Goal: Task Accomplishment & Management: Use online tool/utility

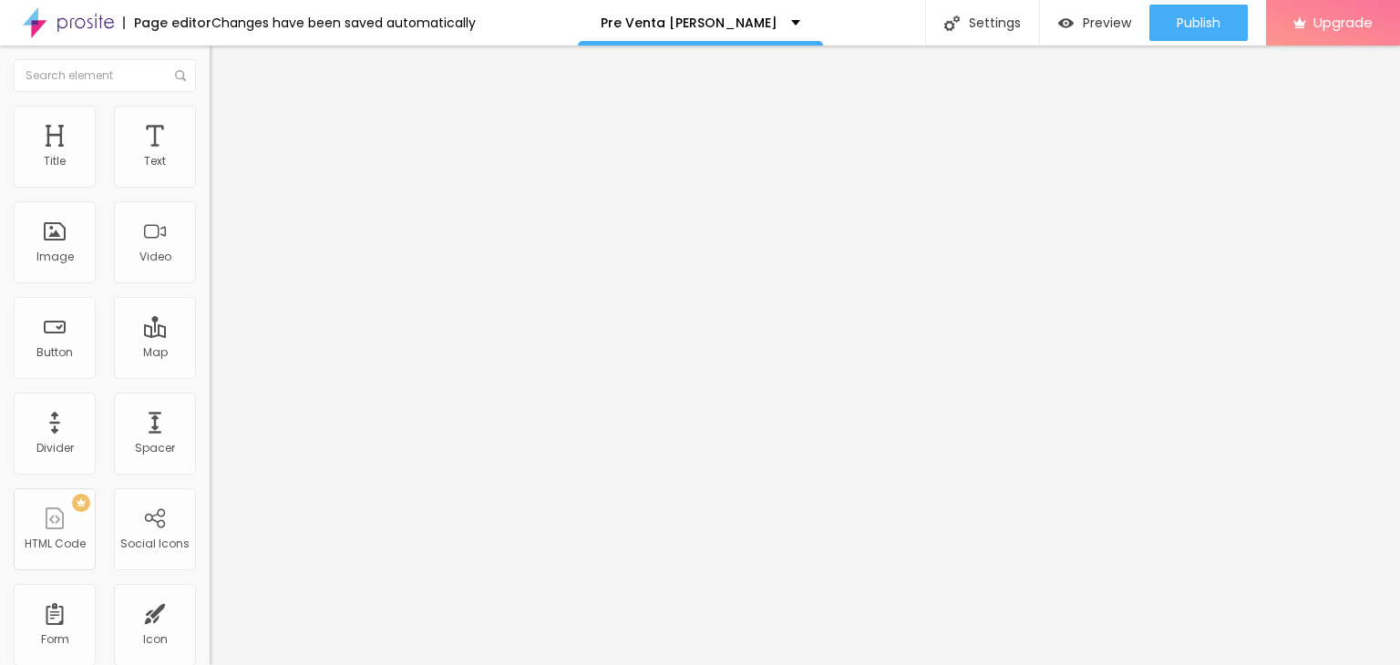
click at [857, 15] on div "Page editor Changes have been saved automatically Pre Venta [PERSON_NAME] Setti…" at bounding box center [700, 23] width 1400 height 46
click at [324, 665] on div "Subindo 0/5 arquivos" at bounding box center [700, 670] width 1400 height 11
click at [52, 251] on div "Image" at bounding box center [54, 257] width 37 height 13
click at [193, 665] on div "Subindo 0/9 arquivos" at bounding box center [700, 670] width 1400 height 11
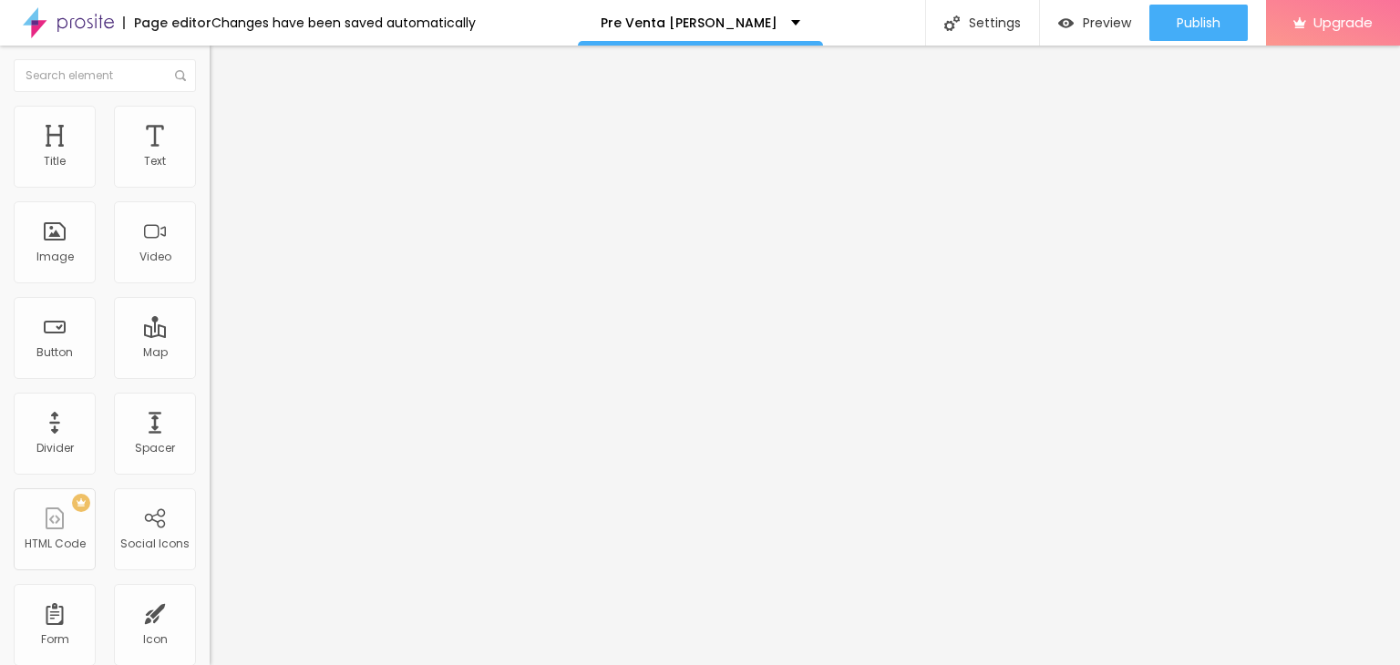
click at [314, 665] on div at bounding box center [700, 676] width 1400 height 0
click at [210, 184] on img at bounding box center [215, 189] width 11 height 11
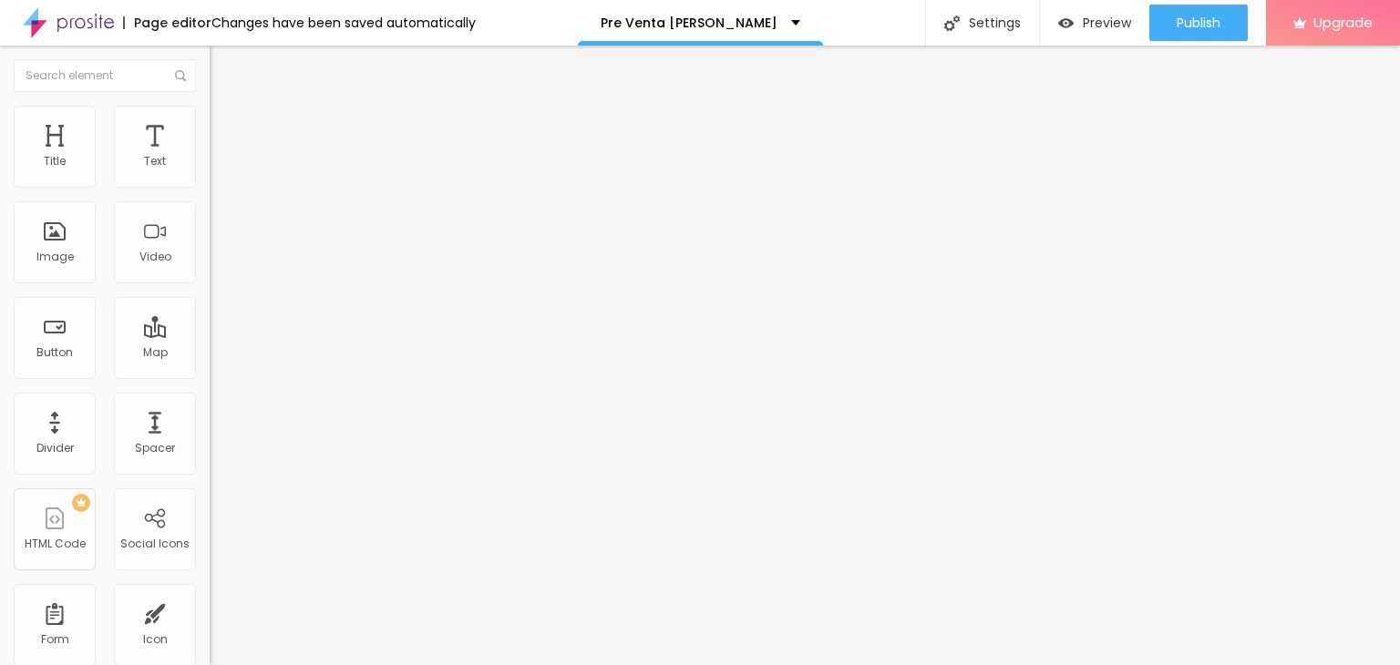
drag, startPoint x: 490, startPoint y: 338, endPoint x: 406, endPoint y: 338, distance: 84.8
type input "Agencia/Empresa"
drag, startPoint x: 507, startPoint y: 405, endPoint x: 400, endPoint y: 405, distance: 106.7
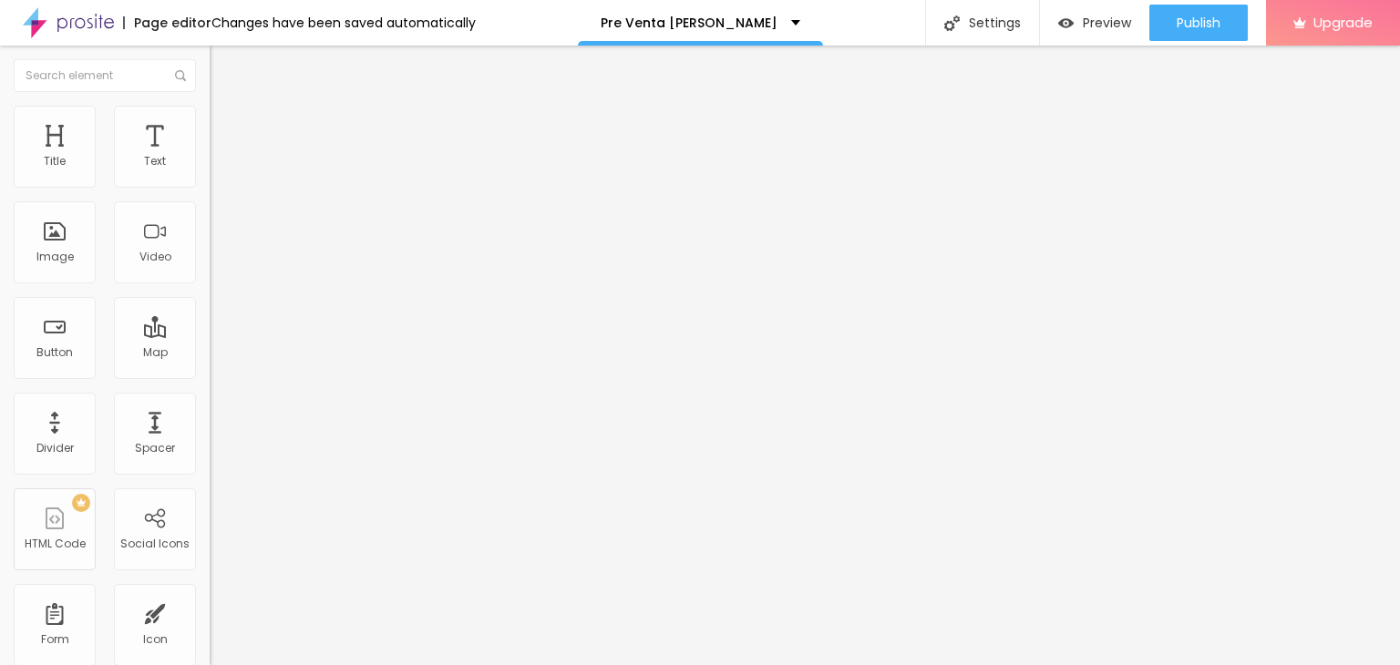
type input "¿Cómo conociste [PERSON_NAME]?"
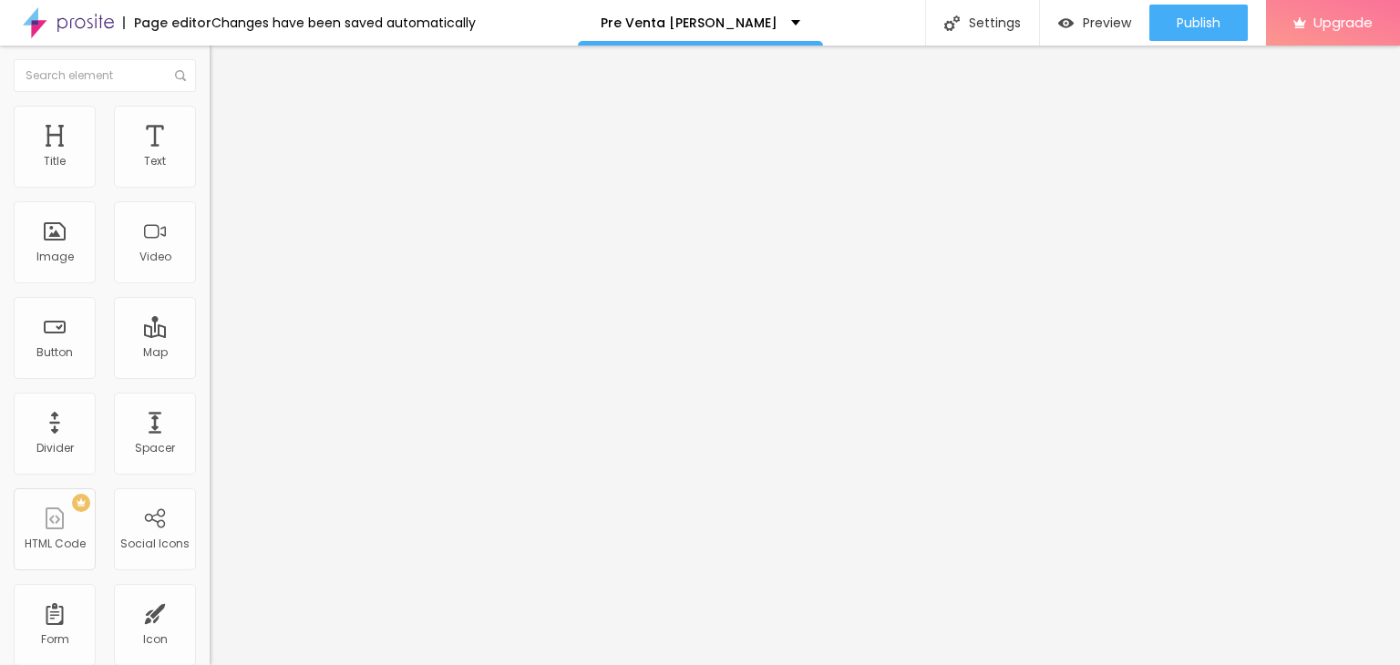
drag, startPoint x: 616, startPoint y: 151, endPoint x: 624, endPoint y: 263, distance: 112.4
drag, startPoint x: 399, startPoint y: 157, endPoint x: 396, endPoint y: 307, distance: 150.5
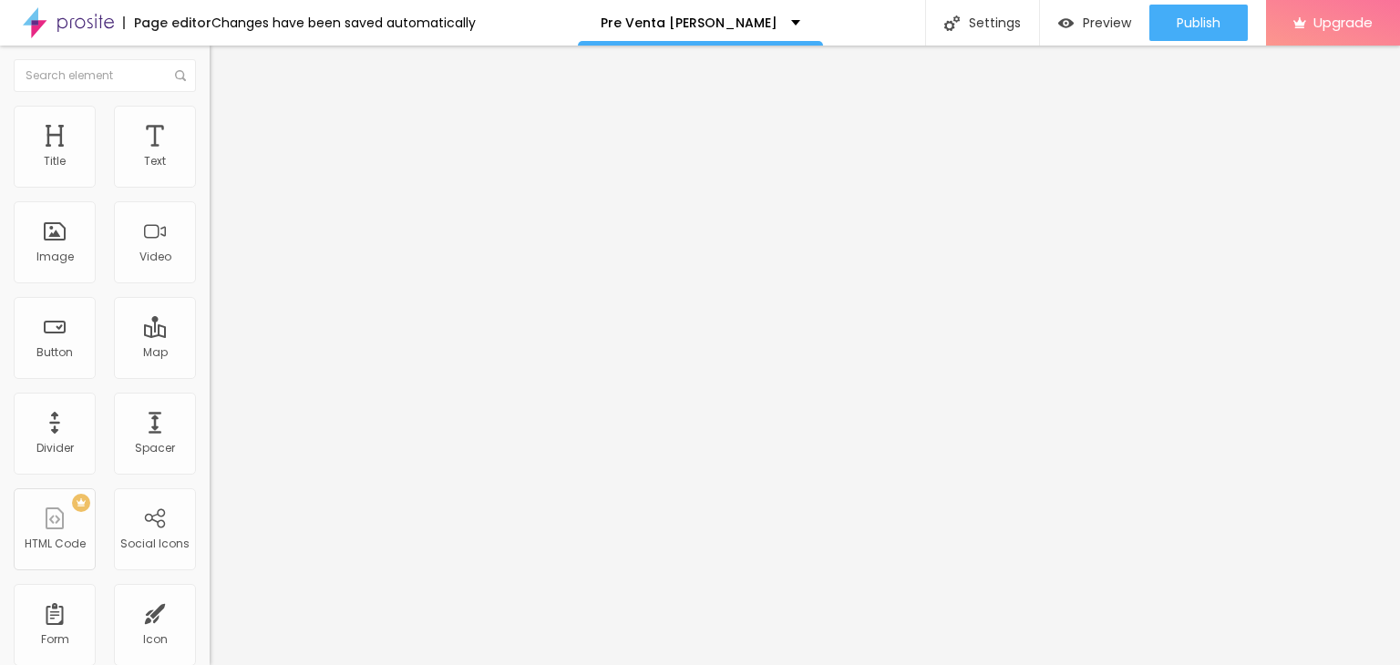
drag, startPoint x: 480, startPoint y: 415, endPoint x: 412, endPoint y: 407, distance: 67.9
type input "Link al grupo"
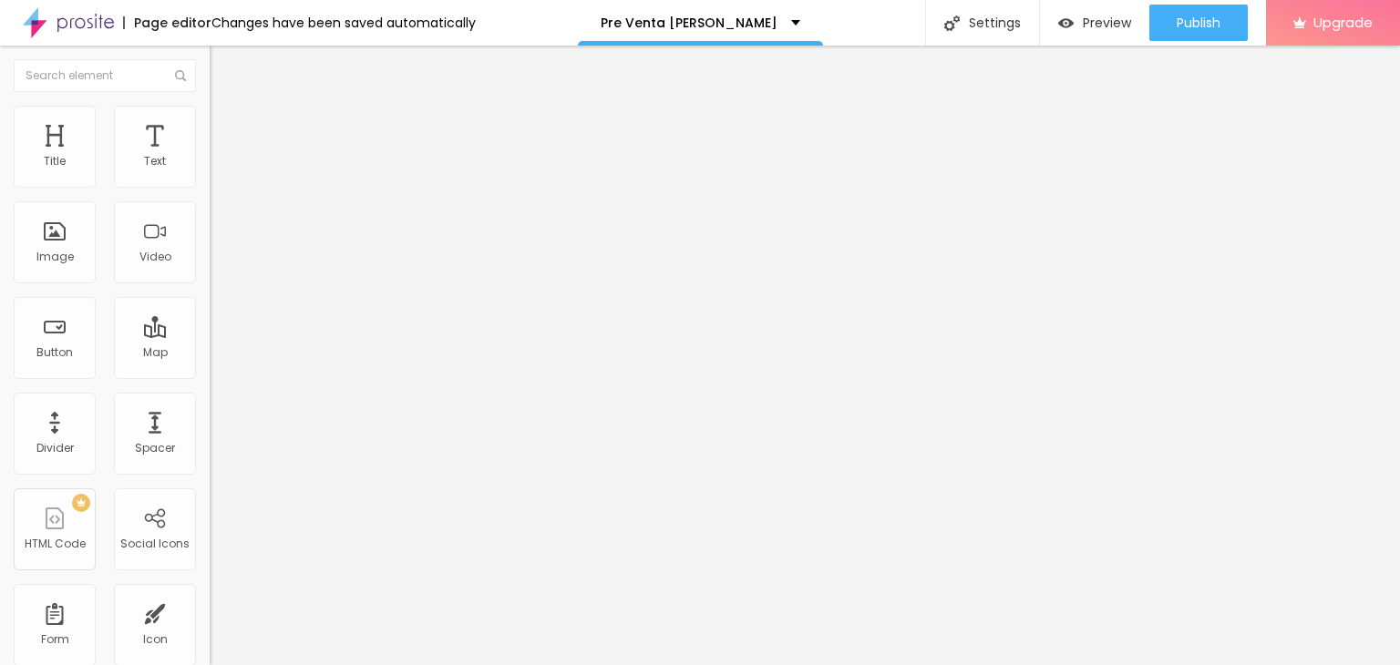
paste input "ingresar al grupo FilomenaLovers para estar siempre al tanto de lo nuevo ✨✨ Ing…"
drag, startPoint x: 714, startPoint y: 406, endPoint x: 855, endPoint y: 412, distance: 141.4
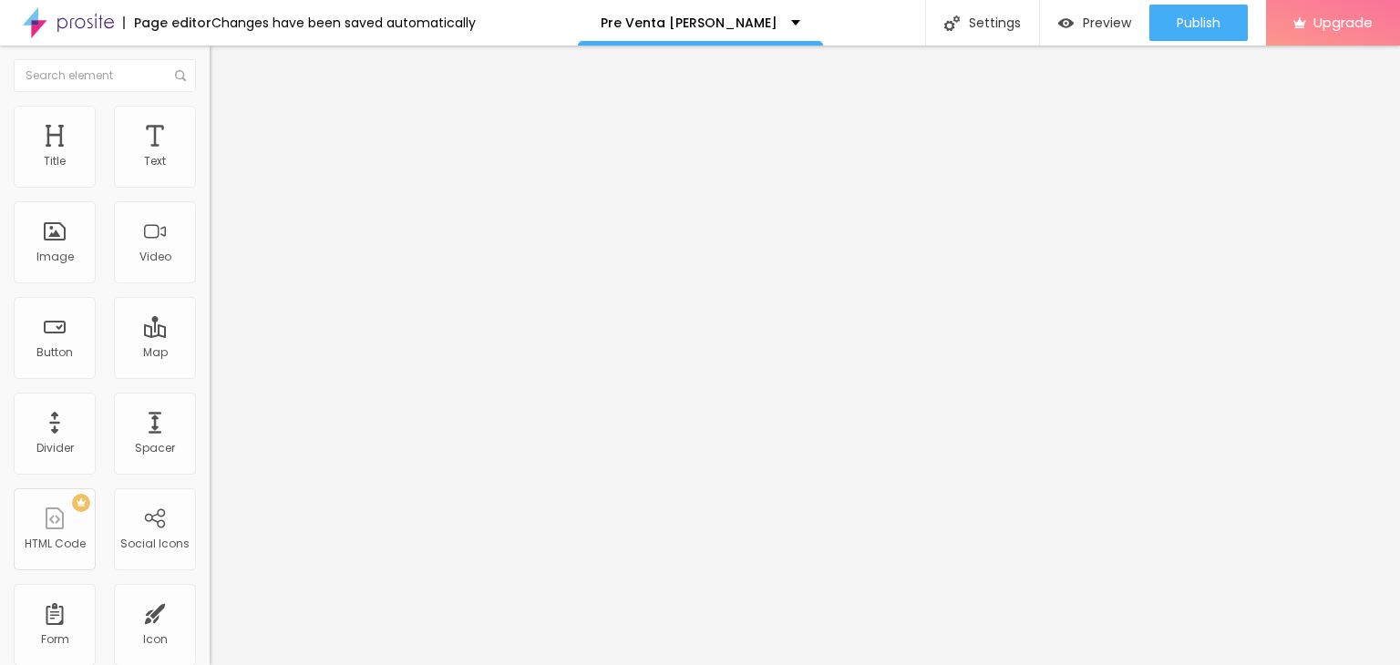
type input "Ingresa al Club [PERSON_NAME] haciendo clic en el siguiente link: [URL][DOMAIN_…"
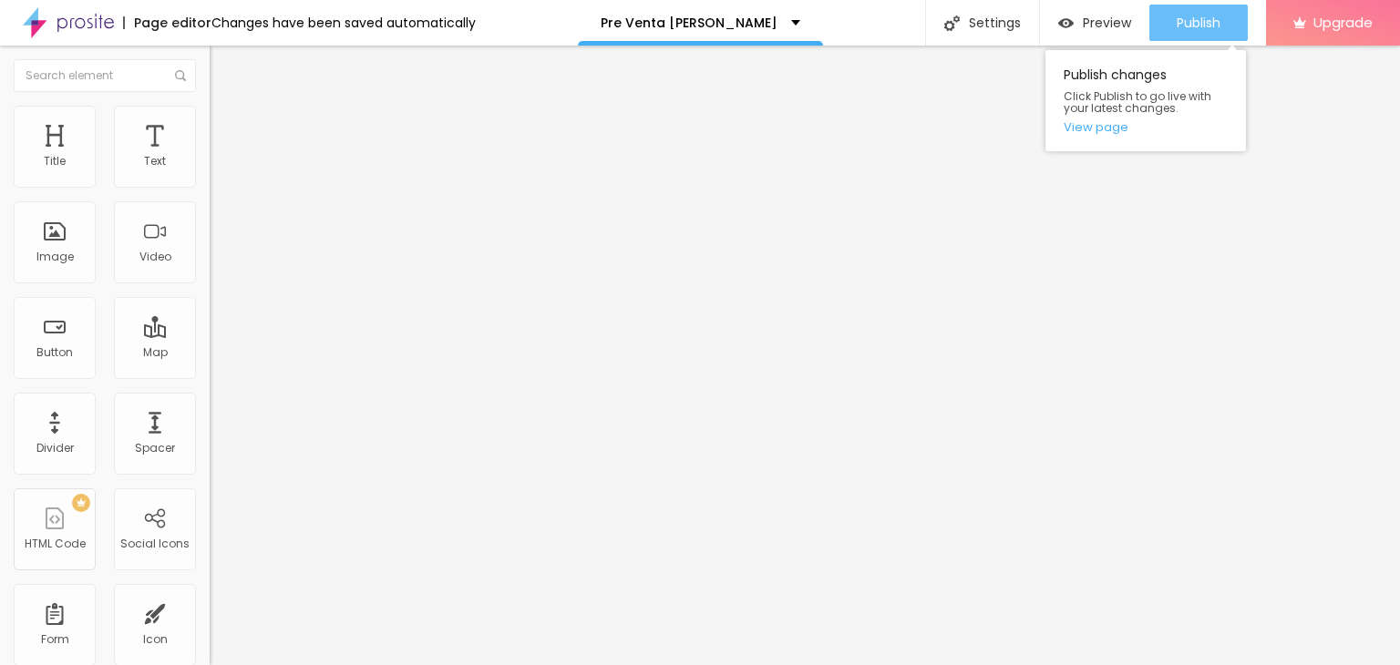
click at [1185, 37] on div "Publish" at bounding box center [1199, 23] width 44 height 36
click at [1090, 123] on link "View page" at bounding box center [1146, 127] width 164 height 12
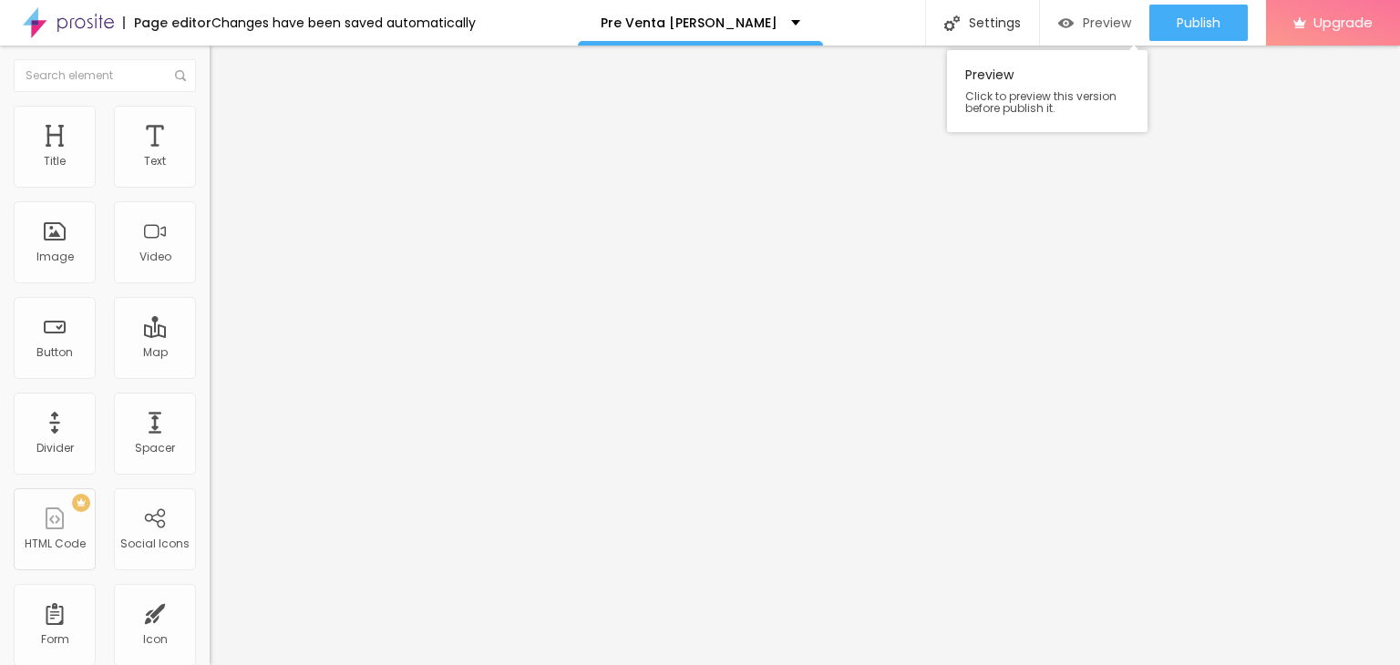
click at [1087, 26] on span "Preview" at bounding box center [1107, 22] width 48 height 15
click at [316, 665] on div at bounding box center [700, 676] width 1400 height 0
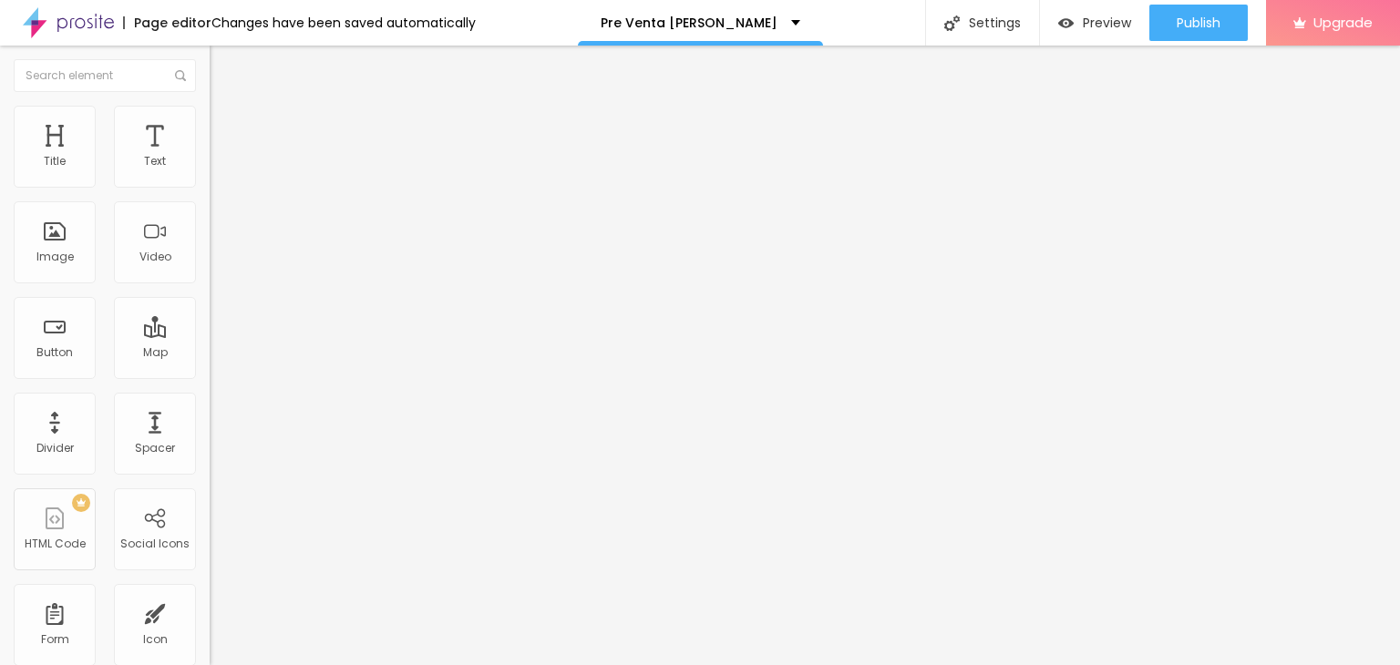
click at [317, 665] on div at bounding box center [700, 676] width 1400 height 0
click at [696, 19] on p "Pre Venta [PERSON_NAME]" at bounding box center [689, 22] width 177 height 13
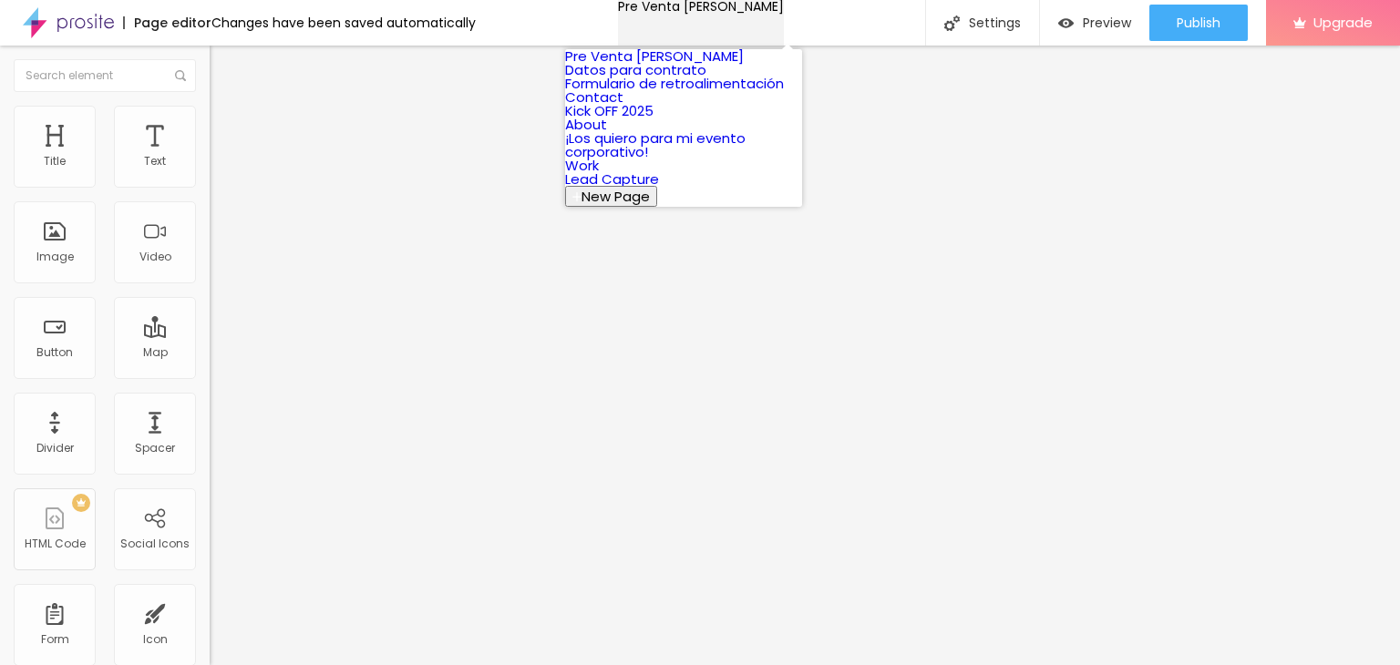
click at [696, 13] on div "Pre Venta [PERSON_NAME]" at bounding box center [701, 6] width 166 height 13
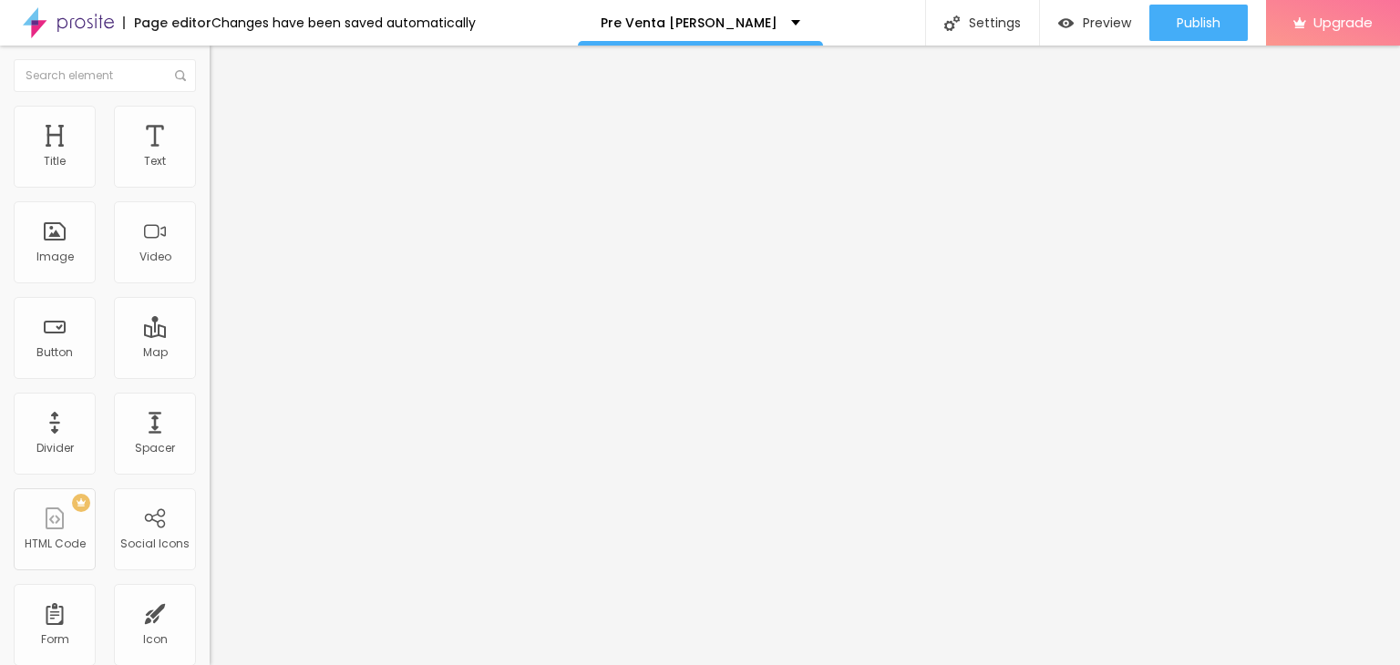
click at [210, 118] on li "Advanced" at bounding box center [315, 115] width 210 height 18
click at [325, 665] on div "Subindo 0/10 arquivos" at bounding box center [700, 670] width 1400 height 11
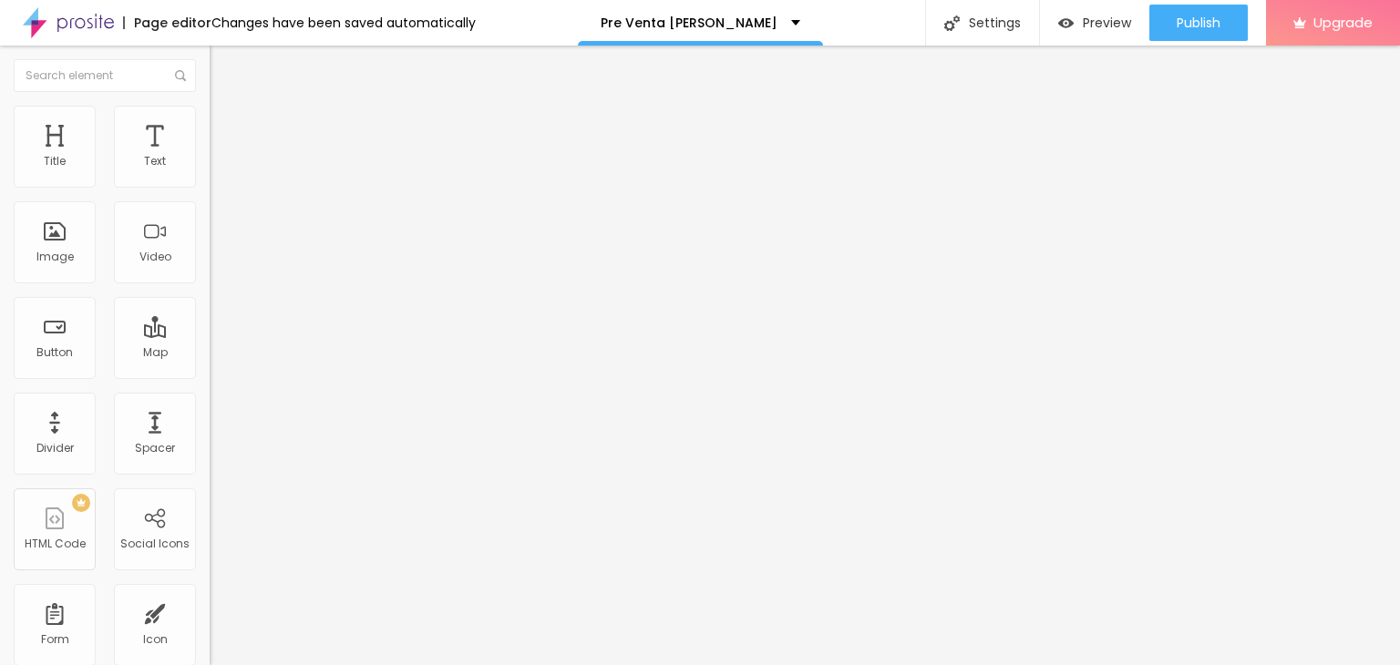
scroll to position [0, 0]
click at [316, 665] on div at bounding box center [700, 676] width 1400 height 0
click at [1110, 23] on span "Preview" at bounding box center [1107, 22] width 48 height 15
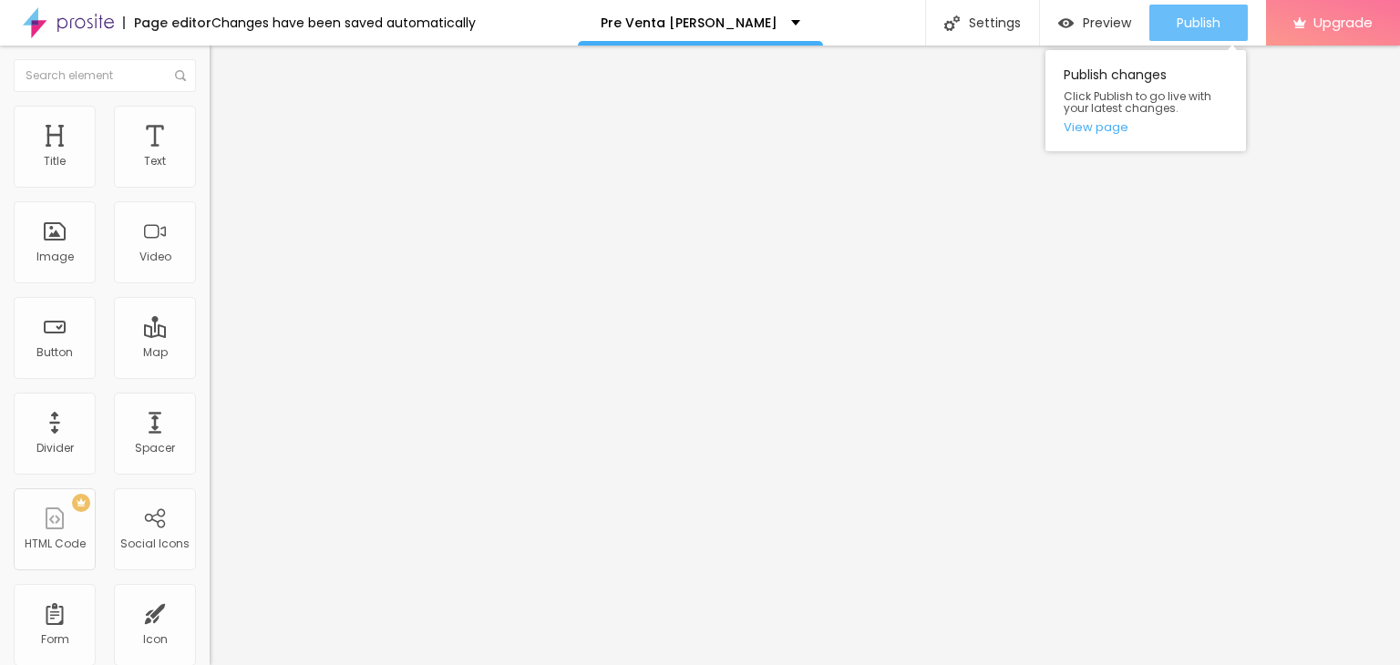
click at [1210, 34] on div "Publish" at bounding box center [1199, 23] width 44 height 36
click at [1123, 132] on link "View page" at bounding box center [1146, 127] width 164 height 12
click at [1181, 22] on span "Publish" at bounding box center [1199, 22] width 44 height 15
click at [1107, 128] on link "View page" at bounding box center [1146, 127] width 164 height 12
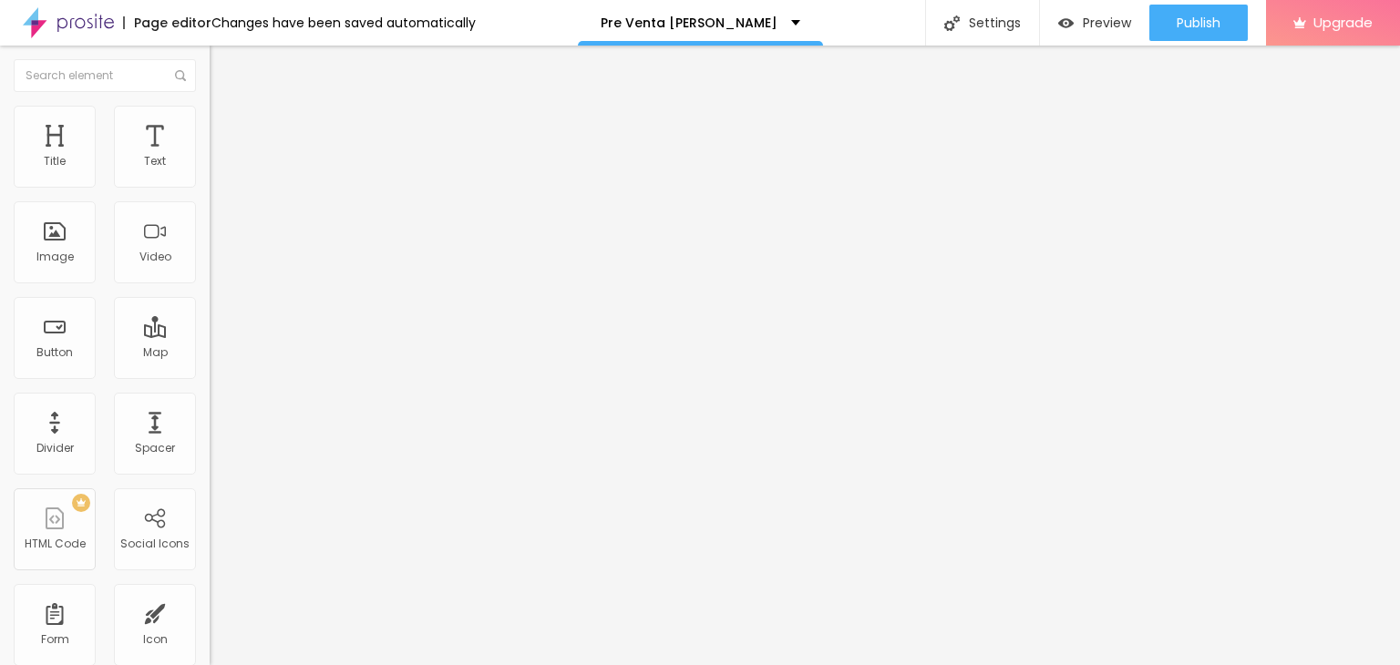
click at [318, 665] on div at bounding box center [700, 676] width 1400 height 0
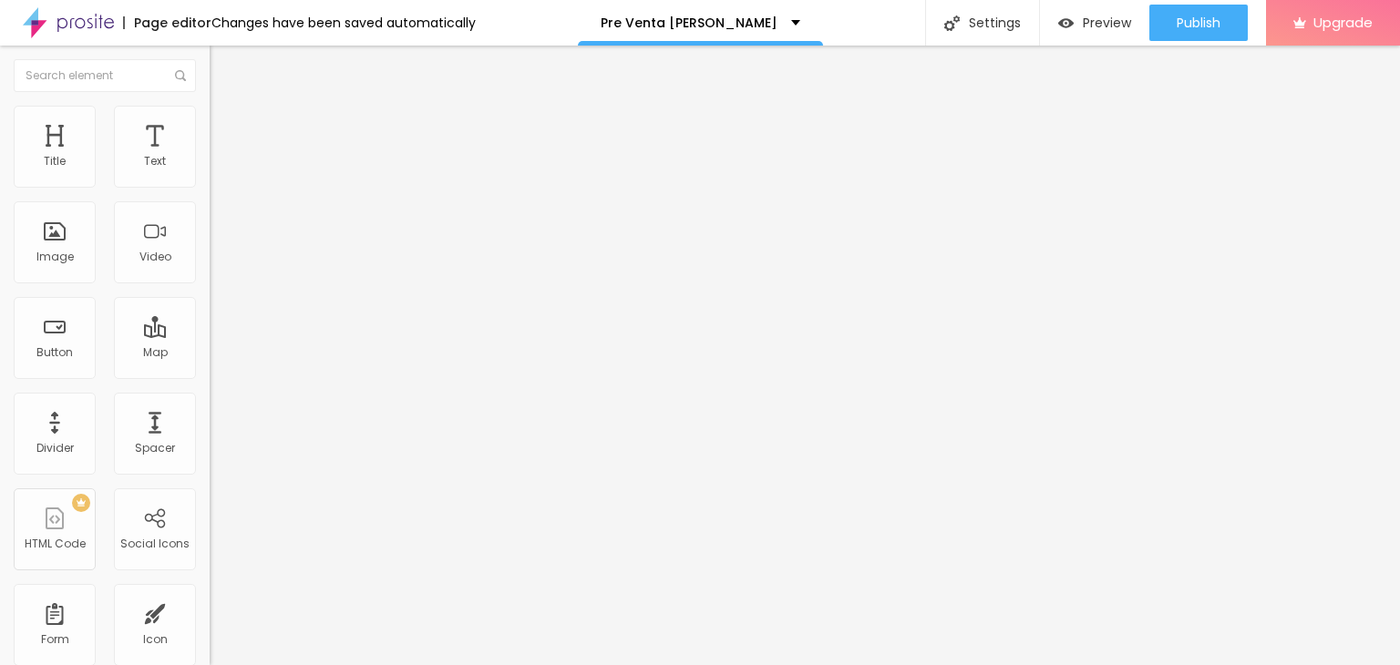
click at [305, 665] on div "Subindo 0/10 arquivos" at bounding box center [700, 670] width 1400 height 11
click at [210, 157] on span "Change image" at bounding box center [259, 148] width 98 height 15
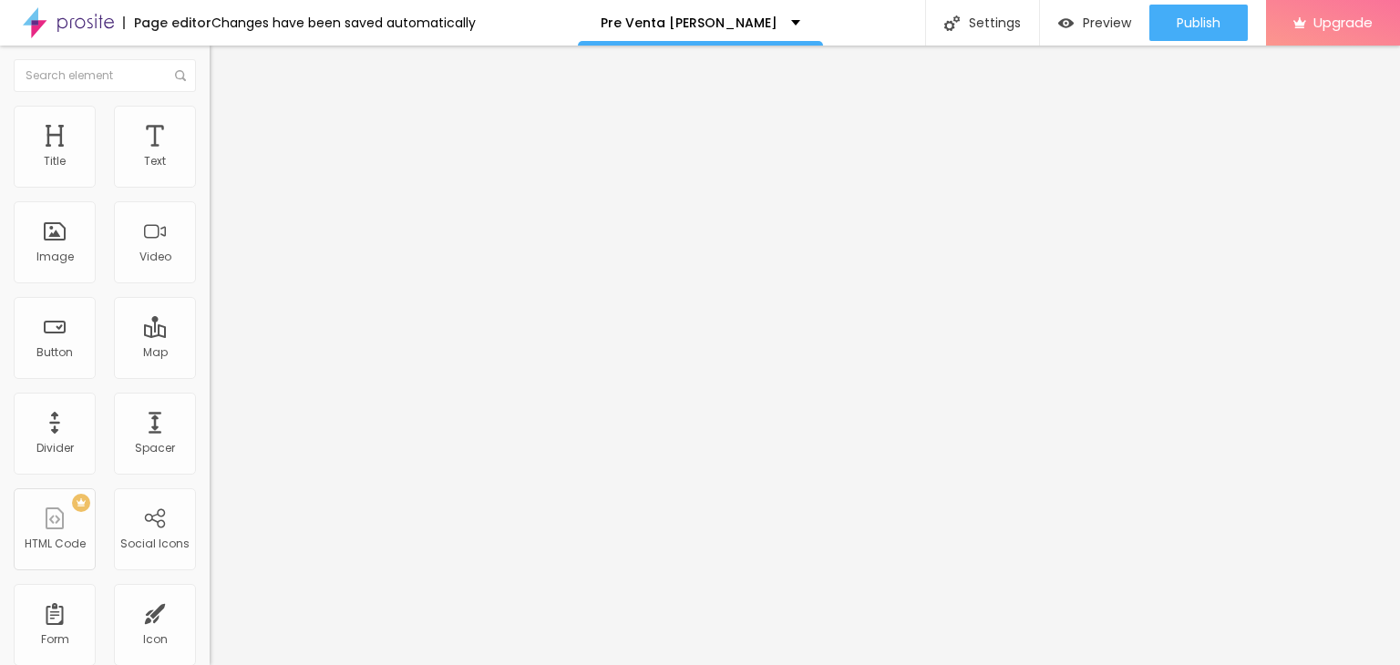
click at [154, 665] on div "Subindo 0/1 arquivos" at bounding box center [700, 670] width 1400 height 11
click at [152, 665] on div "Subindo 0/1 arquivos" at bounding box center [700, 670] width 1400 height 11
click at [153, 665] on div "Subindo 0/1 arquivos" at bounding box center [700, 670] width 1400 height 11
click at [223, 59] on img "button" at bounding box center [230, 66] width 15 height 15
click at [1115, 12] on div "Preview" at bounding box center [1094, 23] width 73 height 36
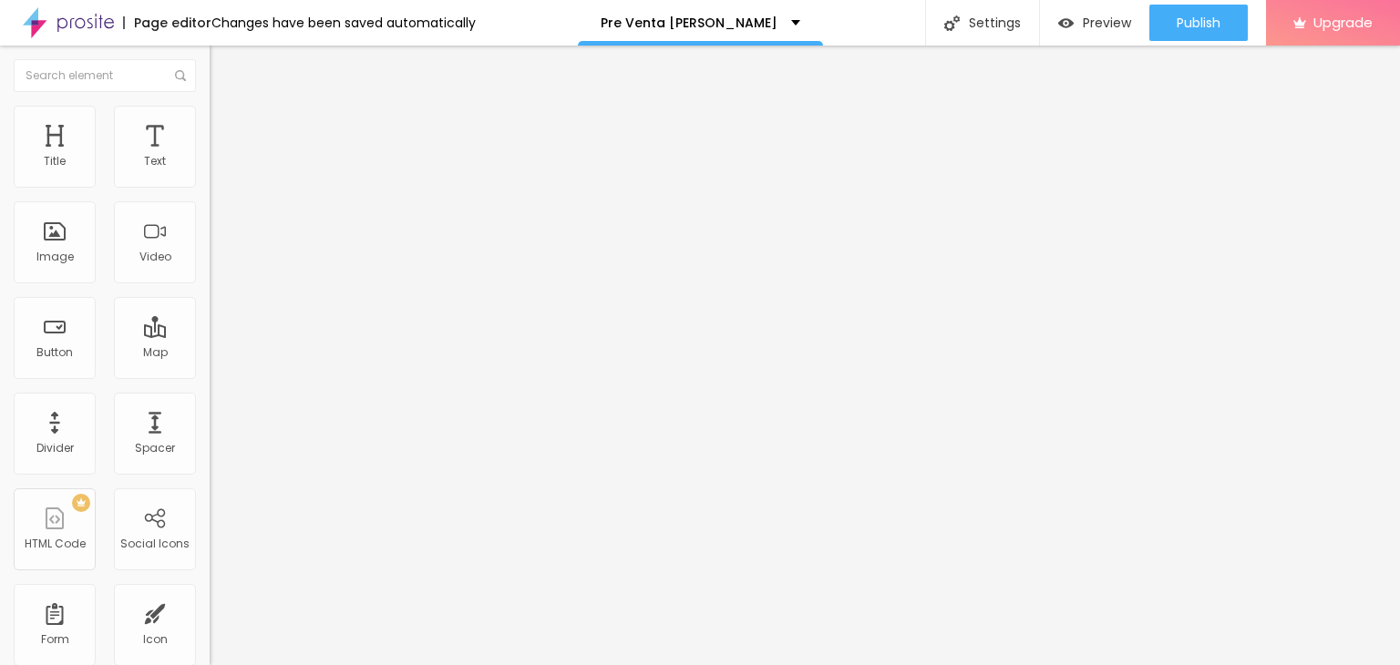
click at [210, 157] on span "Change image" at bounding box center [259, 148] width 98 height 15
click at [223, 67] on img "button" at bounding box center [230, 66] width 15 height 15
click at [210, 157] on span "Change image" at bounding box center [259, 148] width 98 height 15
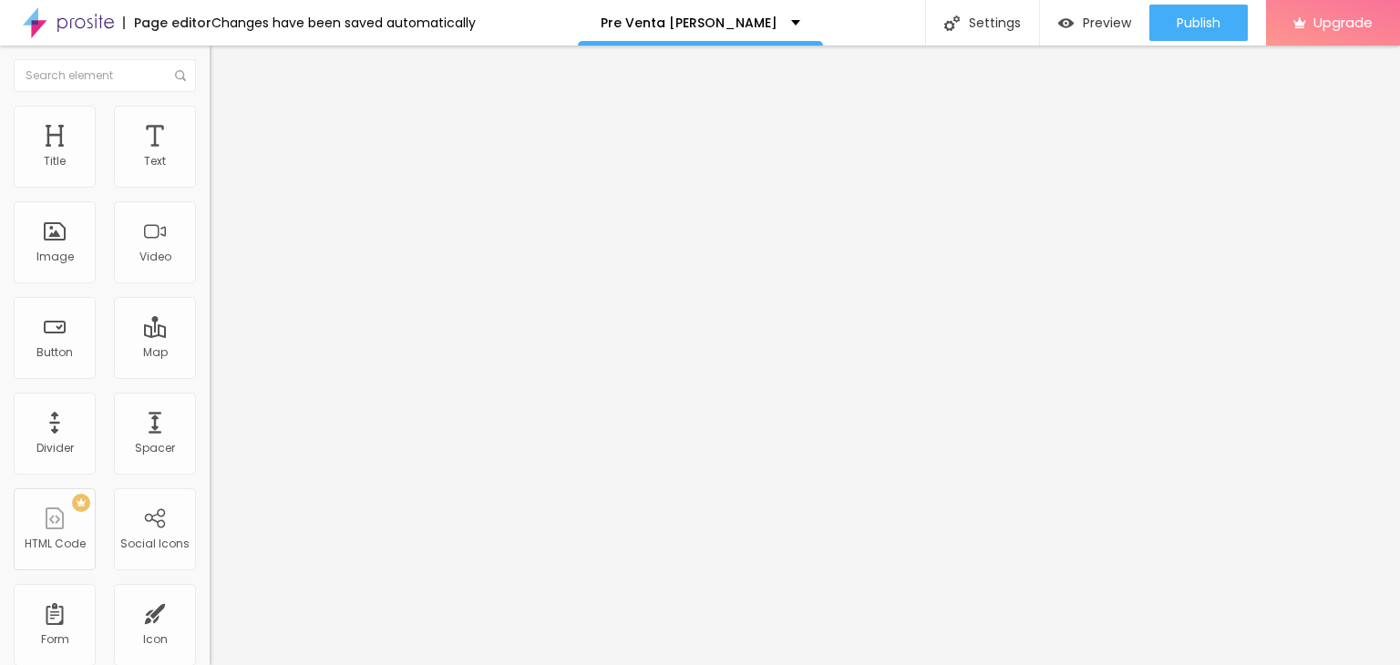
click at [210, 157] on span "Change image" at bounding box center [259, 148] width 98 height 15
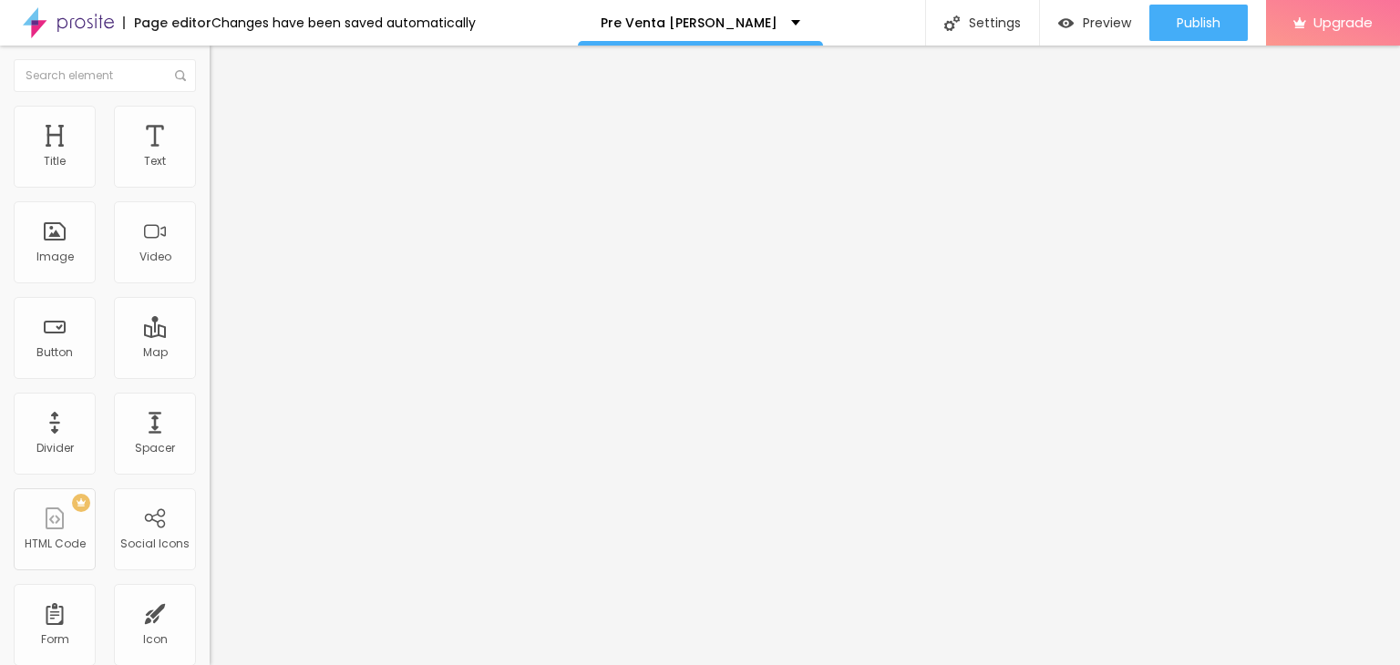
click at [210, 157] on span "Change image" at bounding box center [259, 148] width 98 height 15
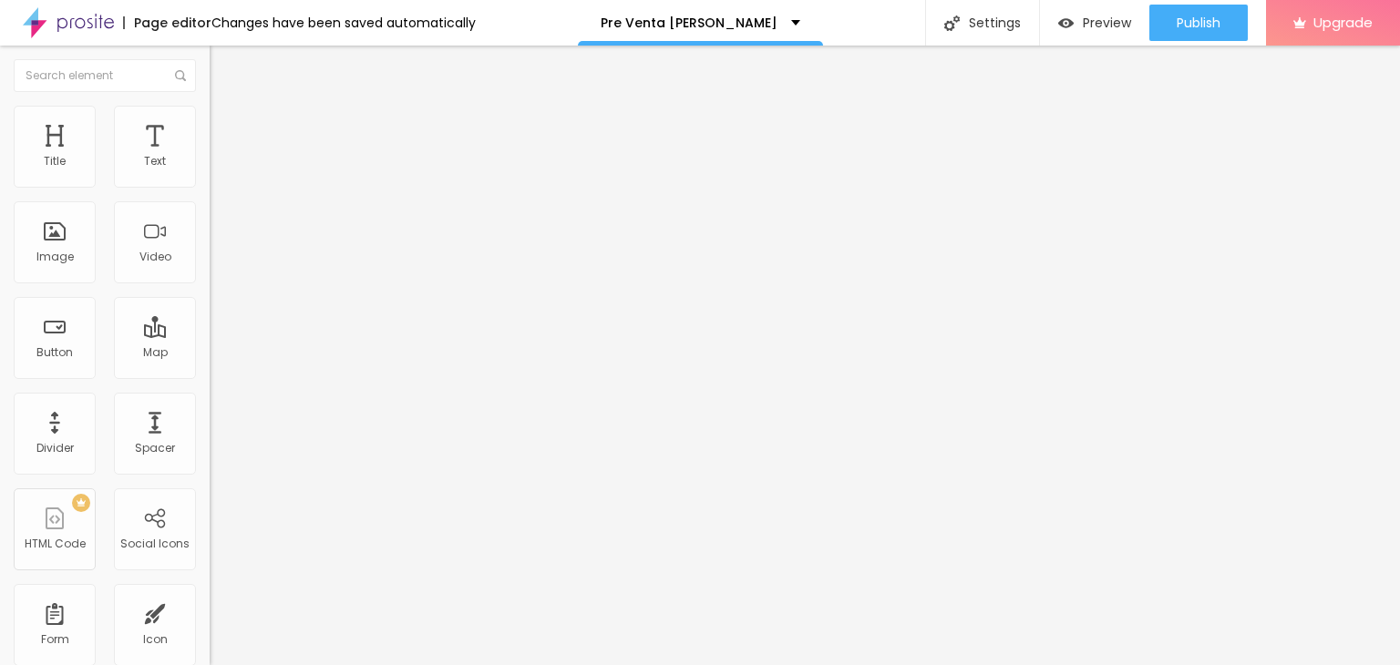
click at [1095, 26] on span "Preview" at bounding box center [1107, 22] width 48 height 15
click at [1094, 26] on span "Preview" at bounding box center [1107, 22] width 48 height 15
click at [210, 157] on span "Change image" at bounding box center [259, 148] width 98 height 15
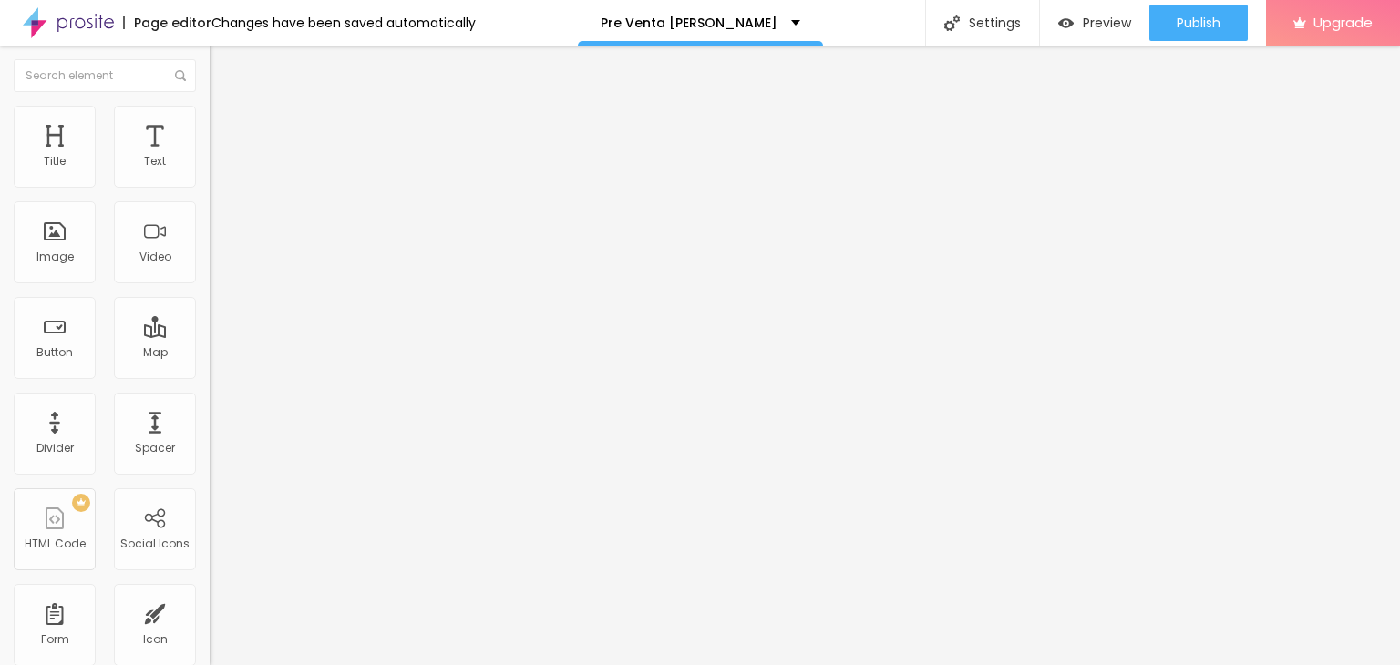
click at [1092, 28] on span "Preview" at bounding box center [1107, 22] width 48 height 15
click at [210, 157] on span "Change image" at bounding box center [259, 148] width 98 height 15
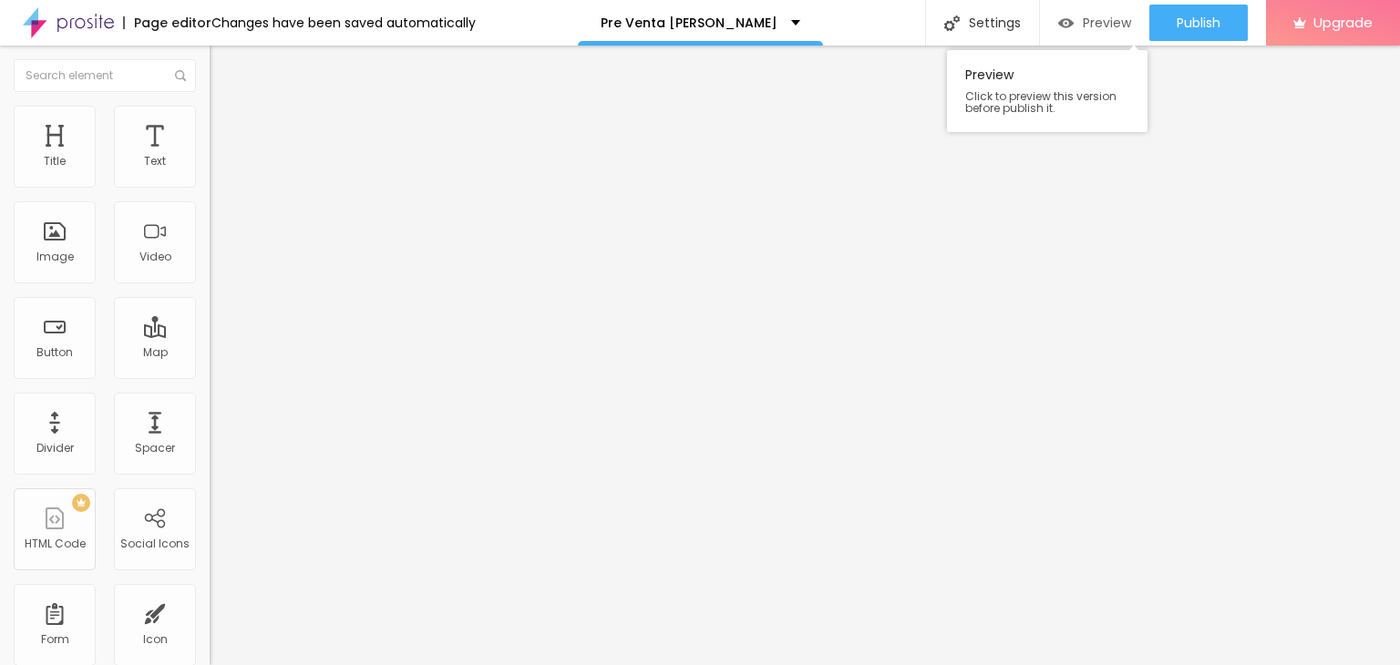
click at [1094, 26] on span "Preview" at bounding box center [1107, 22] width 48 height 15
click at [210, 157] on span "Change image" at bounding box center [259, 148] width 98 height 15
click at [1085, 27] on span "Preview" at bounding box center [1107, 22] width 48 height 15
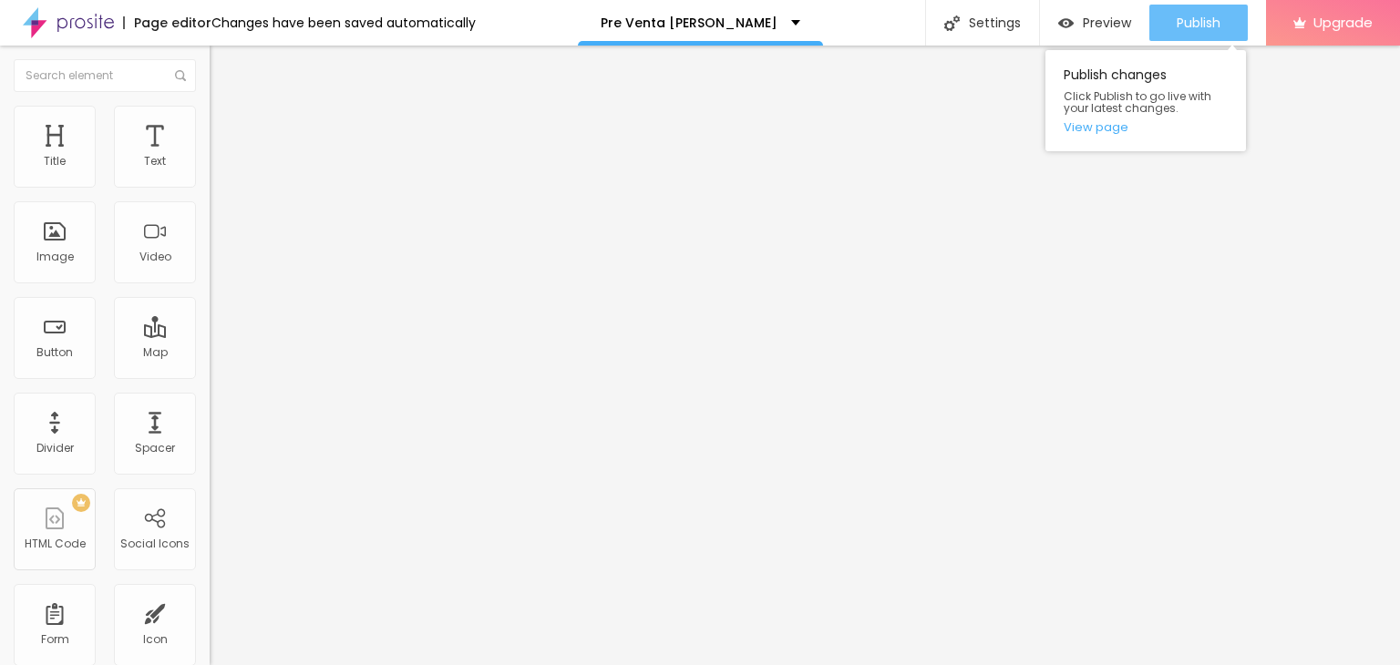
click at [1188, 18] on span "Publish" at bounding box center [1199, 22] width 44 height 15
click at [1102, 124] on link "View page" at bounding box center [1146, 127] width 164 height 12
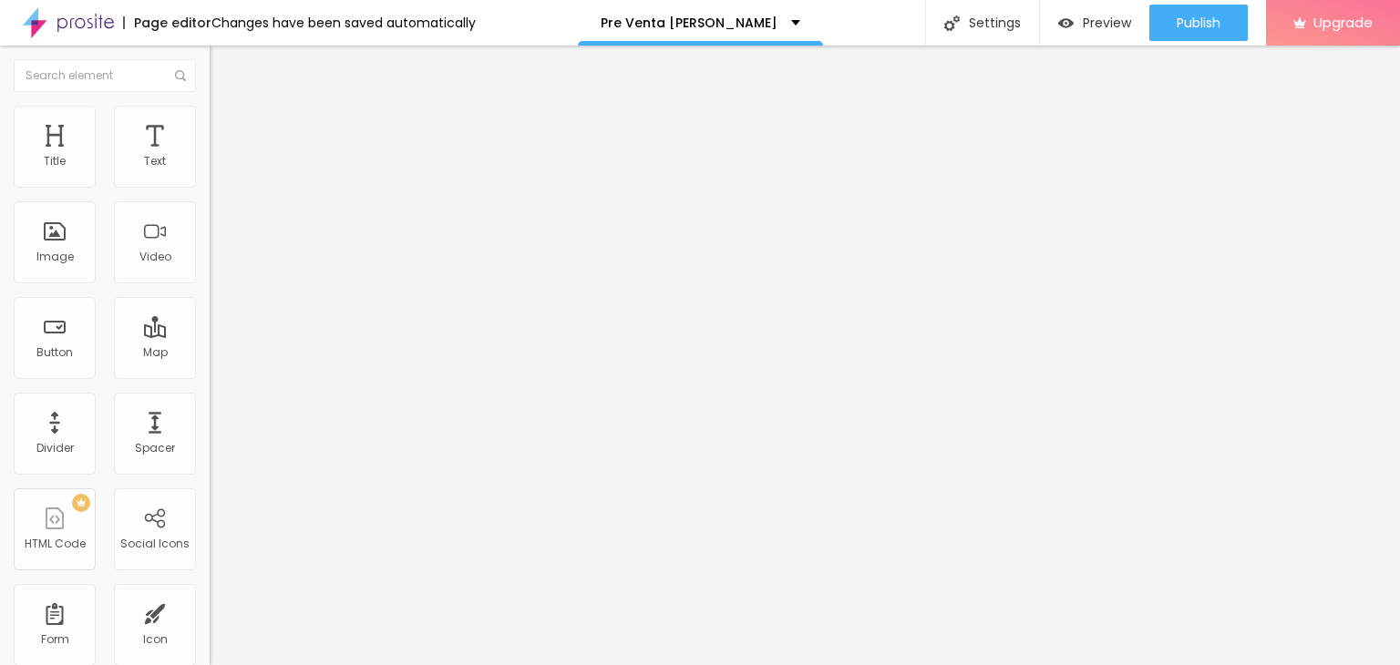
click at [226, 122] on span "Style" at bounding box center [239, 117] width 26 height 15
click at [210, 106] on li "Content" at bounding box center [315, 97] width 210 height 18
click at [1118, 12] on div "Preview" at bounding box center [1094, 23] width 73 height 36
click at [210, 157] on span "Change image" at bounding box center [259, 148] width 98 height 15
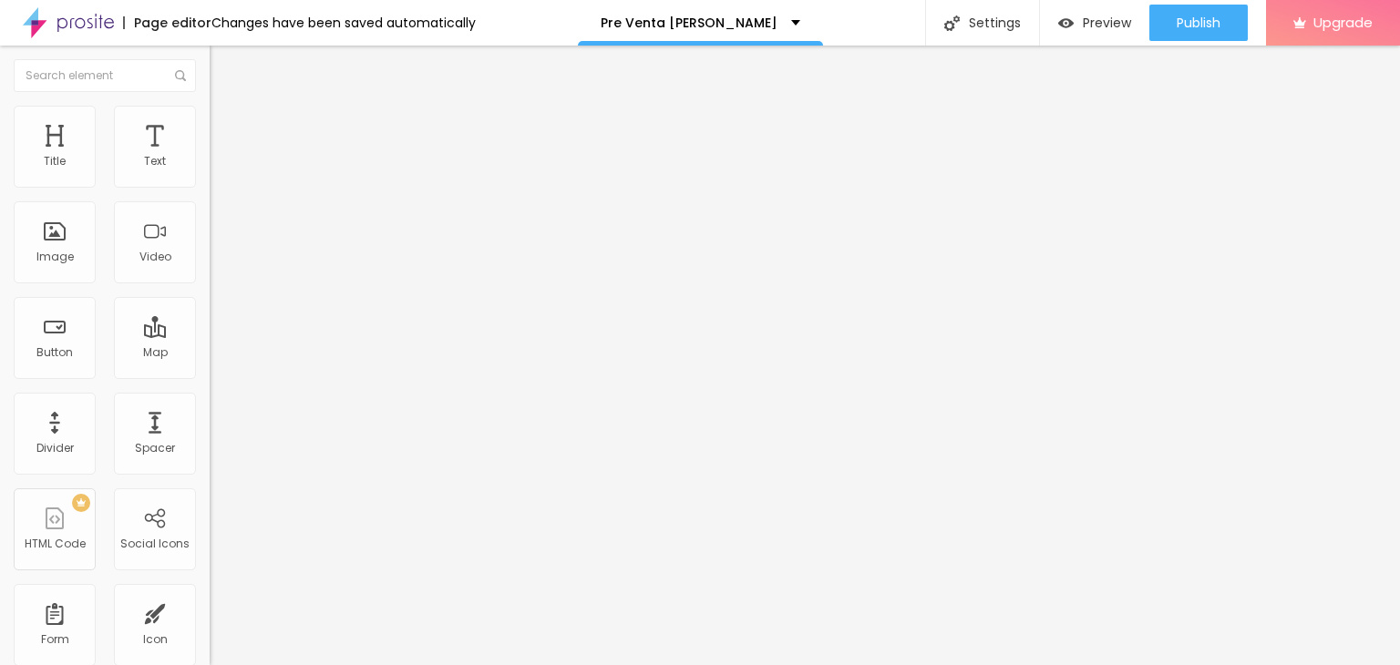
click at [210, 157] on span "Change image" at bounding box center [259, 148] width 98 height 15
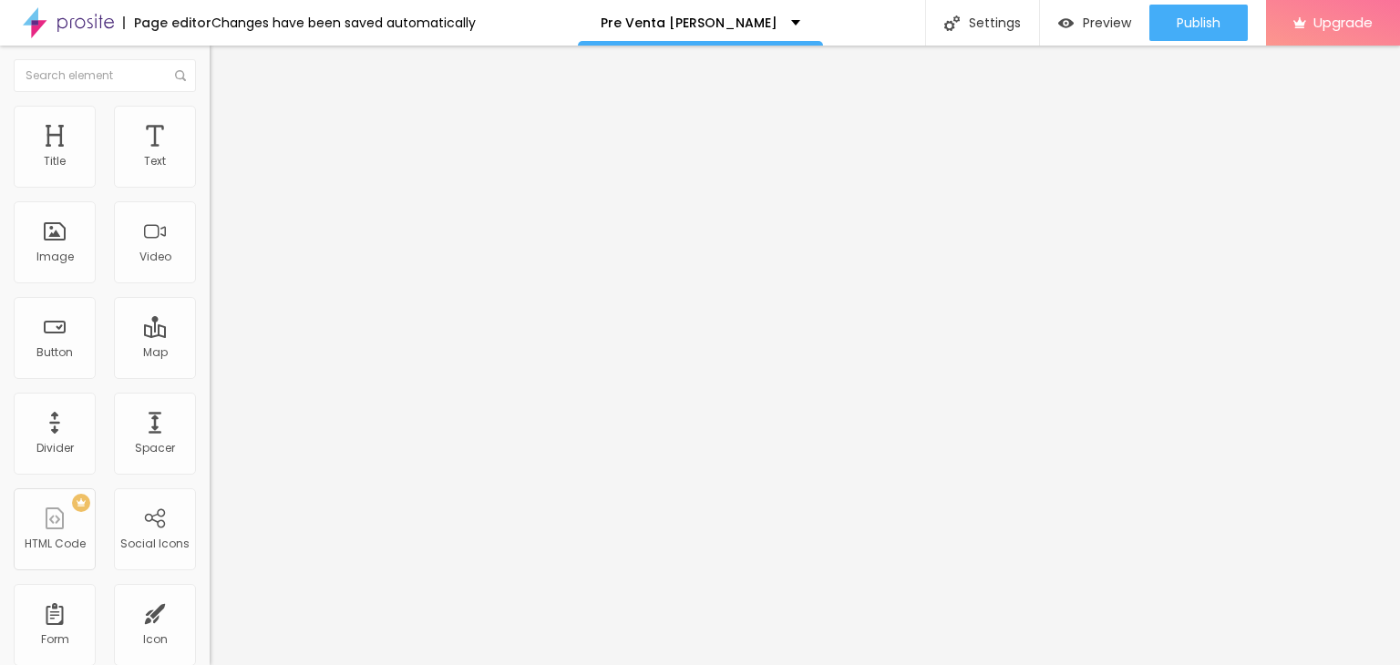
click at [210, 157] on span "Change image" at bounding box center [259, 148] width 98 height 15
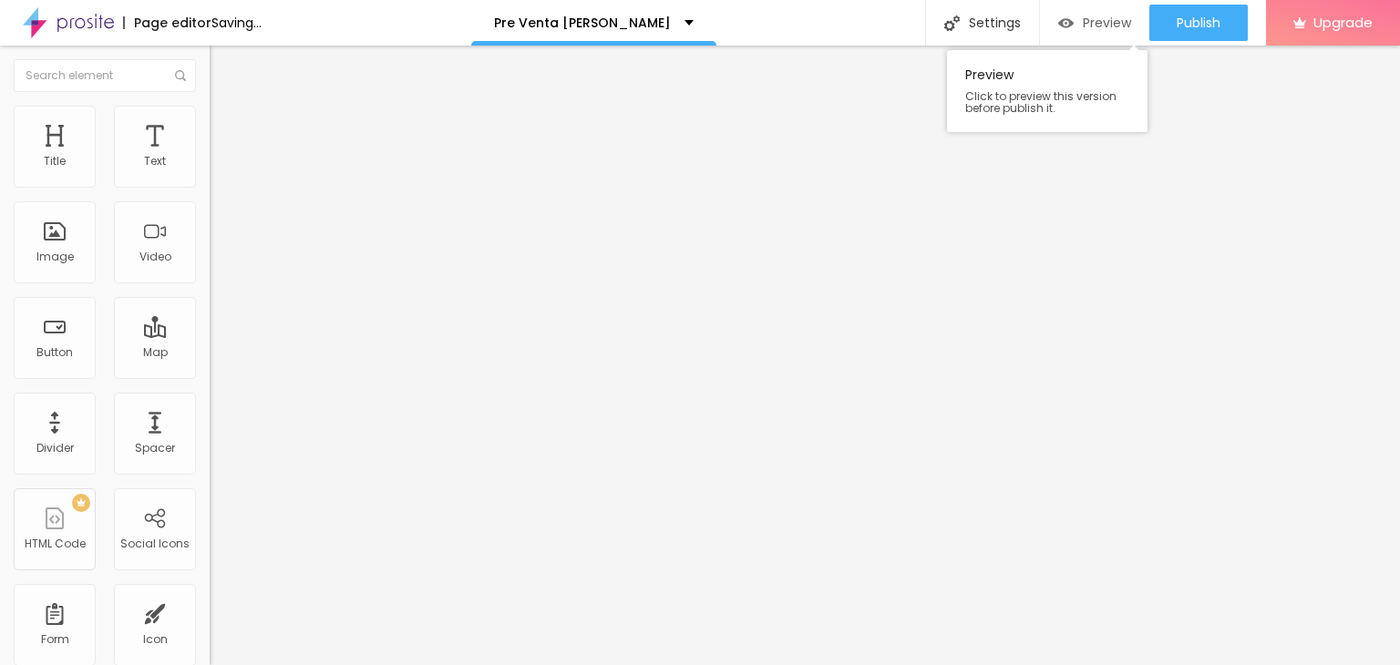
click at [1078, 15] on div "Preview" at bounding box center [1094, 22] width 73 height 15
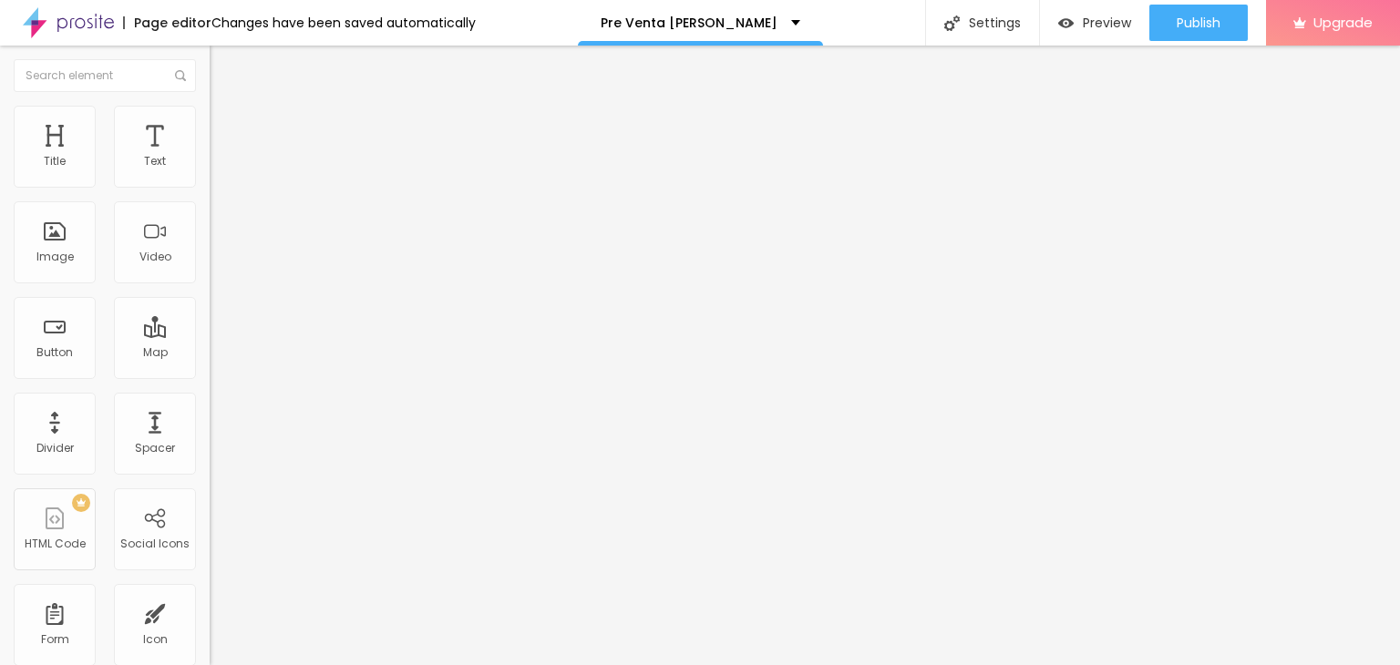
click at [210, 157] on span "Change image" at bounding box center [259, 148] width 98 height 15
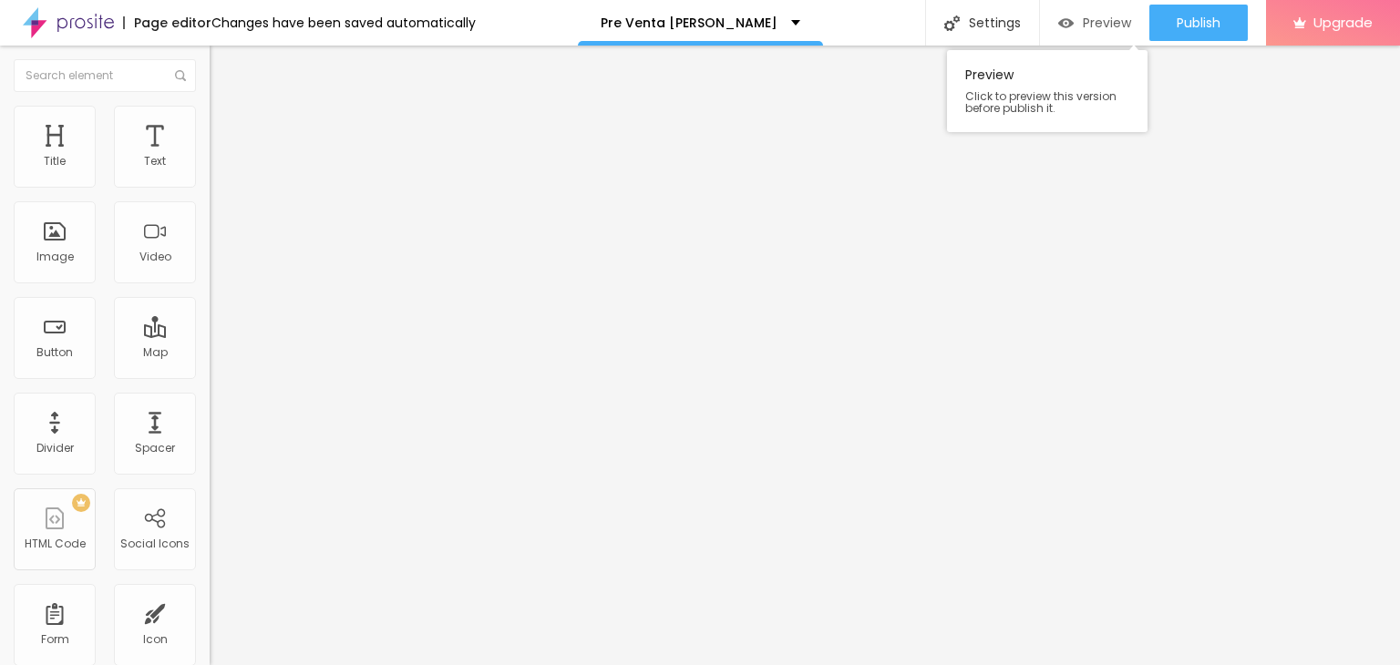
click at [1077, 19] on div "Preview" at bounding box center [1094, 22] width 73 height 15
click at [210, 157] on span "Change image" at bounding box center [259, 148] width 98 height 15
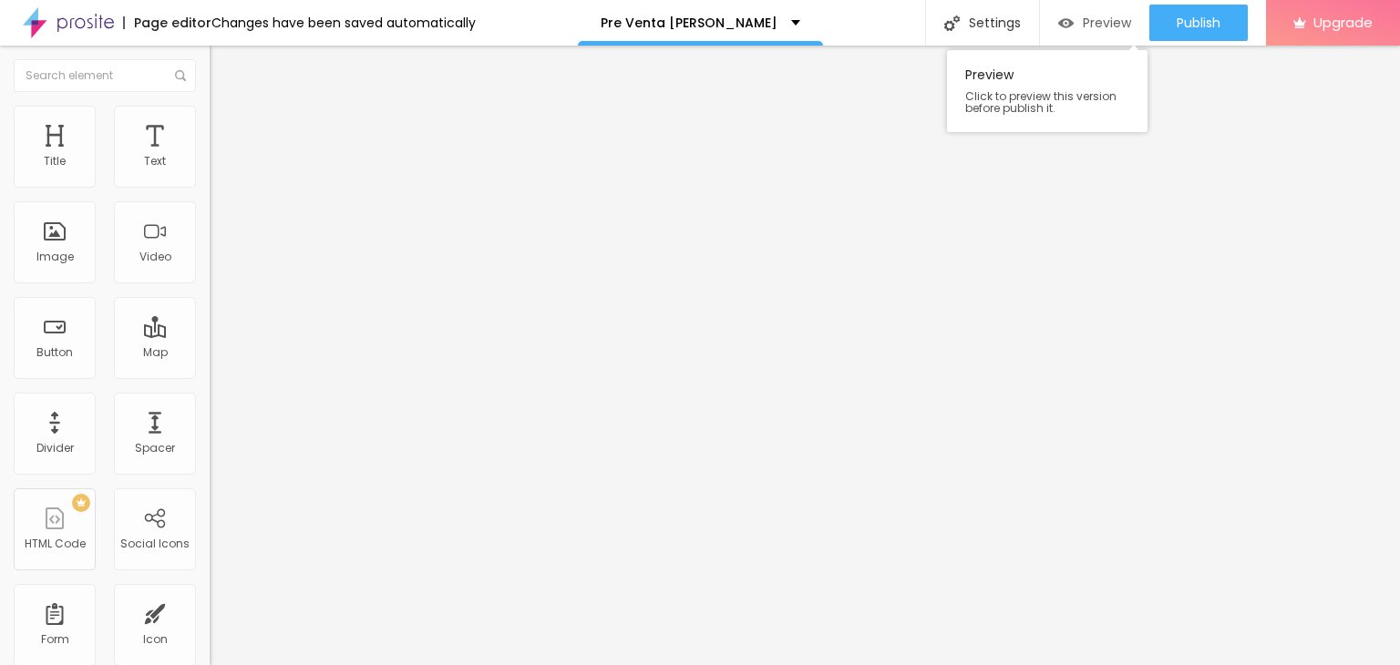
click at [1073, 35] on div "Preview" at bounding box center [1094, 23] width 73 height 36
click at [226, 129] on span "Advanced" at bounding box center [255, 136] width 59 height 15
click at [210, 104] on img at bounding box center [218, 96] width 16 height 16
click at [210, 184] on img at bounding box center [215, 189] width 11 height 11
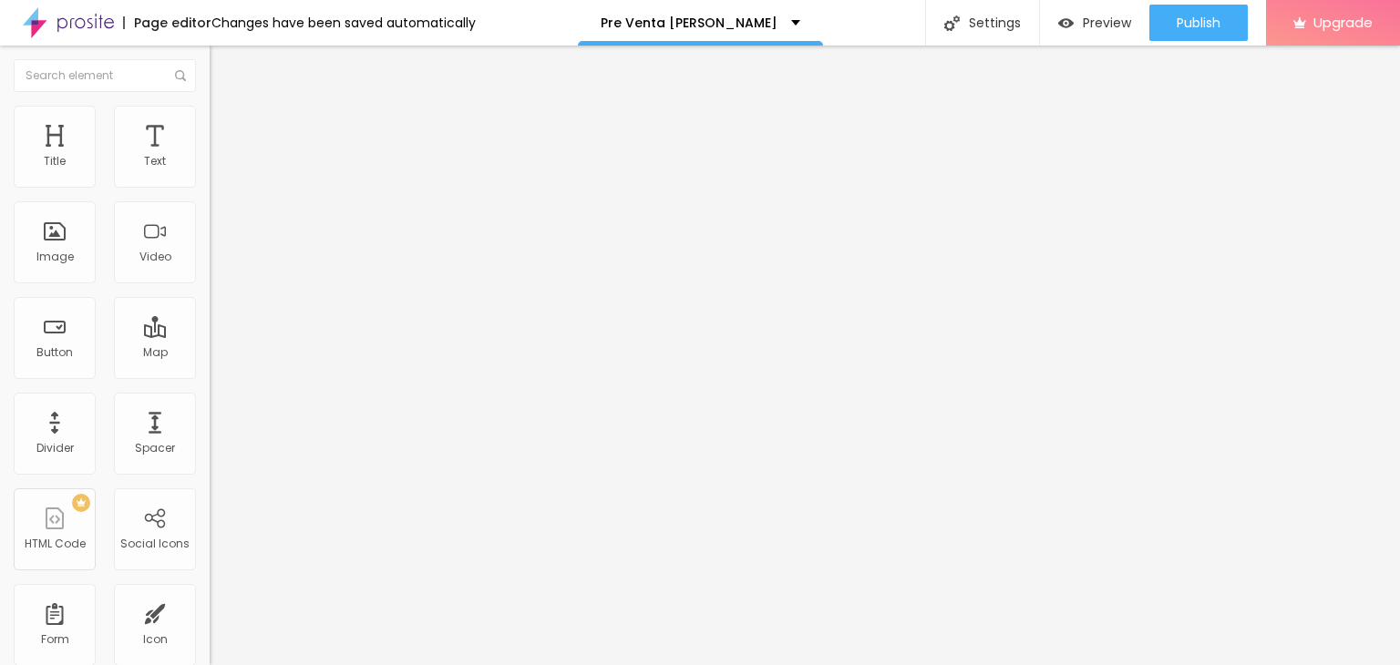
drag, startPoint x: 714, startPoint y: 438, endPoint x: 947, endPoint y: 450, distance: 233.7
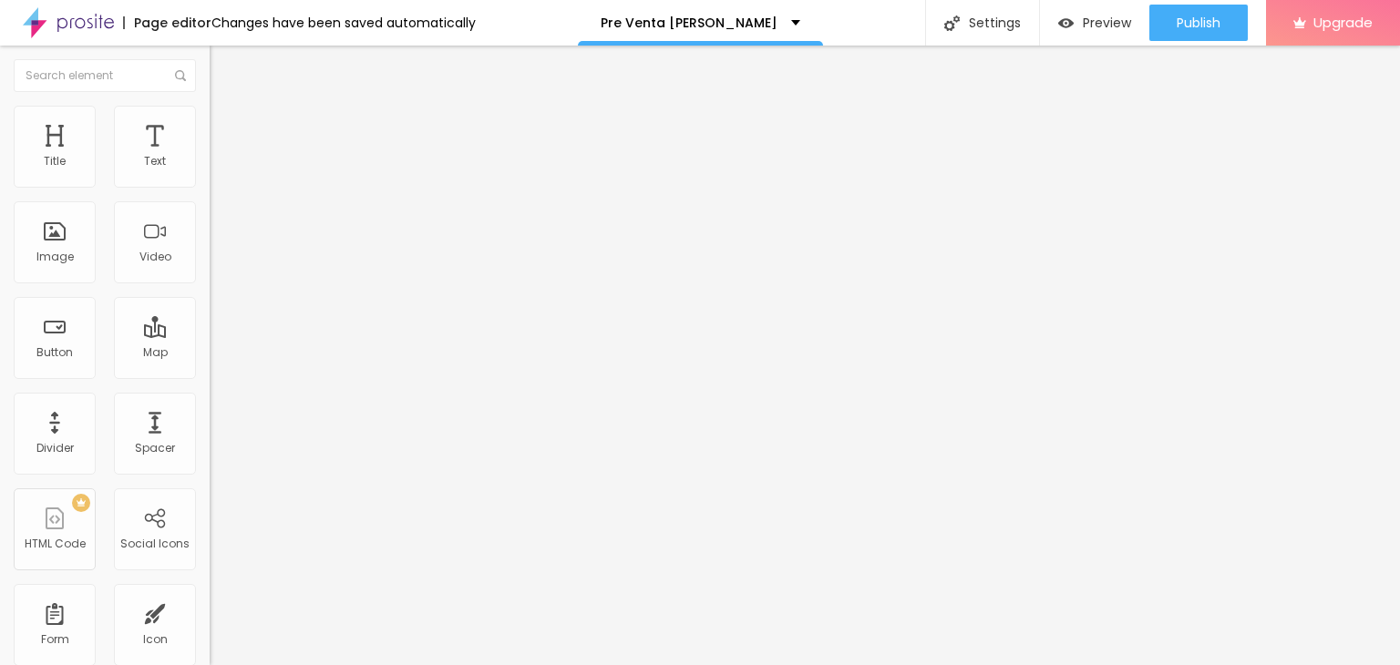
drag, startPoint x: 858, startPoint y: 435, endPoint x: 659, endPoint y: 435, distance: 198.7
type input "[URL][DOMAIN_NAME]"
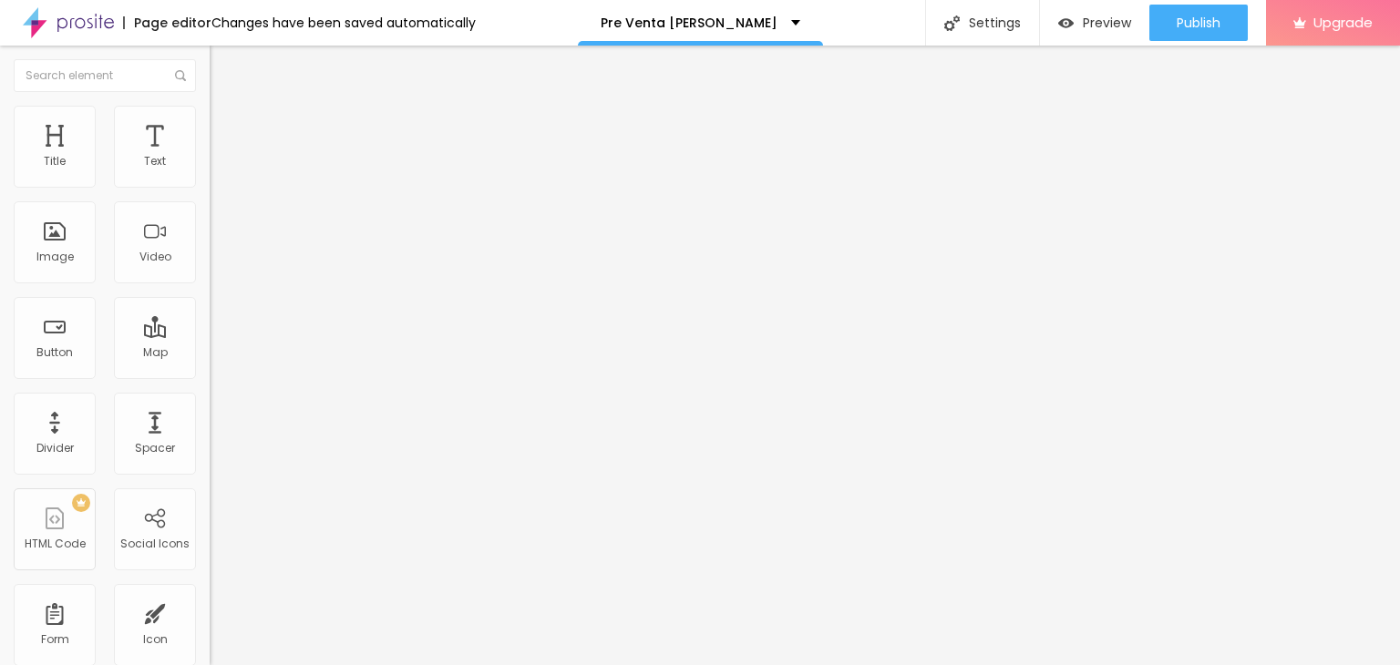
click at [223, 61] on img "button" at bounding box center [230, 66] width 15 height 15
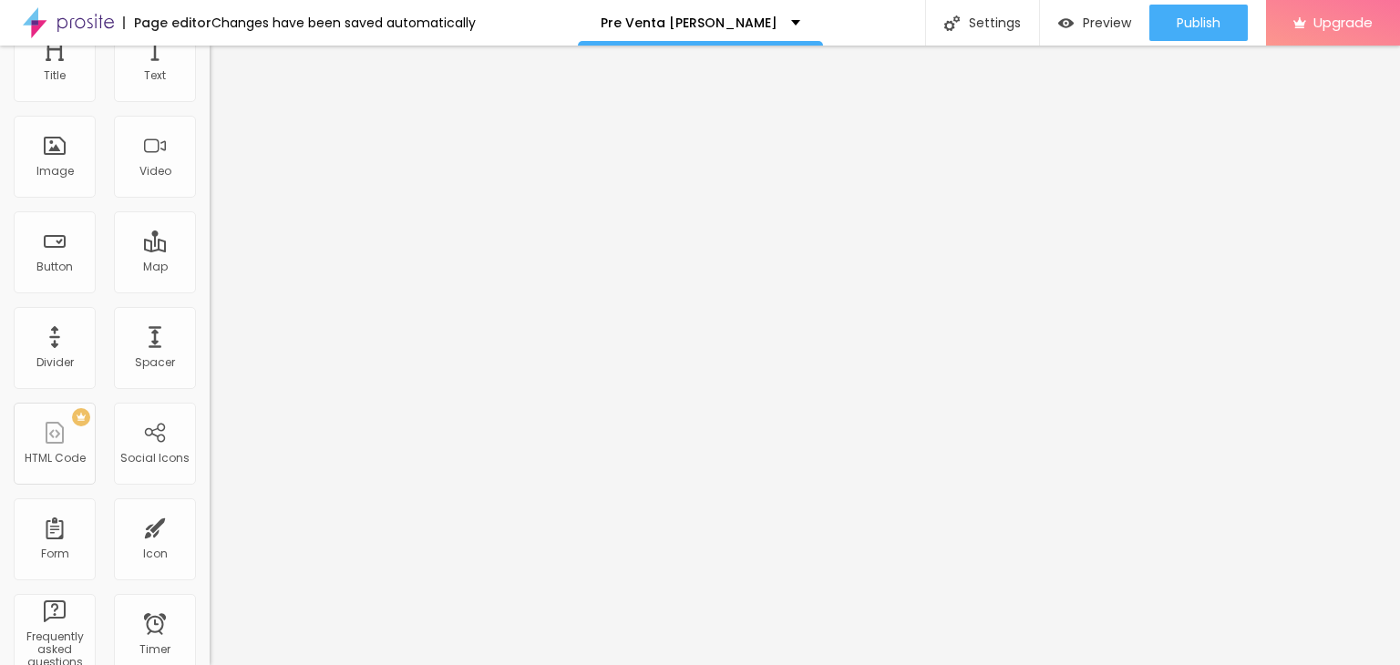
scroll to position [0, 0]
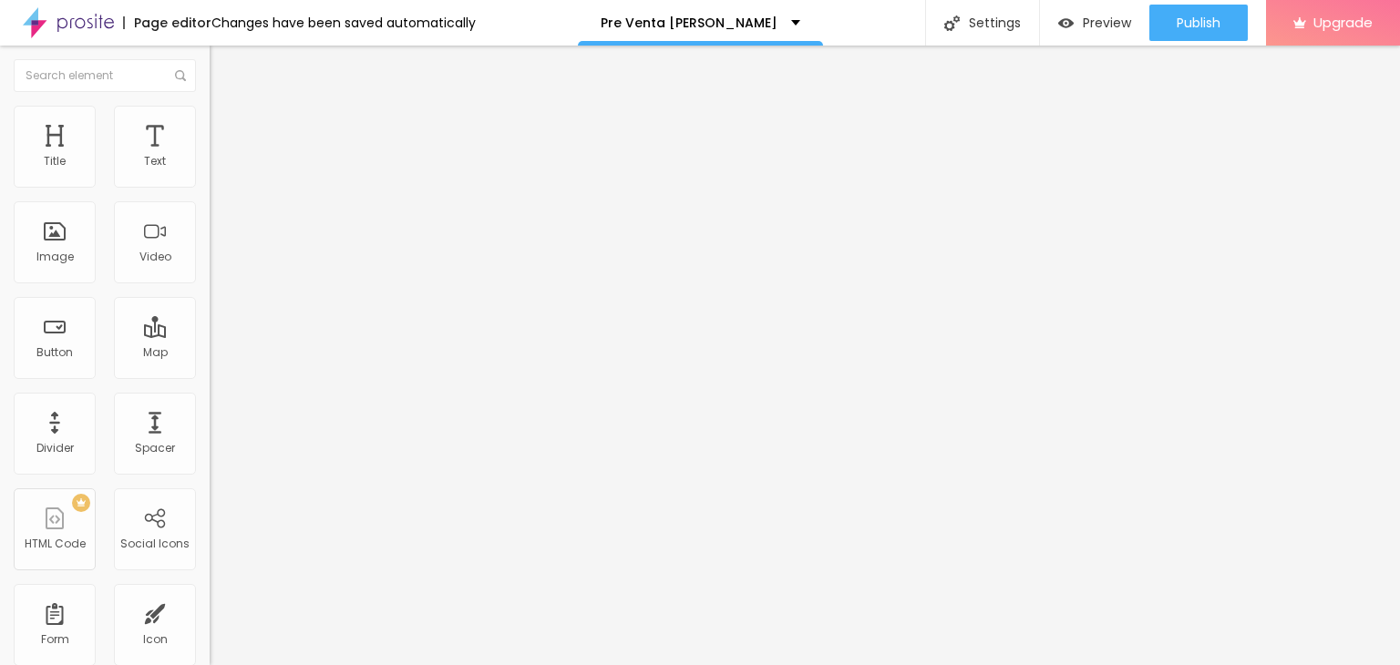
click at [210, 184] on img at bounding box center [215, 189] width 11 height 11
drag, startPoint x: 955, startPoint y: 366, endPoint x: 343, endPoint y: 366, distance: 612.6
paste textarea "ingresar al grupo FilomenaLovers para estar siempre al tanto de lo nuevo ✨✨ Ing…"
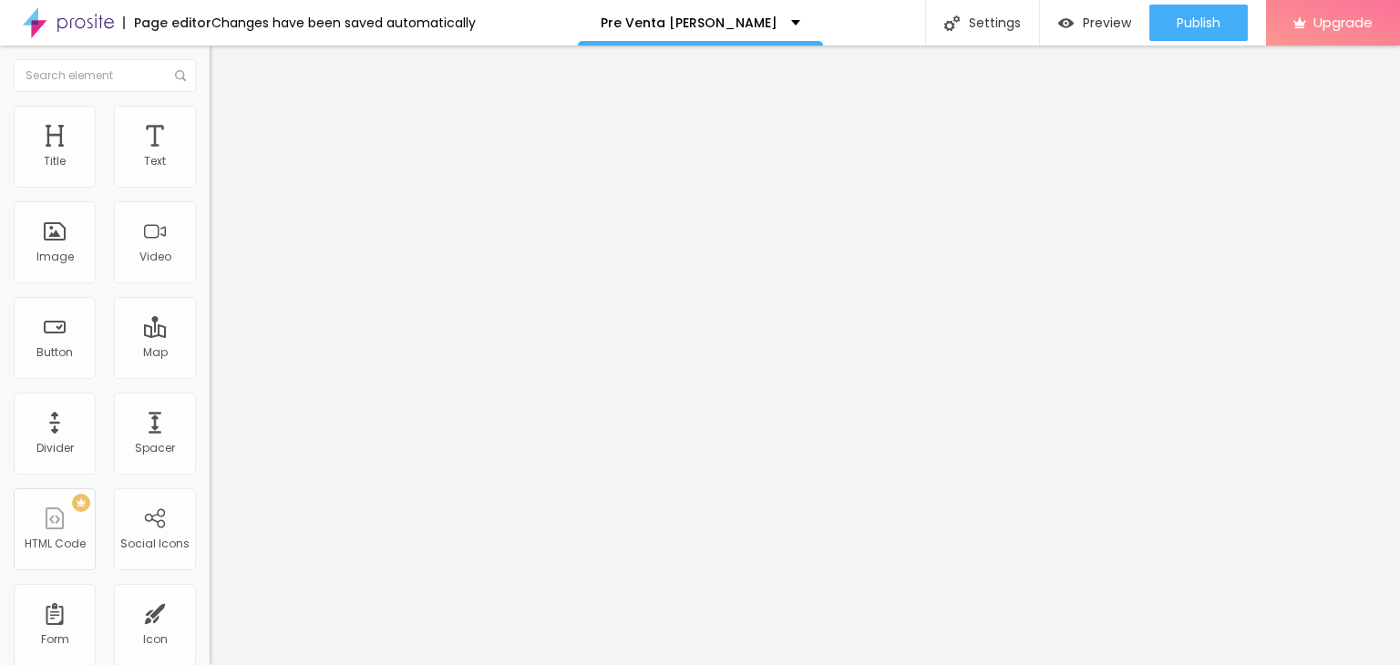
drag, startPoint x: 401, startPoint y: 387, endPoint x: 391, endPoint y: 351, distance: 37.8
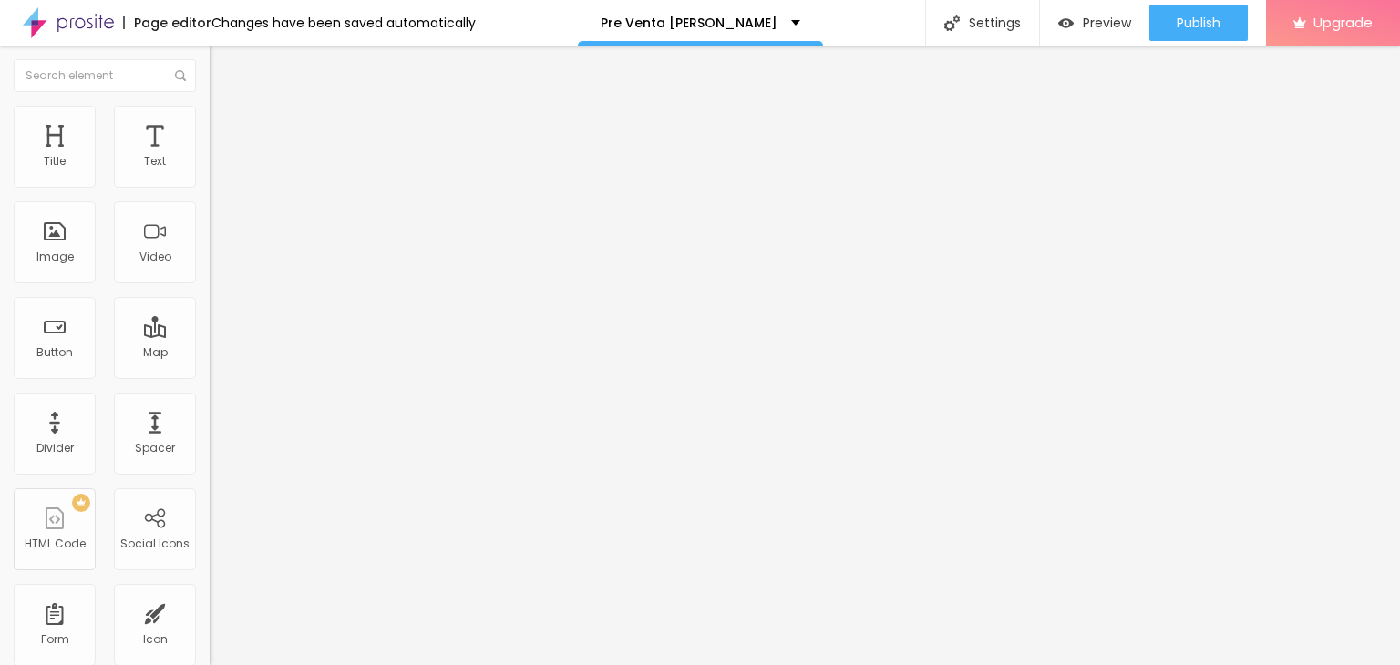
type textarea "Agradecemos tu interes en la Preventa Filomena, nos estaremos contactando para …"
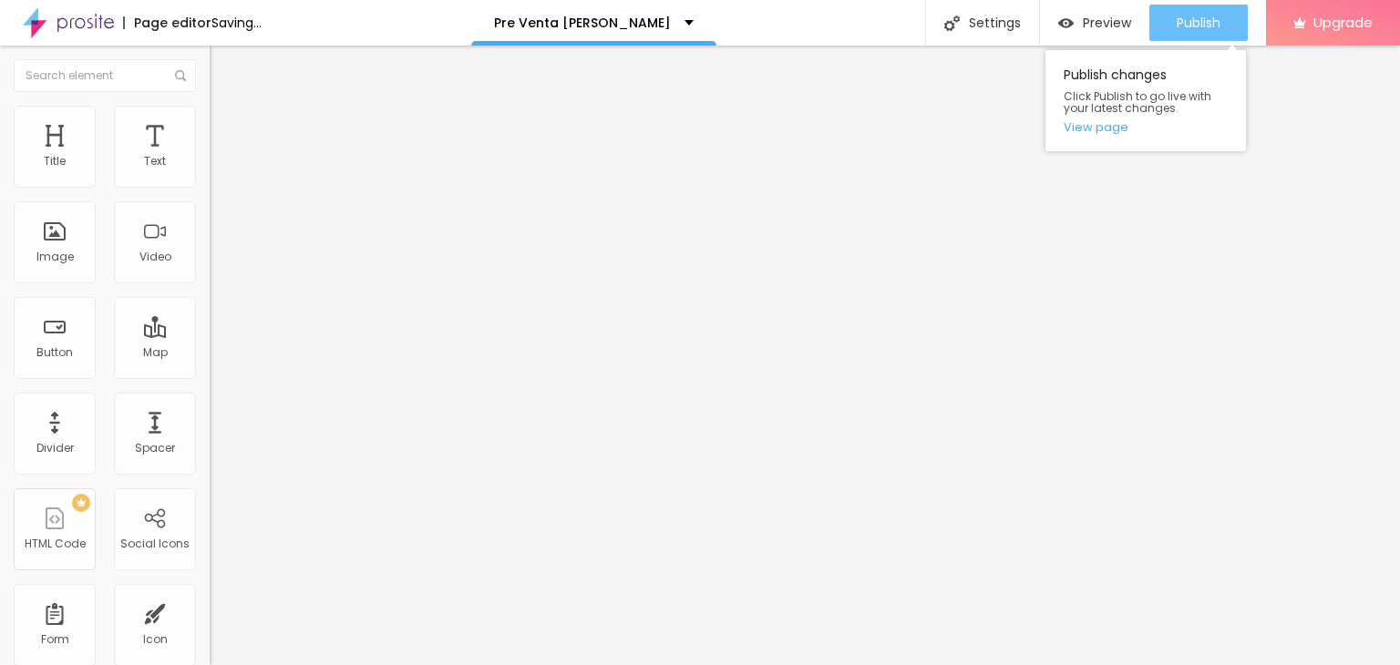
click at [1200, 23] on span "Publish" at bounding box center [1199, 22] width 44 height 15
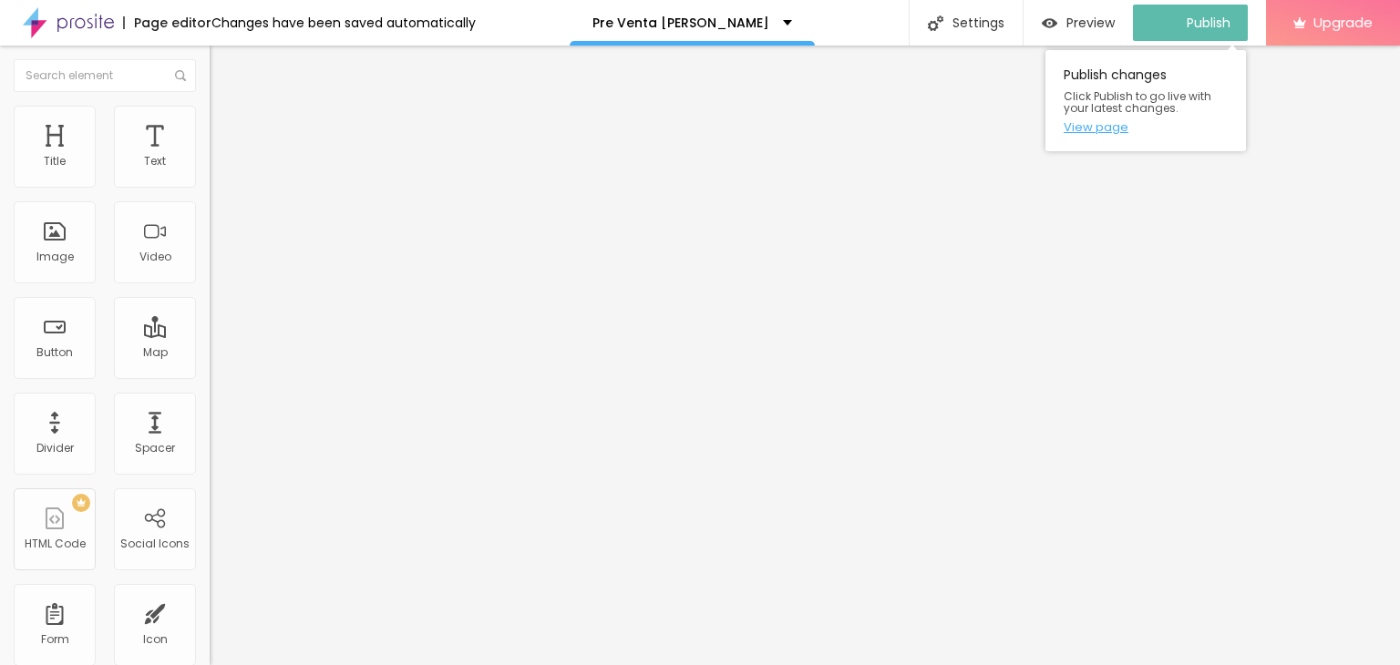
click at [1103, 129] on link "View page" at bounding box center [1146, 127] width 164 height 12
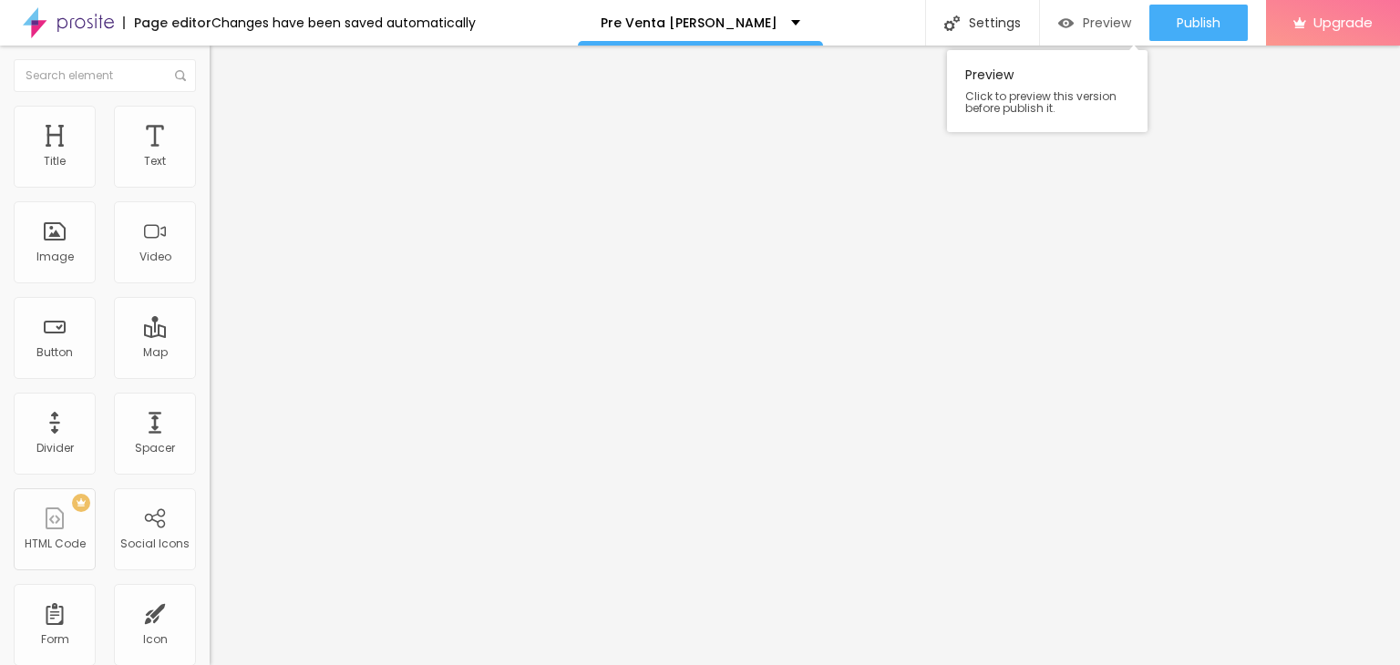
click at [1094, 26] on span "Preview" at bounding box center [1107, 22] width 48 height 15
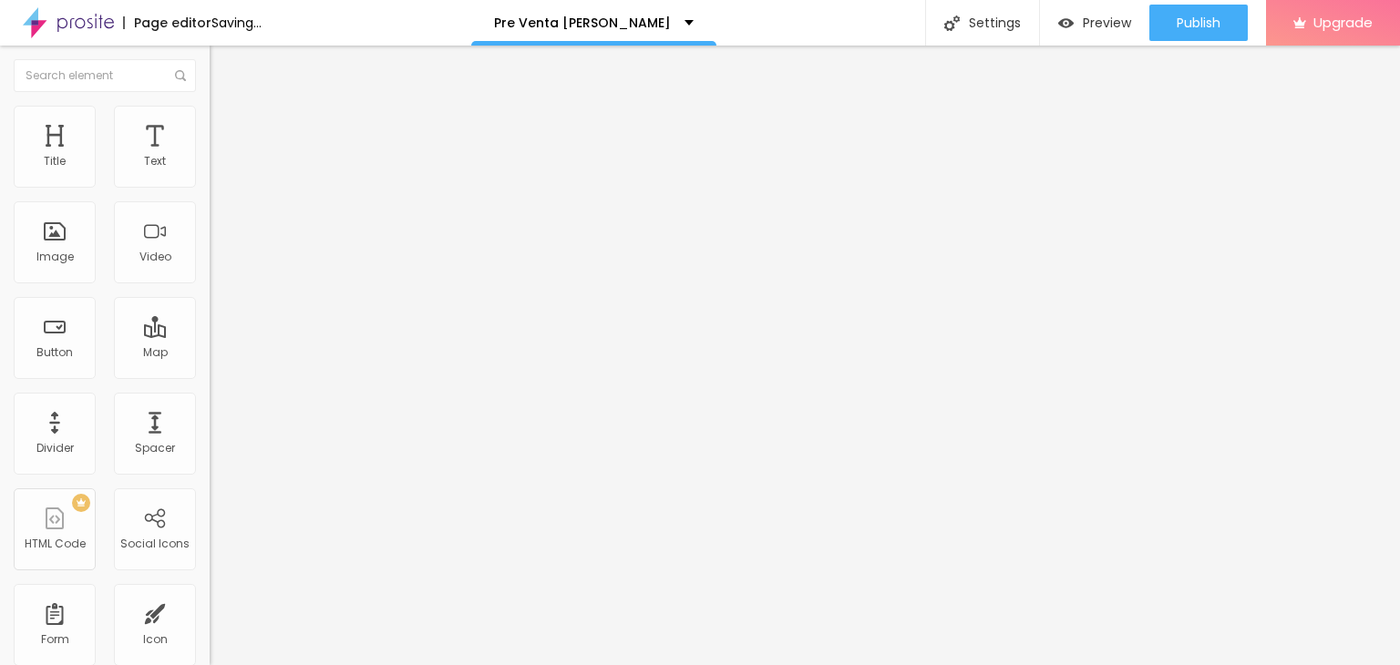
click at [210, 157] on span "Add image" at bounding box center [247, 148] width 75 height 15
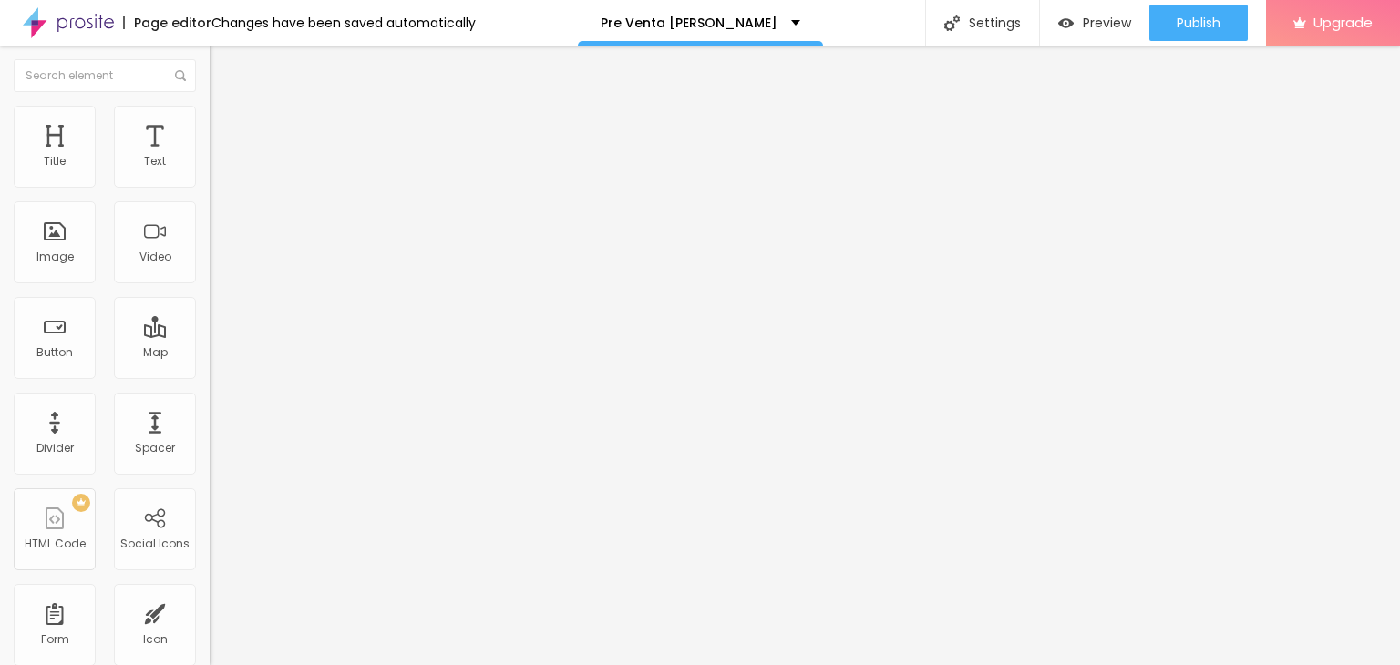
click at [210, 157] on span "Add image" at bounding box center [247, 148] width 75 height 15
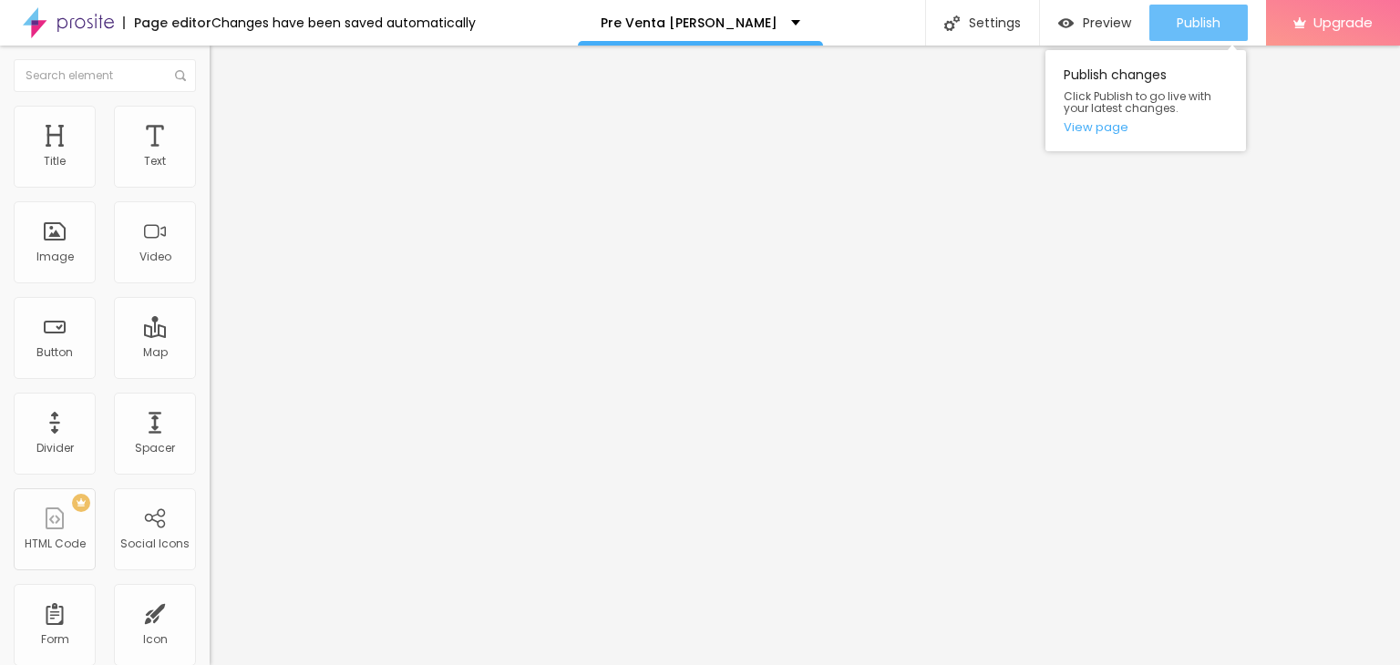
click at [1177, 20] on span "Publish" at bounding box center [1199, 22] width 44 height 15
click at [1111, 136] on div "Publish changes Click Publish to go live with your latest changes. View page" at bounding box center [1146, 100] width 201 height 101
click at [1111, 126] on link "View page" at bounding box center [1146, 127] width 164 height 12
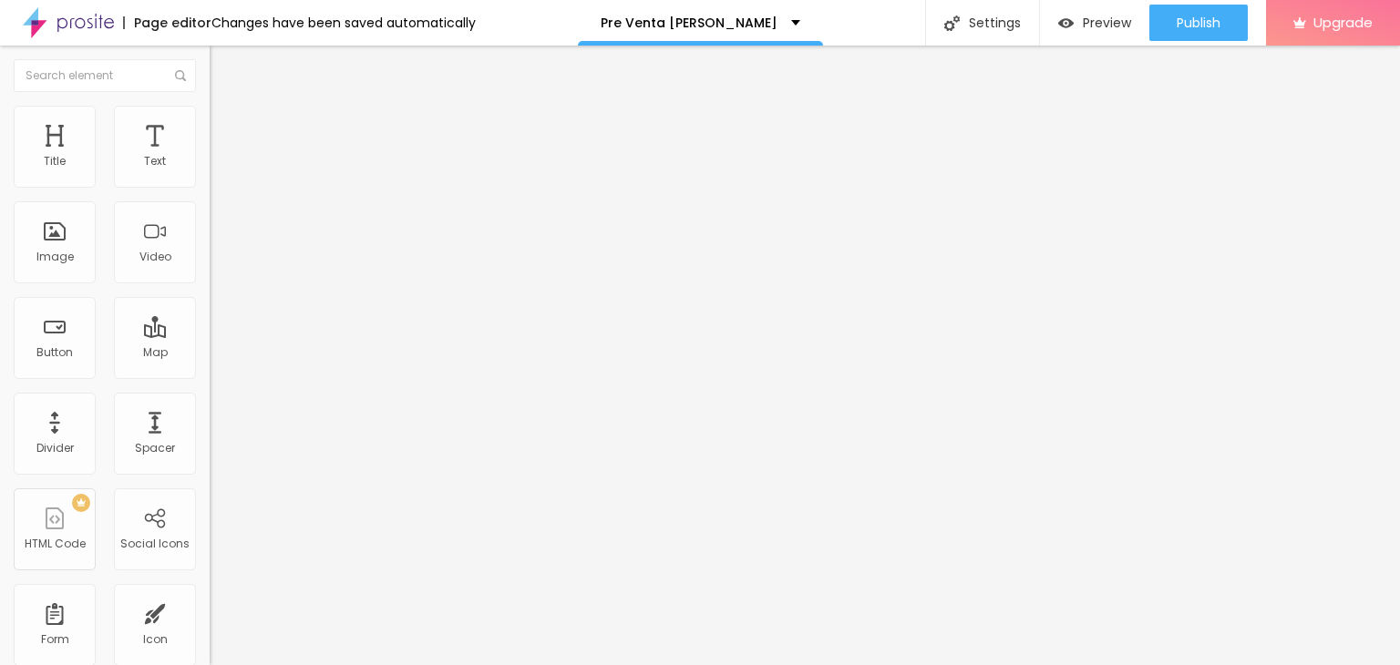
click at [210, 118] on img at bounding box center [218, 114] width 16 height 16
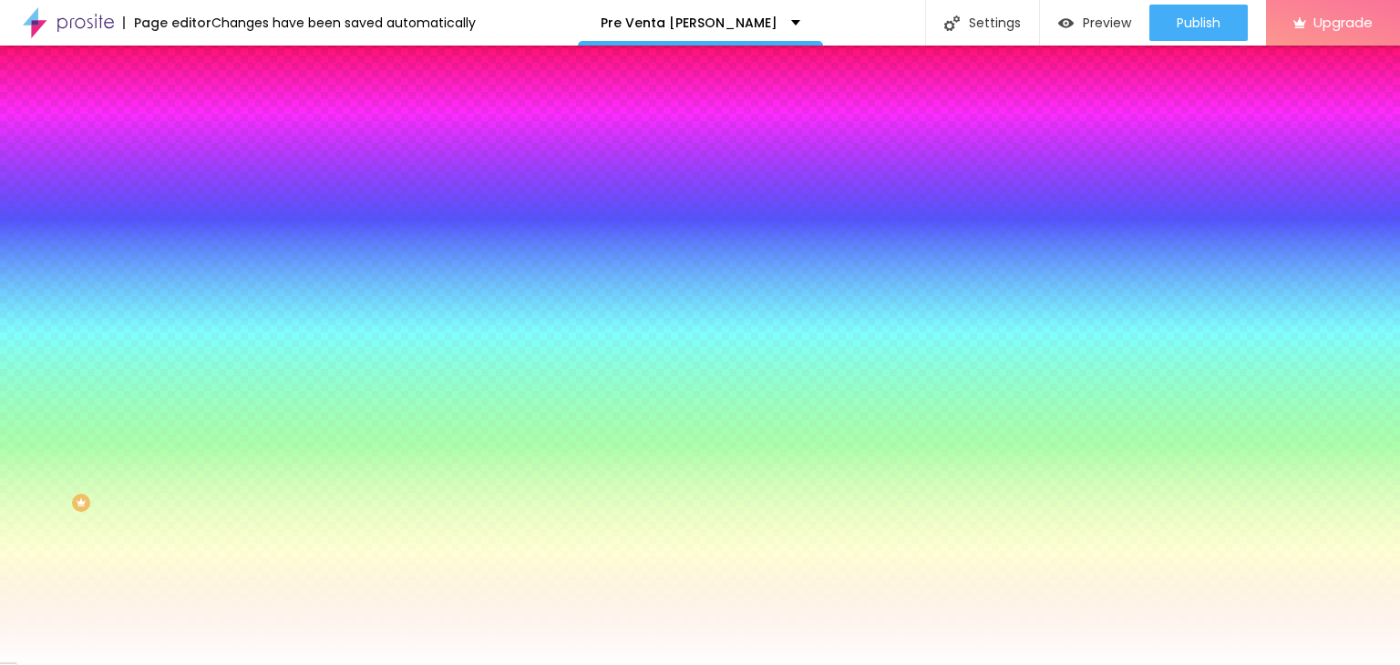
click at [210, 106] on li "Content" at bounding box center [315, 97] width 210 height 18
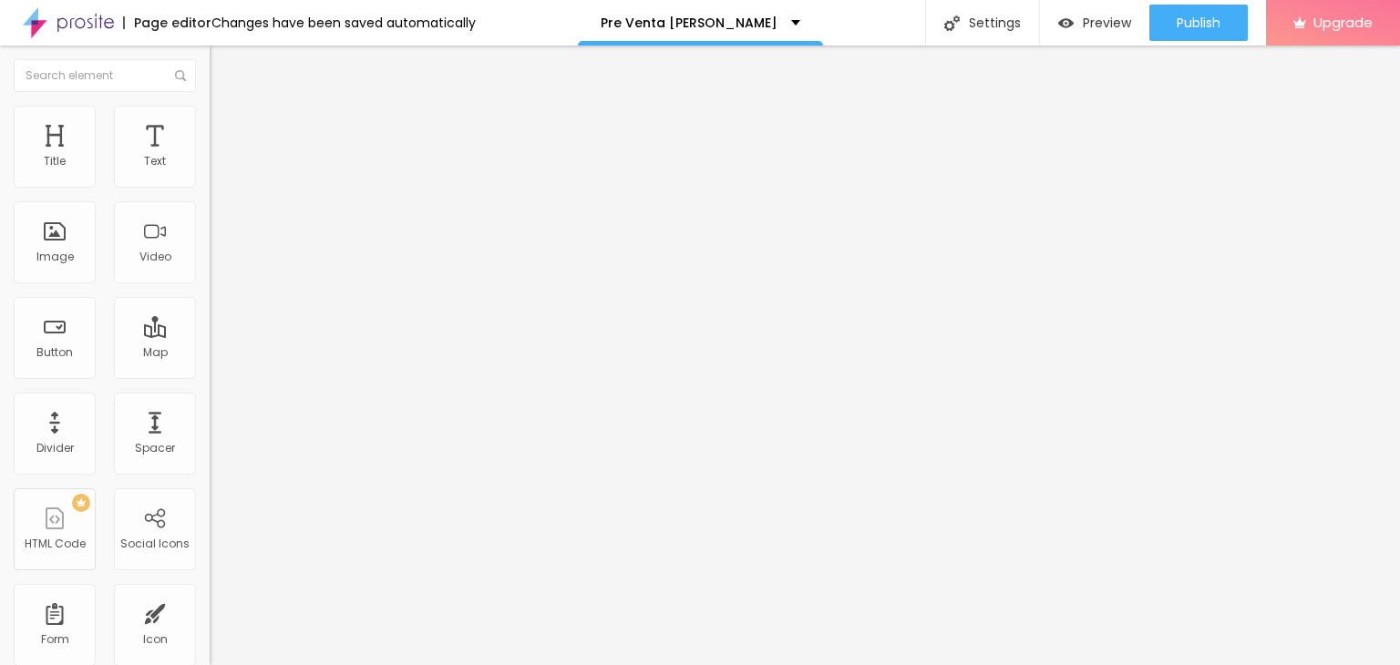
click at [210, 184] on img at bounding box center [215, 189] width 11 height 11
drag, startPoint x: 393, startPoint y: 521, endPoint x: 394, endPoint y: 449, distance: 72.0
drag, startPoint x: 574, startPoint y: 534, endPoint x: 420, endPoint y: 534, distance: 154.1
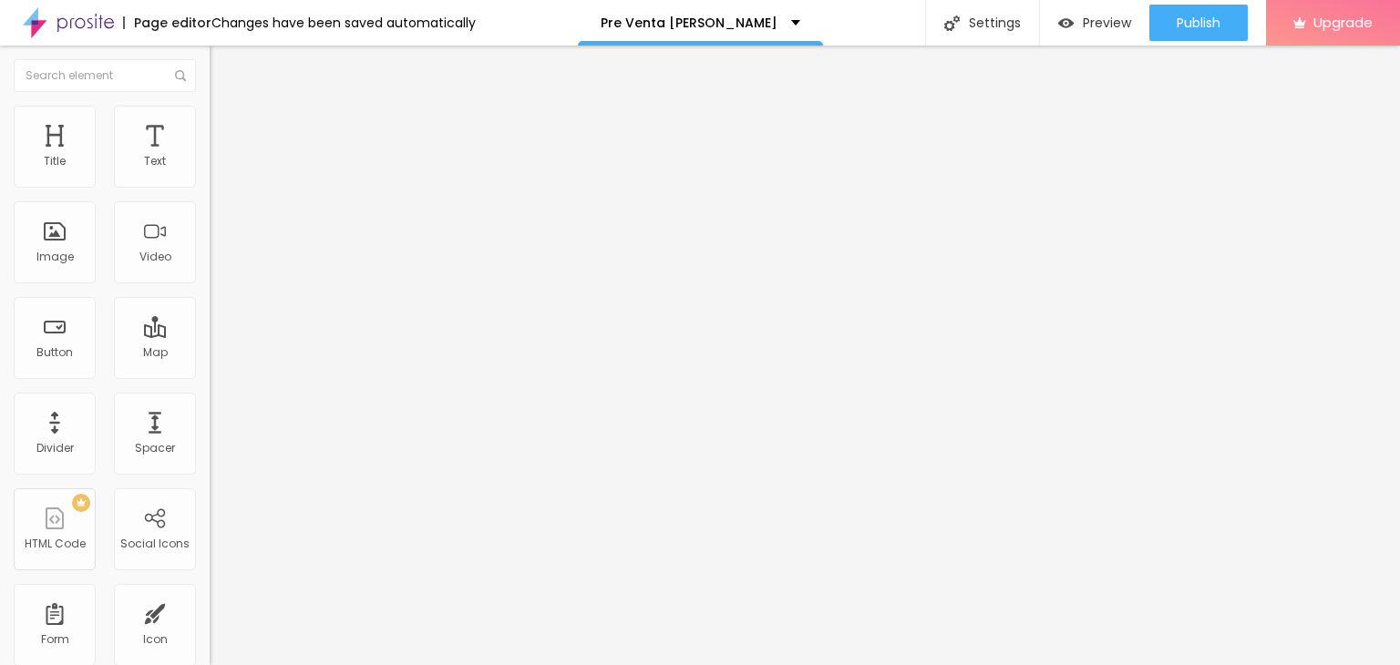
type input "Número de celular"
click at [210, 121] on ul "Content Style Advanced" at bounding box center [315, 115] width 210 height 55
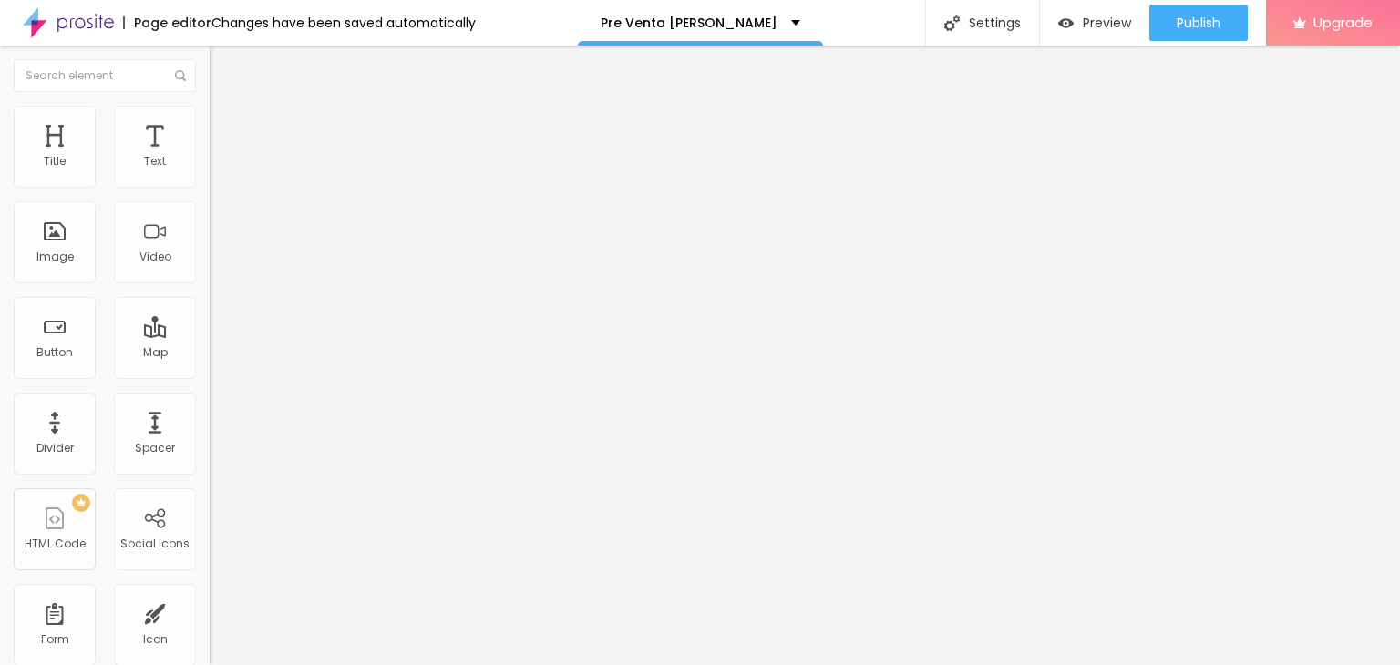
click at [210, 124] on li "Advanced" at bounding box center [315, 133] width 210 height 18
click at [210, 119] on li "Style" at bounding box center [315, 115] width 210 height 18
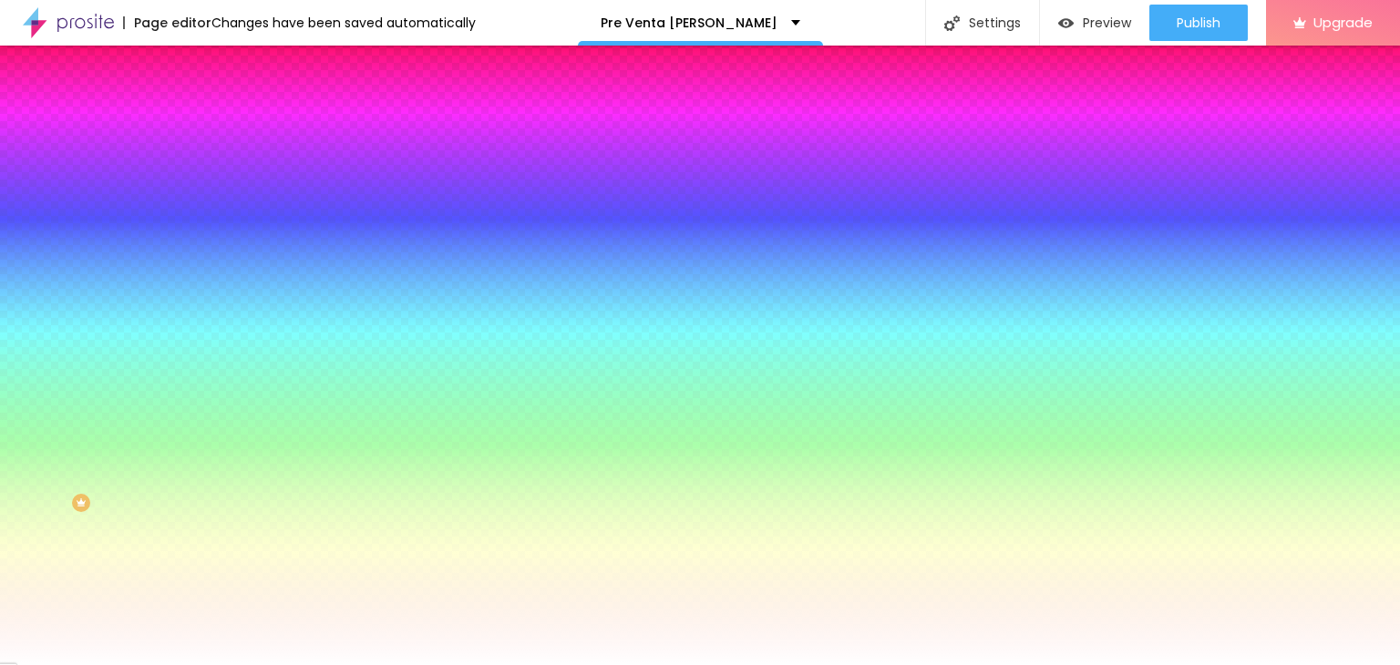
click at [210, 104] on img at bounding box center [218, 96] width 16 height 16
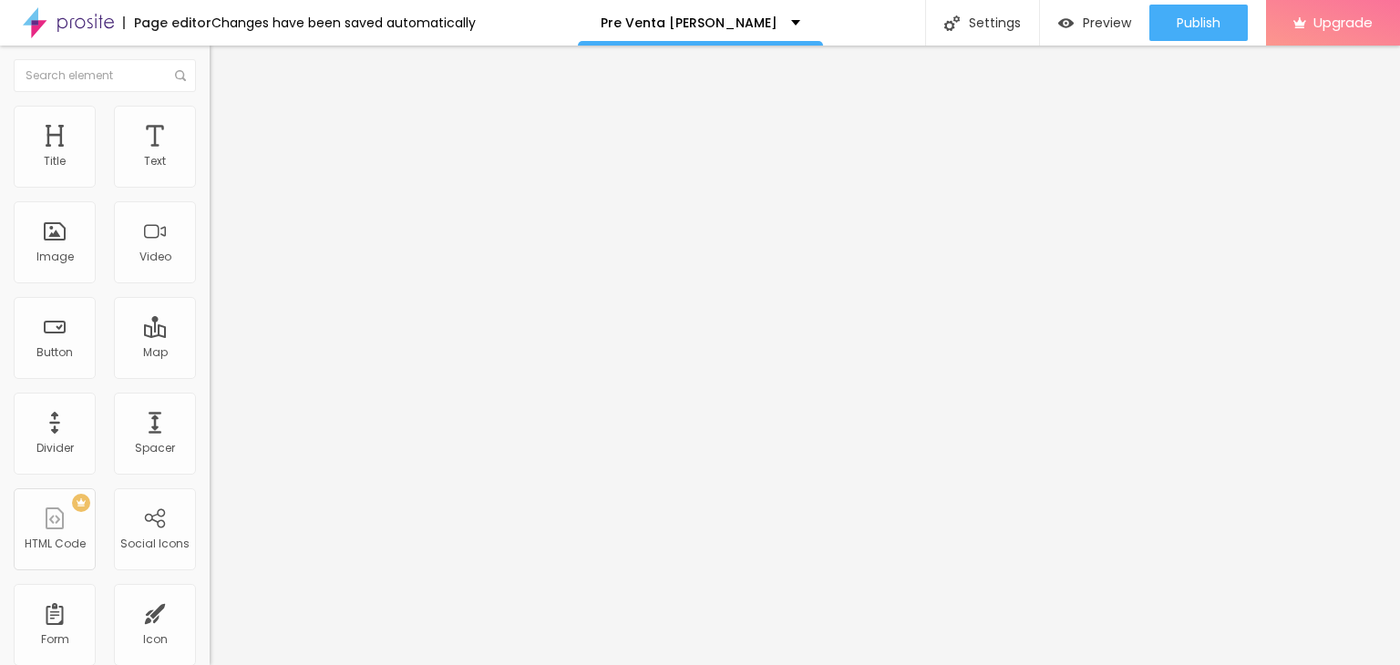
click at [210, 184] on img at bounding box center [215, 189] width 11 height 11
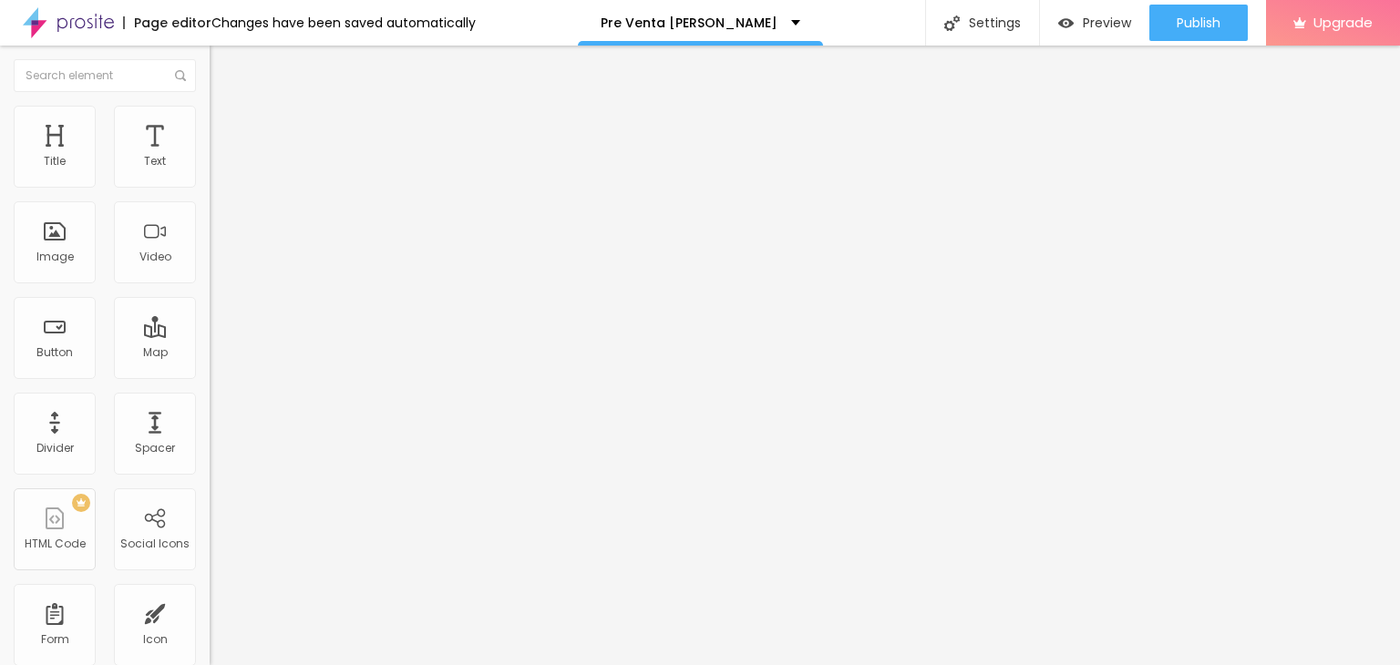
scroll to position [26, 0]
drag, startPoint x: 724, startPoint y: 303, endPoint x: 936, endPoint y: 339, distance: 215.5
type textarea "Agradecemos tu interes en la Preventa Filomena, nos estaremos contactando para …"
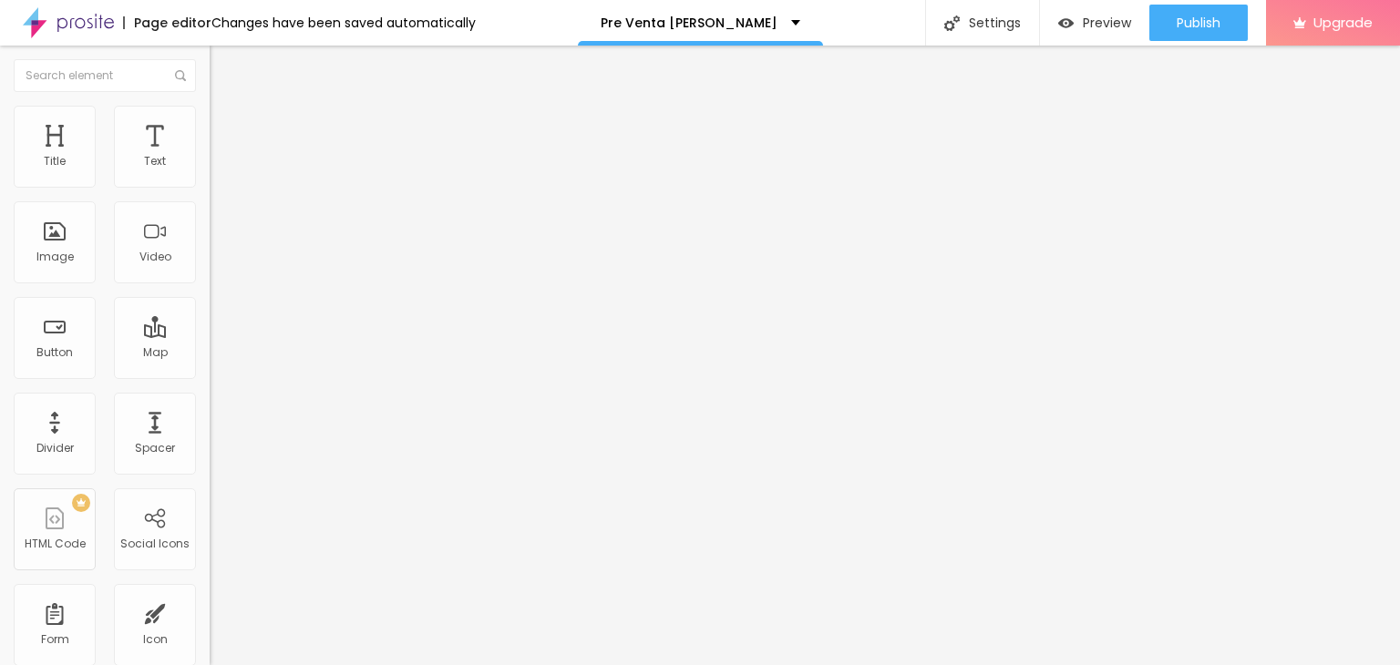
radio input "true"
paste input "Ingresa al club Filomena haciendo clic en el siguiente link: https://chat.whats…"
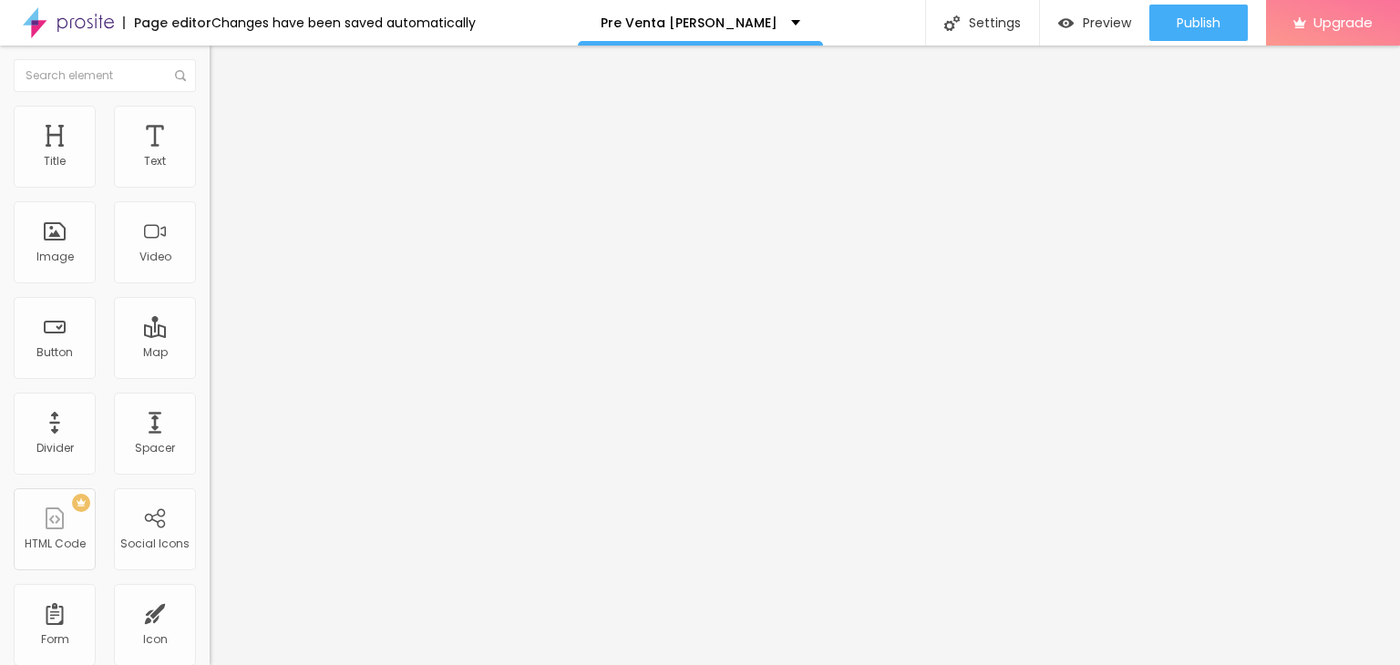
type input "Ingresa al club Filomena haciendo clic en el siguiente link: https://chat.whats…"
radio input "true"
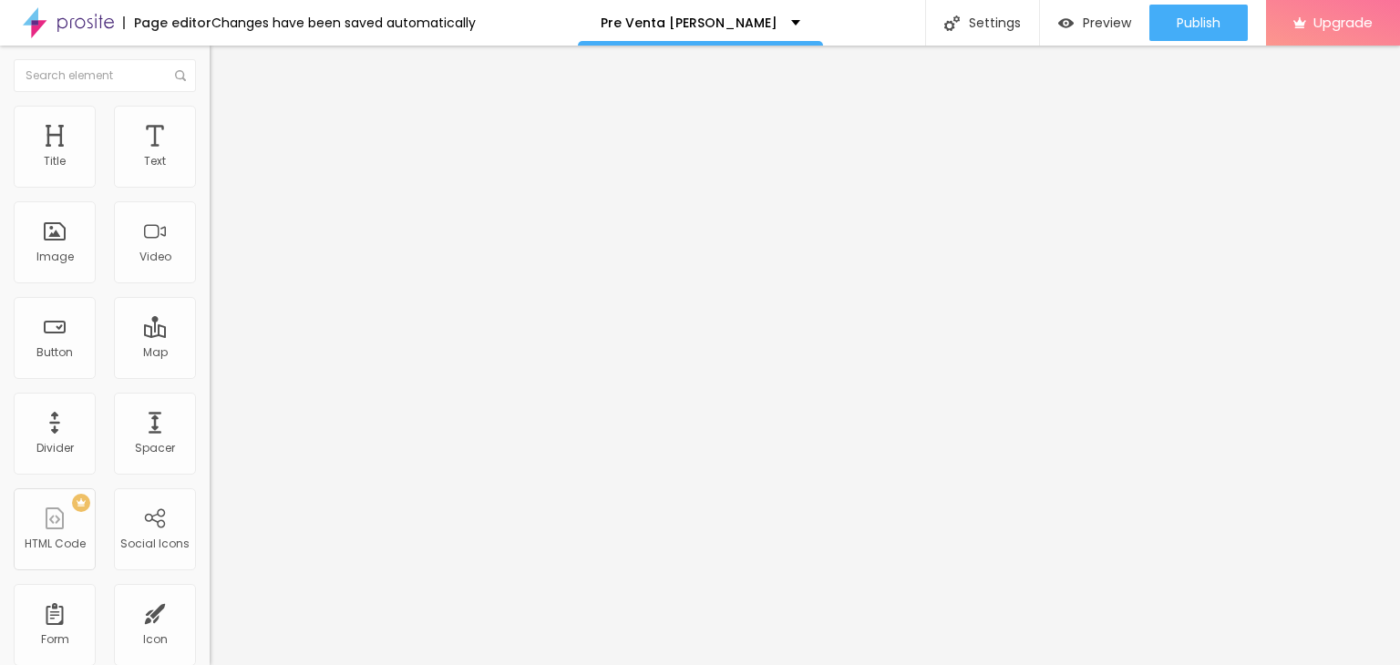
radio input "true"
paste input "Ingresa al club Filomena haciendo clic en el siguiente link: https://chat.whats…"
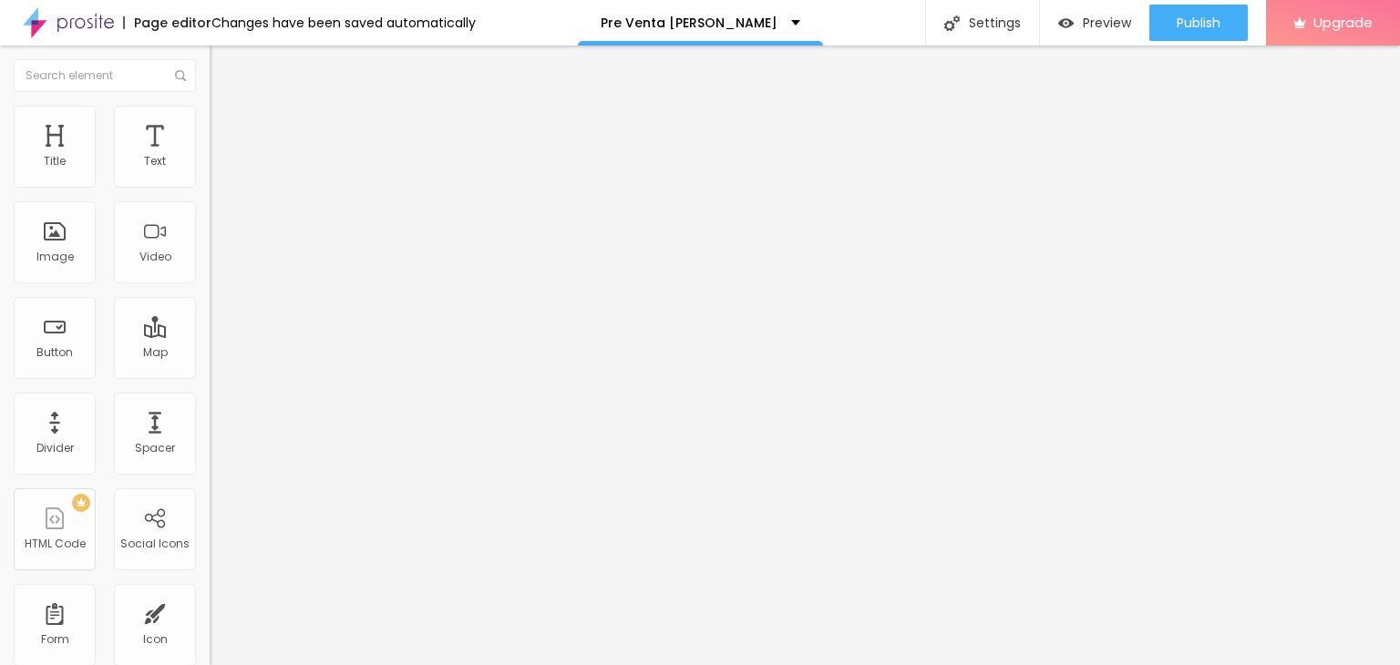
type input "Ingresa al club Filomena haciendo clic en el siguiente link: https://chat.whats…"
click at [1098, 137] on div "Publish changes Click Publish to go live with your latest changes. View page" at bounding box center [1146, 100] width 201 height 101
click at [1101, 125] on link "View page" at bounding box center [1146, 127] width 164 height 12
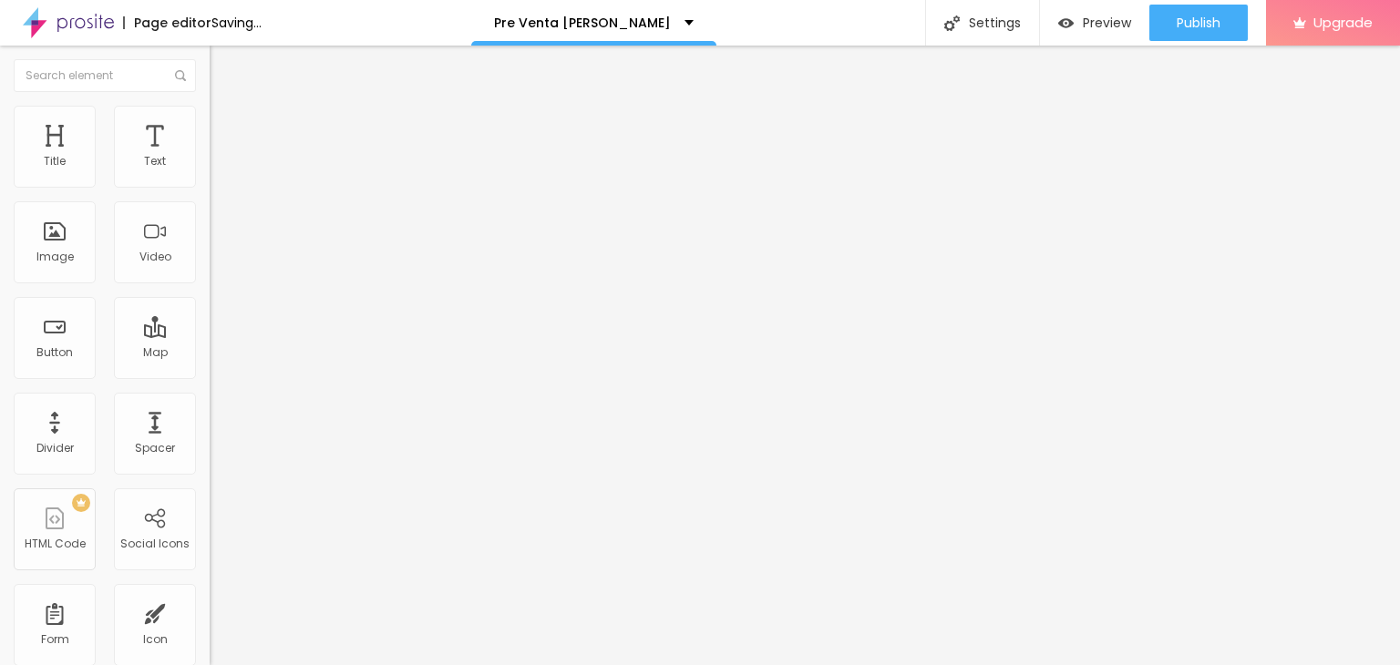
click at [210, 368] on div "Facebook" at bounding box center [315, 373] width 210 height 11
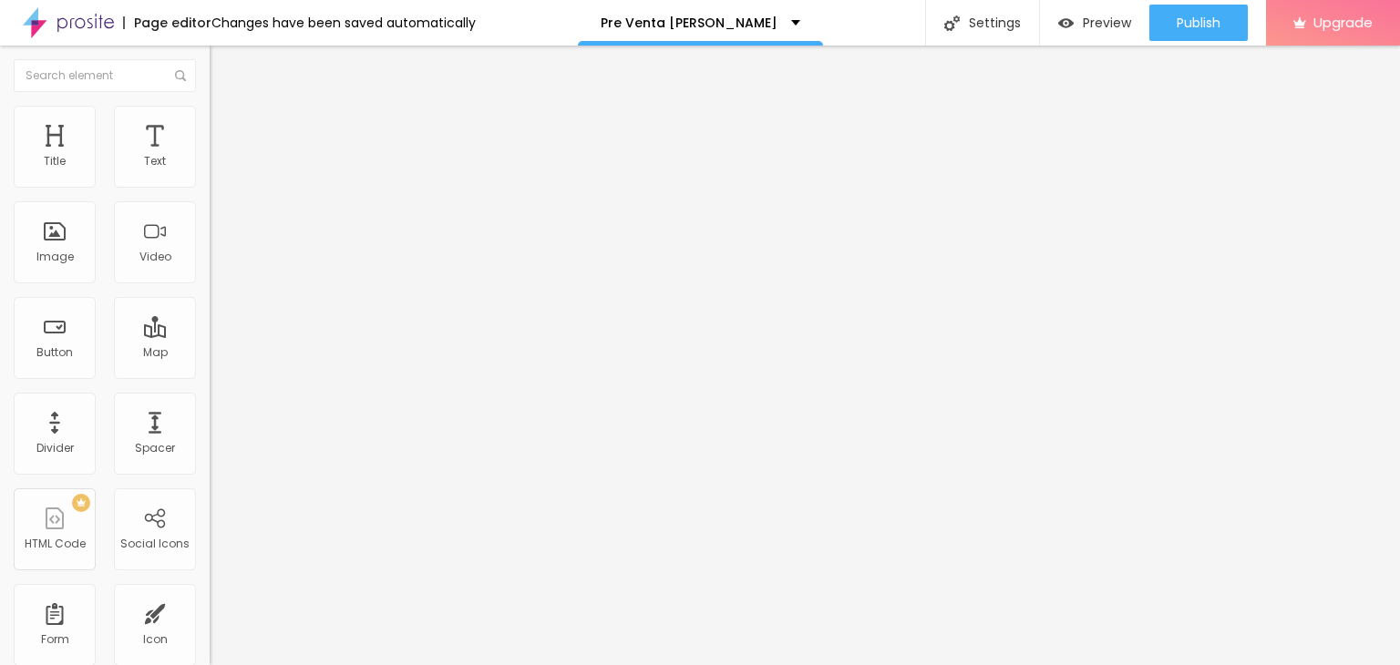
click at [210, 620] on input "https://" at bounding box center [319, 629] width 219 height 18
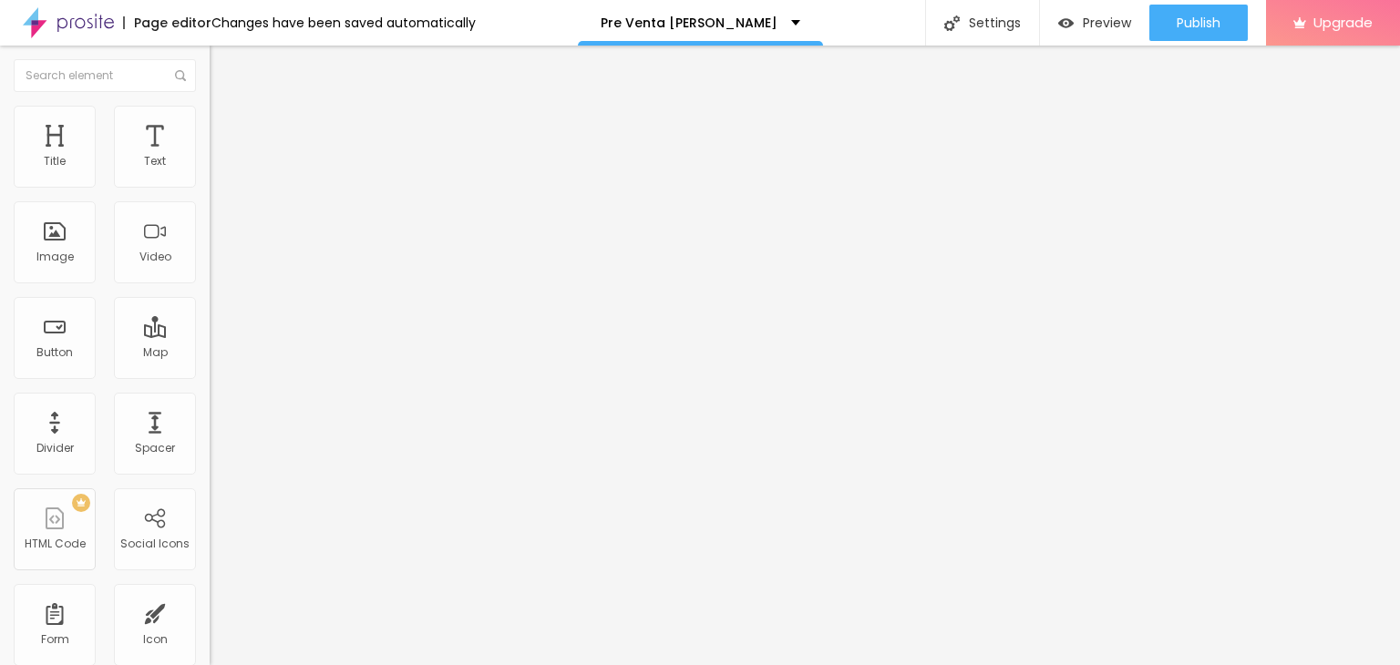
paste input "www.instagram.com/filomenastudio/"
type input "https://www.instagram.com/filomenastudio/"
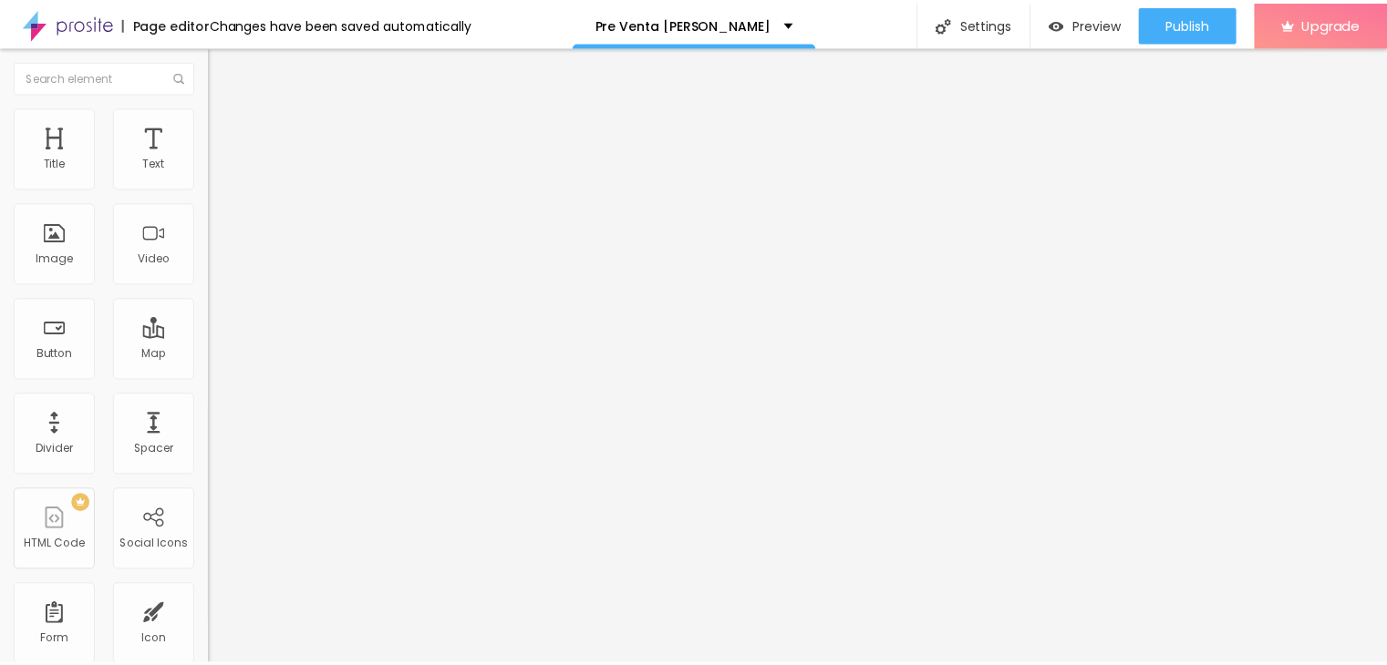
scroll to position [0, 0]
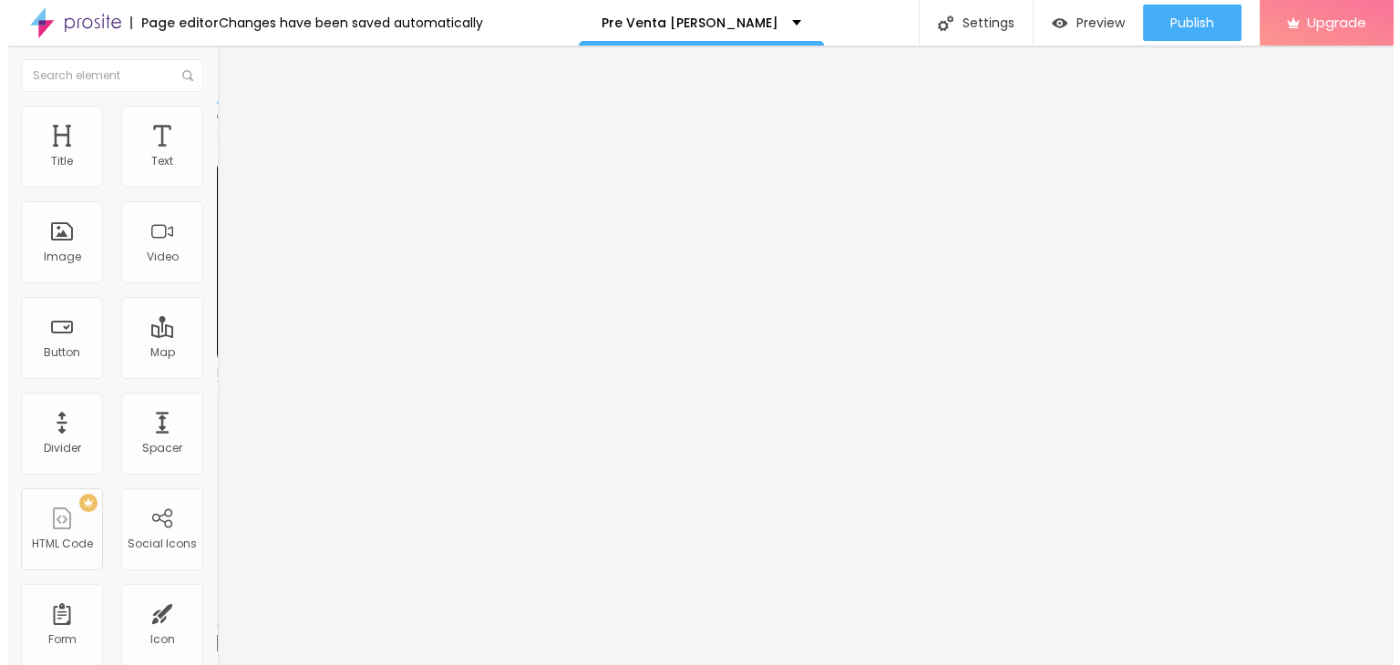
scroll to position [51, 0]
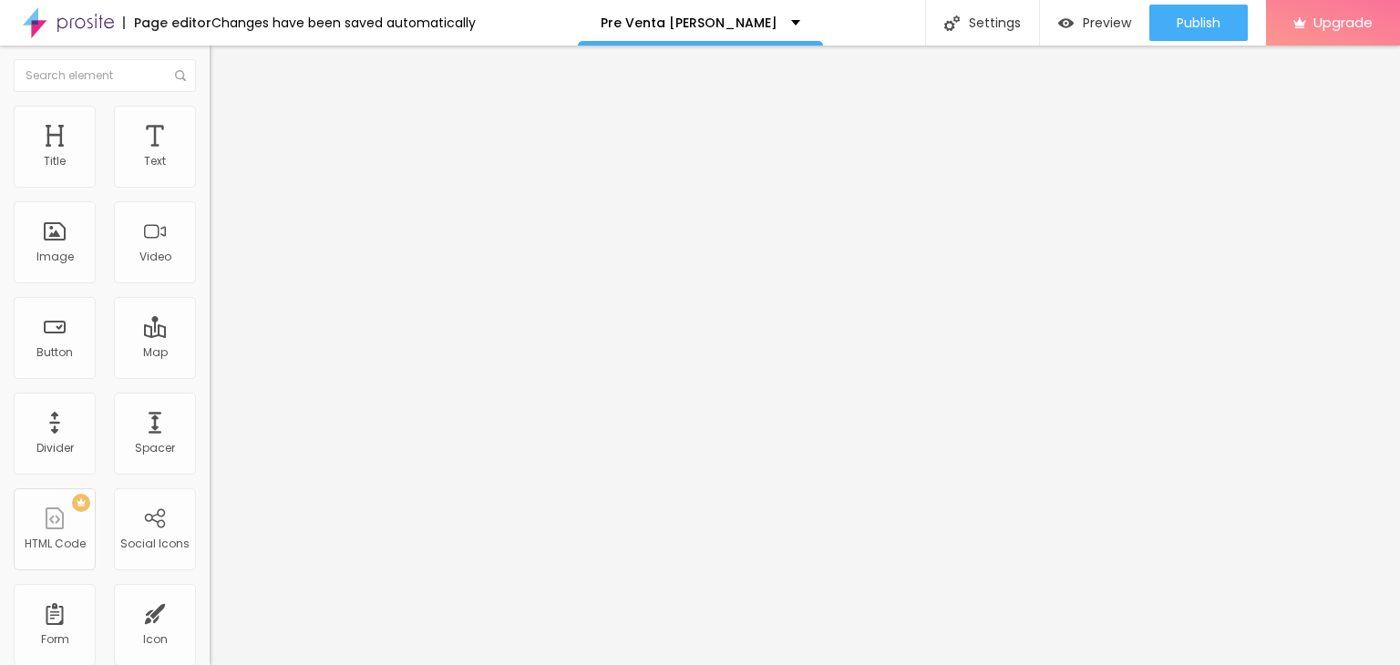
paste input "pe.linkedin.com/company/filomenastudio"
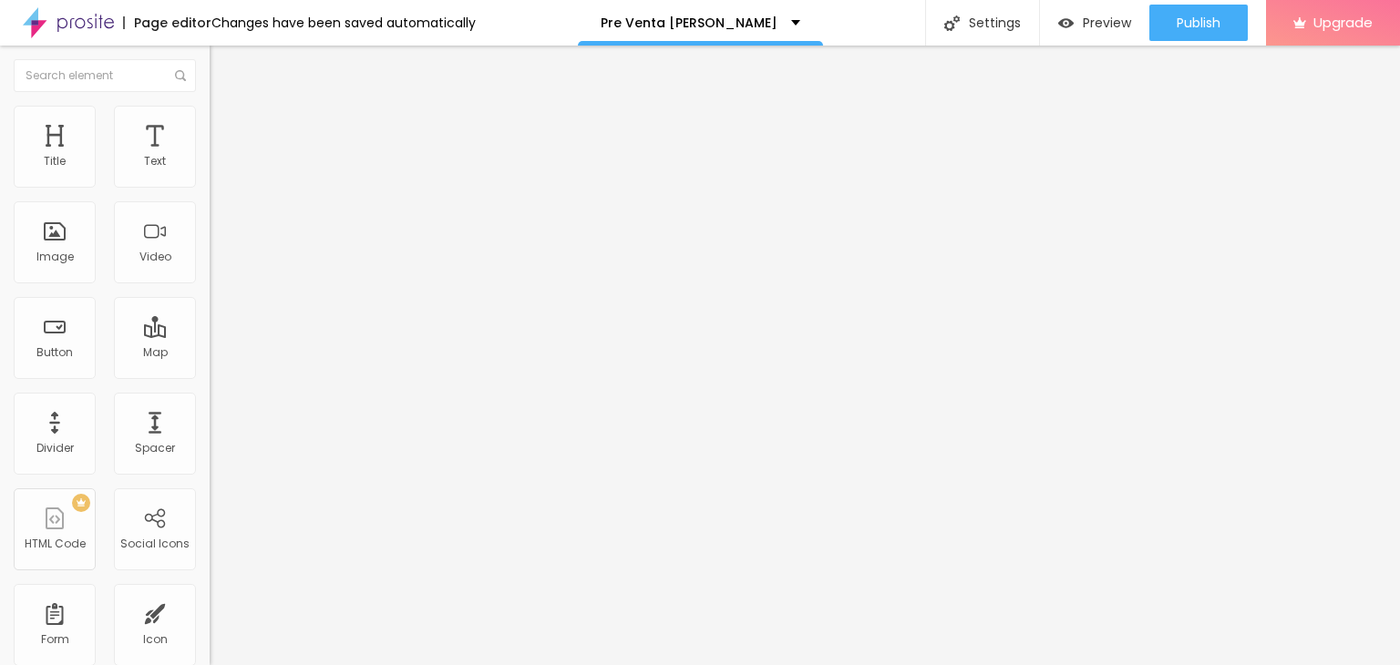
type input "https://pe.linkedin.com/company/filomenastudio"
click at [210, 556] on div "Edit Social Icons Content Style Advanced Facebook Social Facebook URL address h…" at bounding box center [315, 356] width 210 height 620
click at [210, 379] on img at bounding box center [216, 385] width 13 height 13
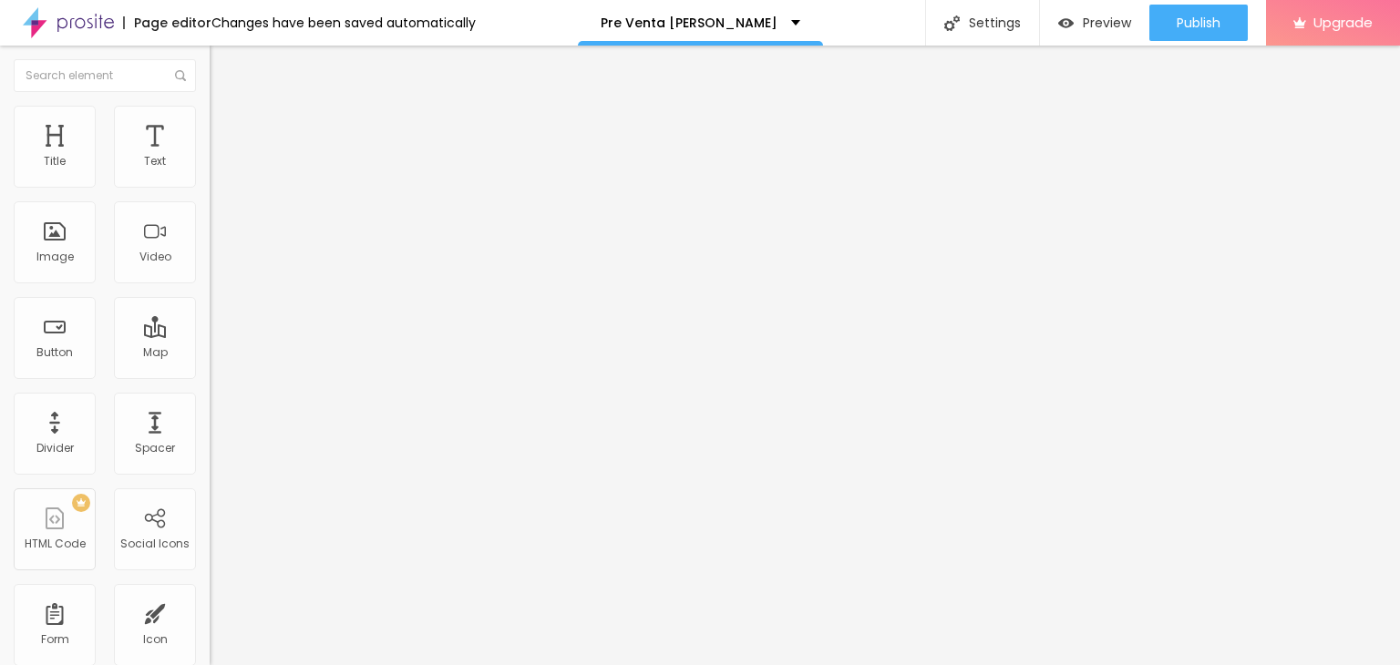
type input "https://www.instagram.com/filomenastudio/"
type input "https://pe.linkedin.com/company/filomenastudio"
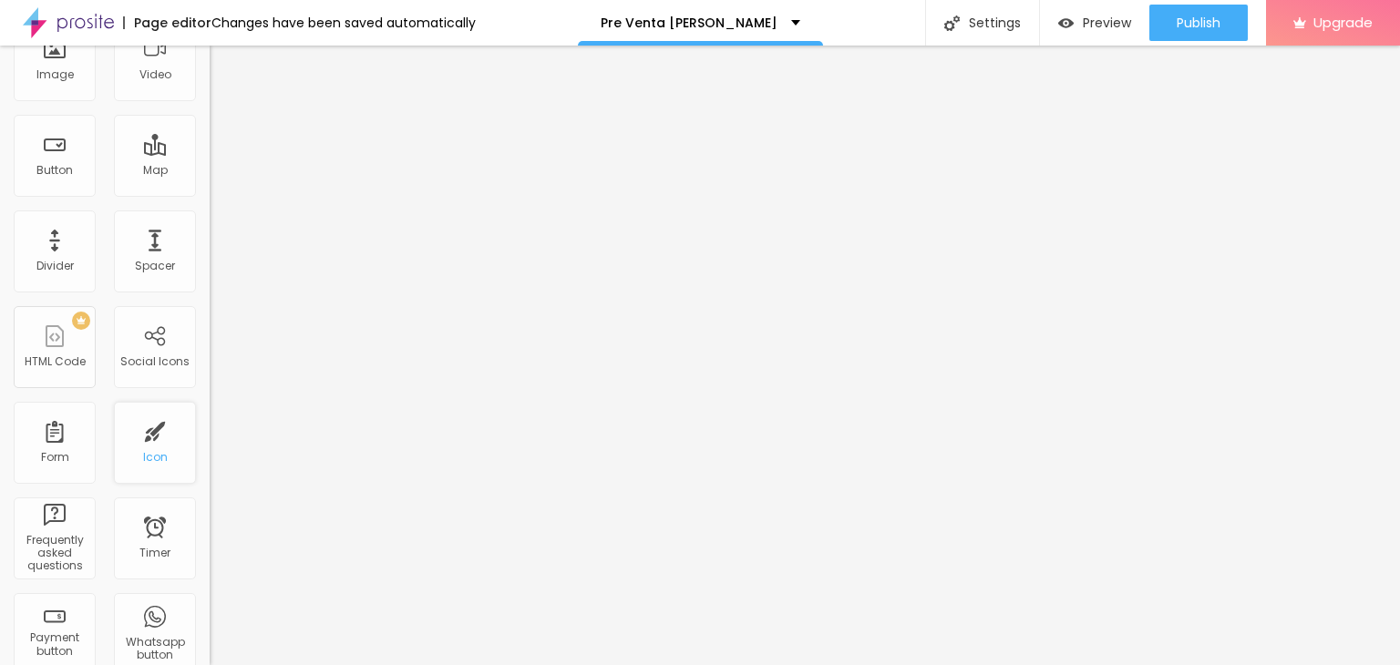
click at [143, 452] on div "Icon" at bounding box center [155, 457] width 25 height 13
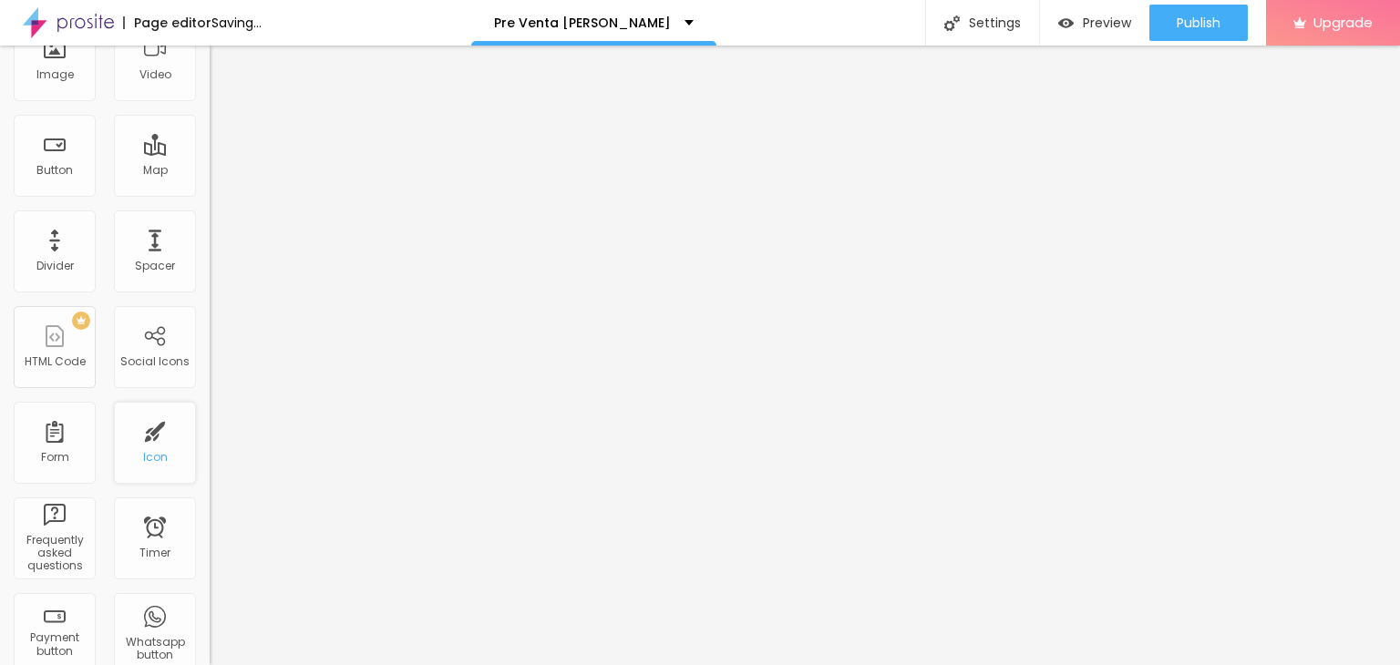
scroll to position [0, 0]
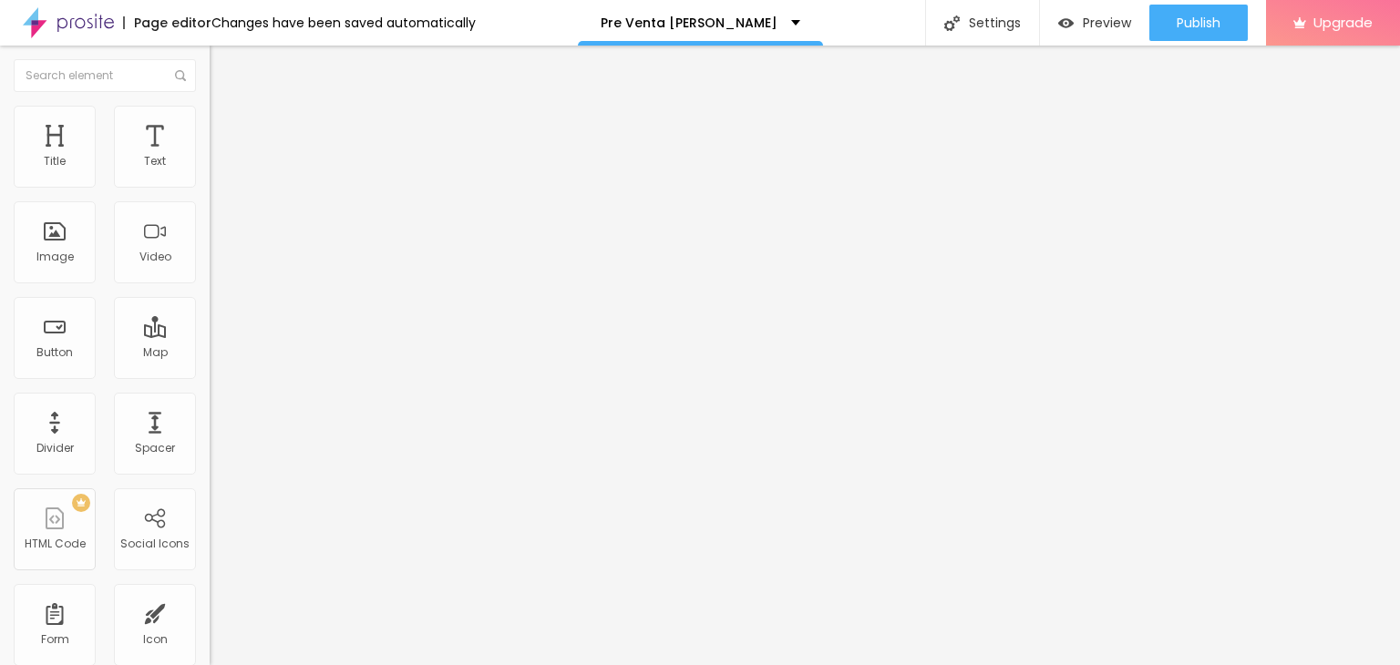
click at [221, 168] on span "Change Icon" at bounding box center [263, 159] width 85 height 15
type input "what"
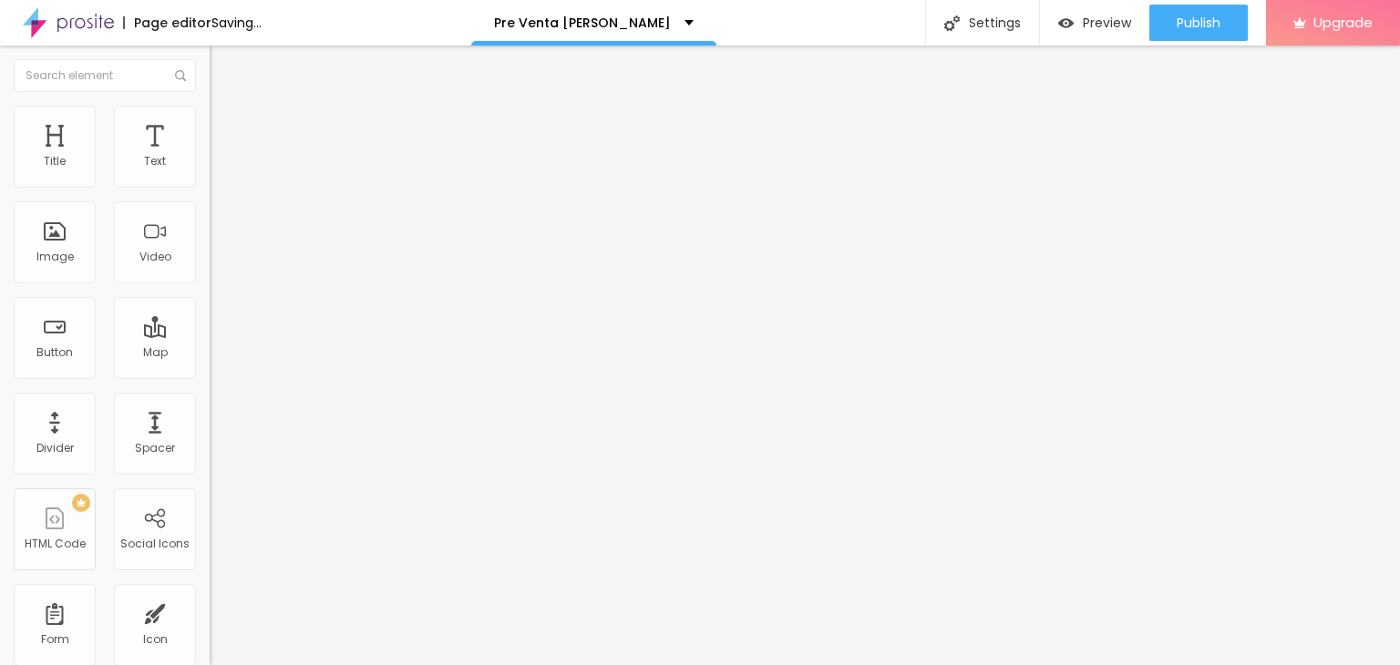
click at [210, 113] on img at bounding box center [218, 114] width 16 height 16
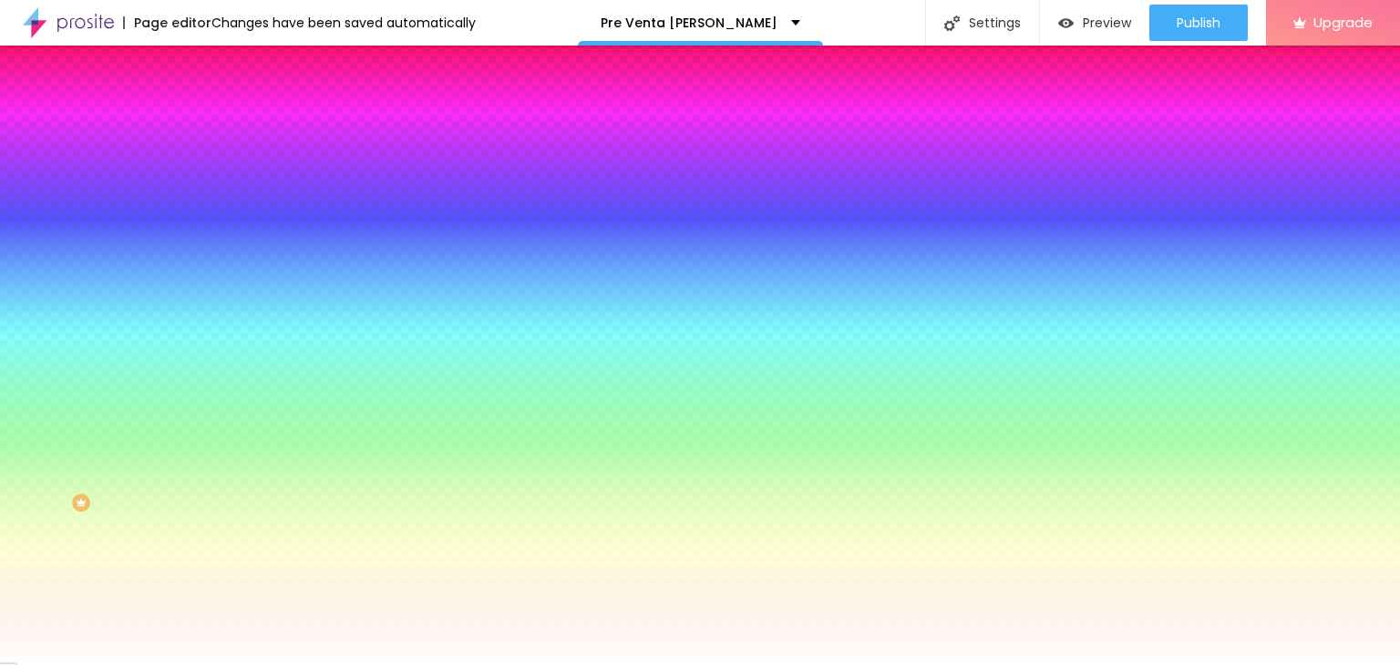
click at [210, 104] on img at bounding box center [218, 96] width 16 height 16
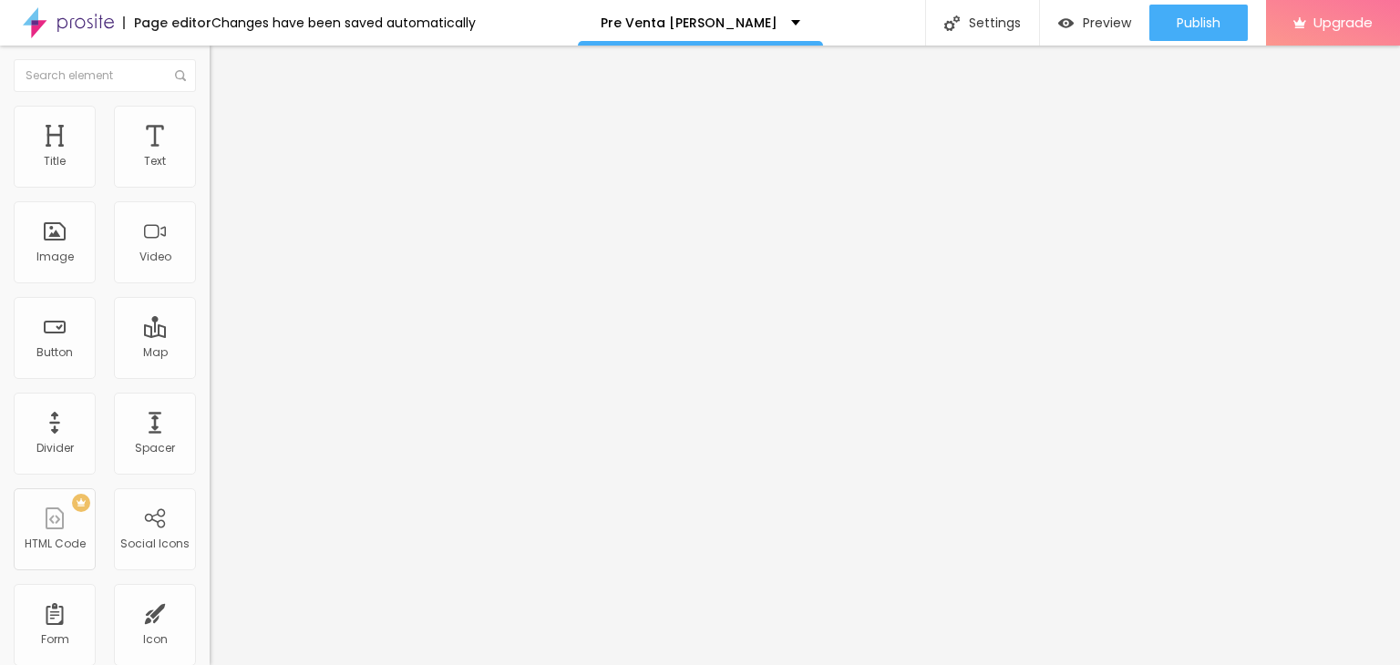
click at [210, 124] on li "Advanced" at bounding box center [315, 133] width 210 height 18
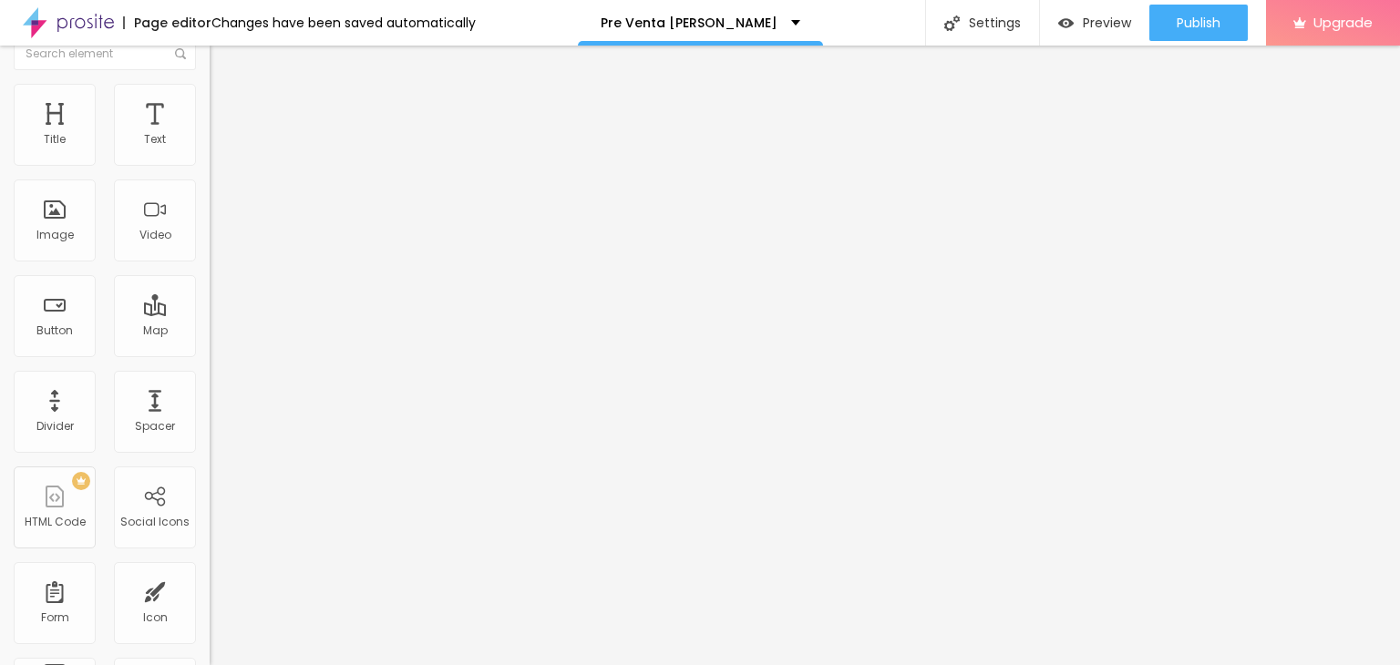
scroll to position [0, 0]
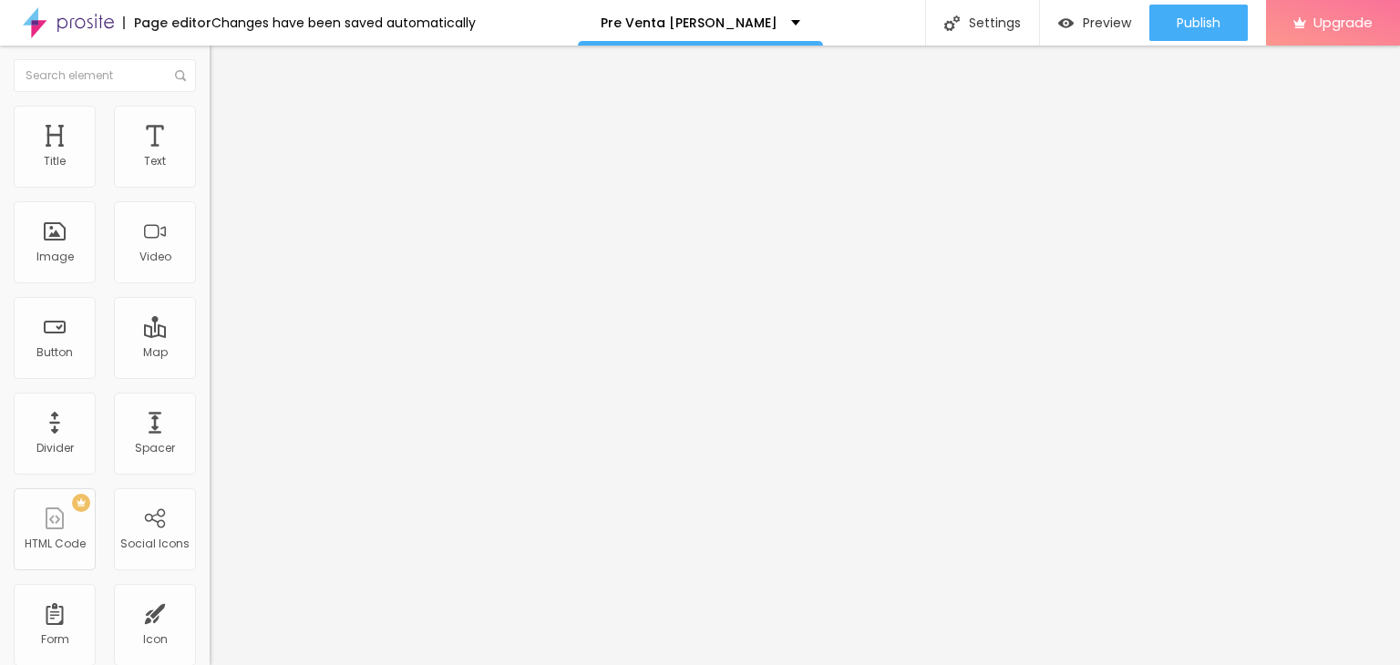
click at [226, 108] on span "Content" at bounding box center [248, 99] width 45 height 15
click at [223, 61] on img "button" at bounding box center [230, 66] width 15 height 15
click at [210, 265] on img at bounding box center [216, 259] width 13 height 13
click at [1092, 23] on span "Preview" at bounding box center [1107, 22] width 48 height 15
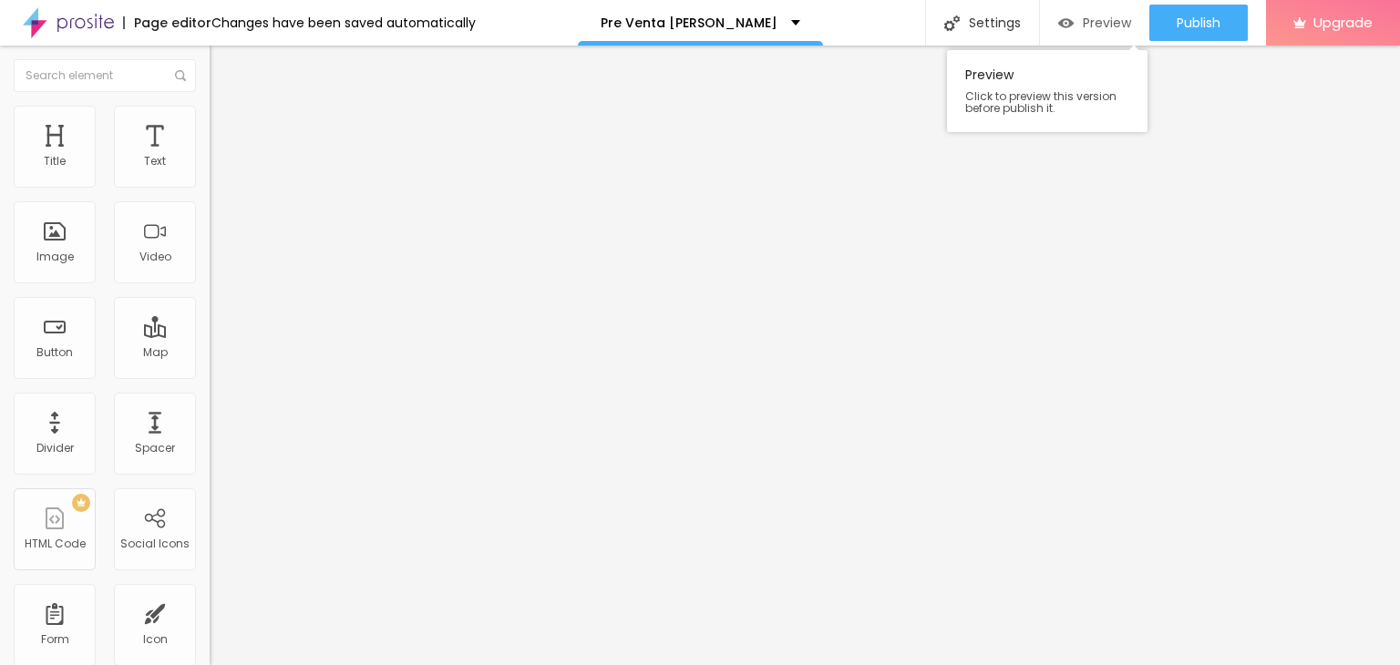
click at [1098, 19] on span "Preview" at bounding box center [1107, 22] width 48 height 15
click at [226, 126] on span "Style" at bounding box center [239, 117] width 26 height 15
click at [1083, 19] on span "Preview" at bounding box center [1107, 22] width 48 height 15
click at [210, 183] on span at bounding box center [215, 190] width 11 height 15
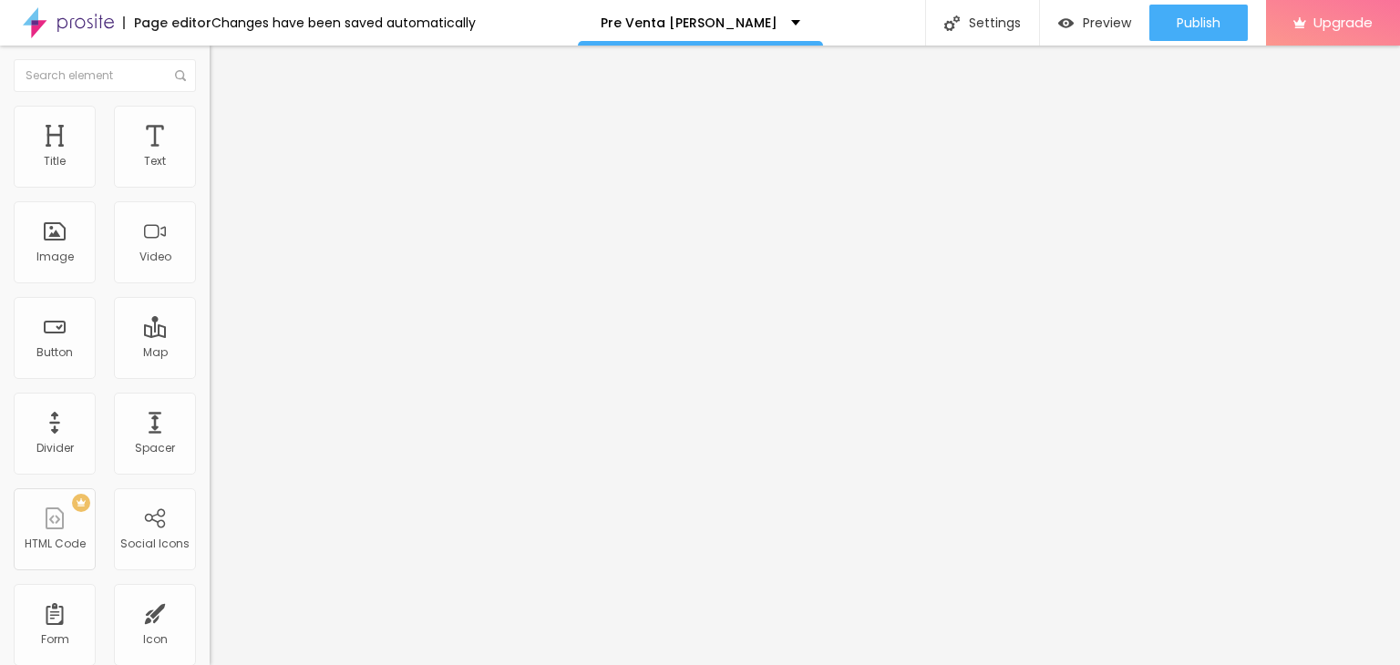
type input "¿Cómo conociste Filomena?"
click at [210, 120] on li "Style" at bounding box center [315, 115] width 210 height 18
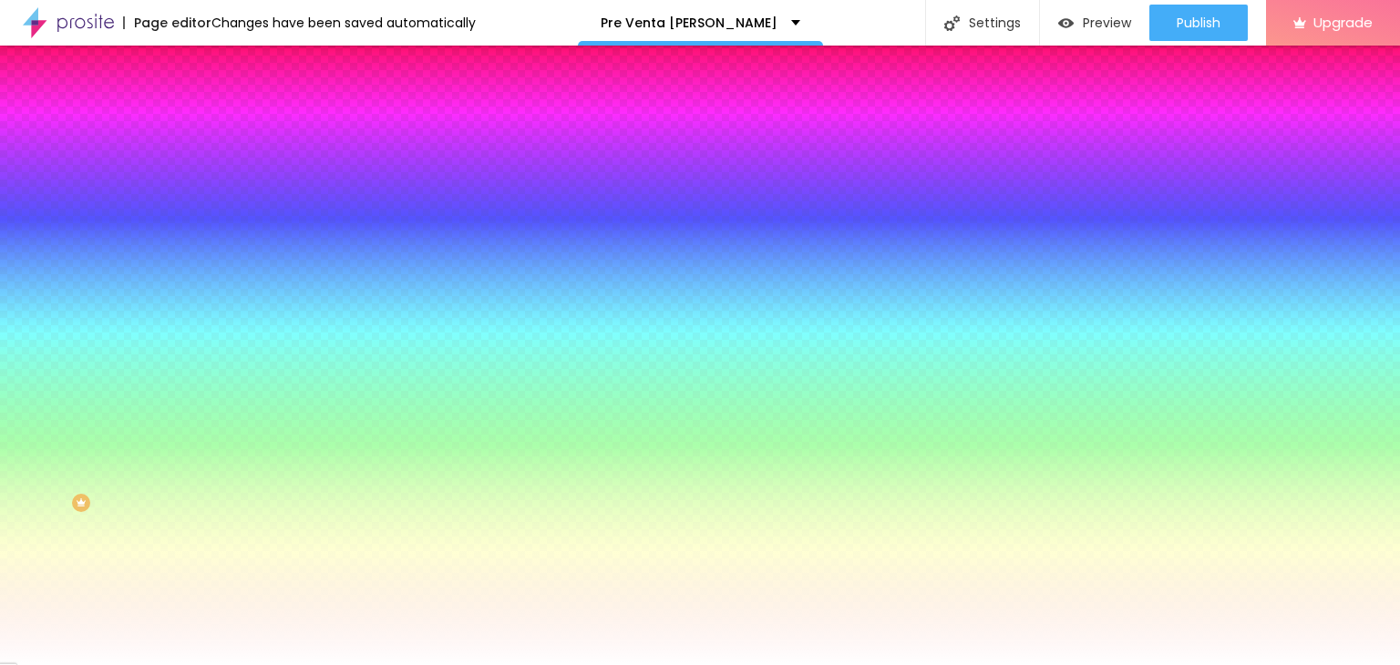
click at [210, 124] on li "Advanced" at bounding box center [315, 133] width 210 height 18
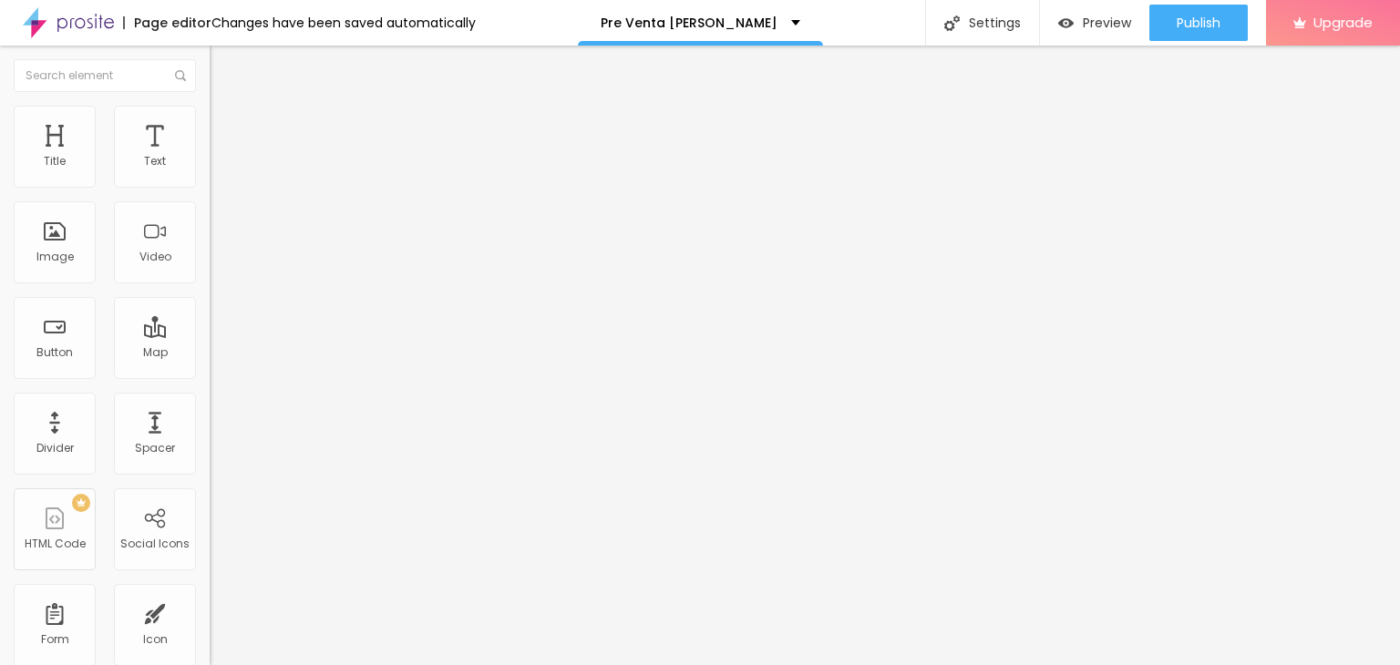
click at [210, 118] on ul "Content Style Advanced" at bounding box center [315, 115] width 210 height 55
click at [210, 104] on img at bounding box center [218, 96] width 16 height 16
click at [210, 118] on ul "Content Style Advanced" at bounding box center [315, 115] width 210 height 55
click at [210, 118] on li "Style" at bounding box center [315, 115] width 210 height 18
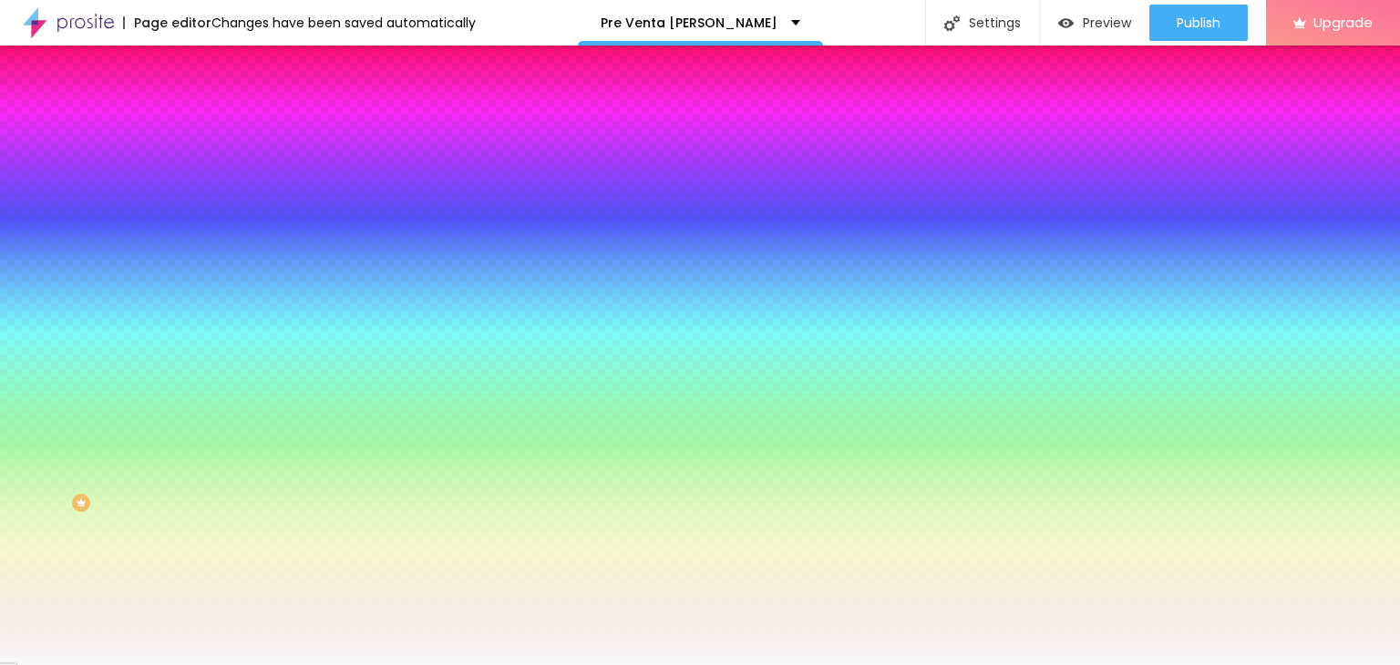
click at [210, 168] on span "Add image" at bounding box center [247, 159] width 75 height 15
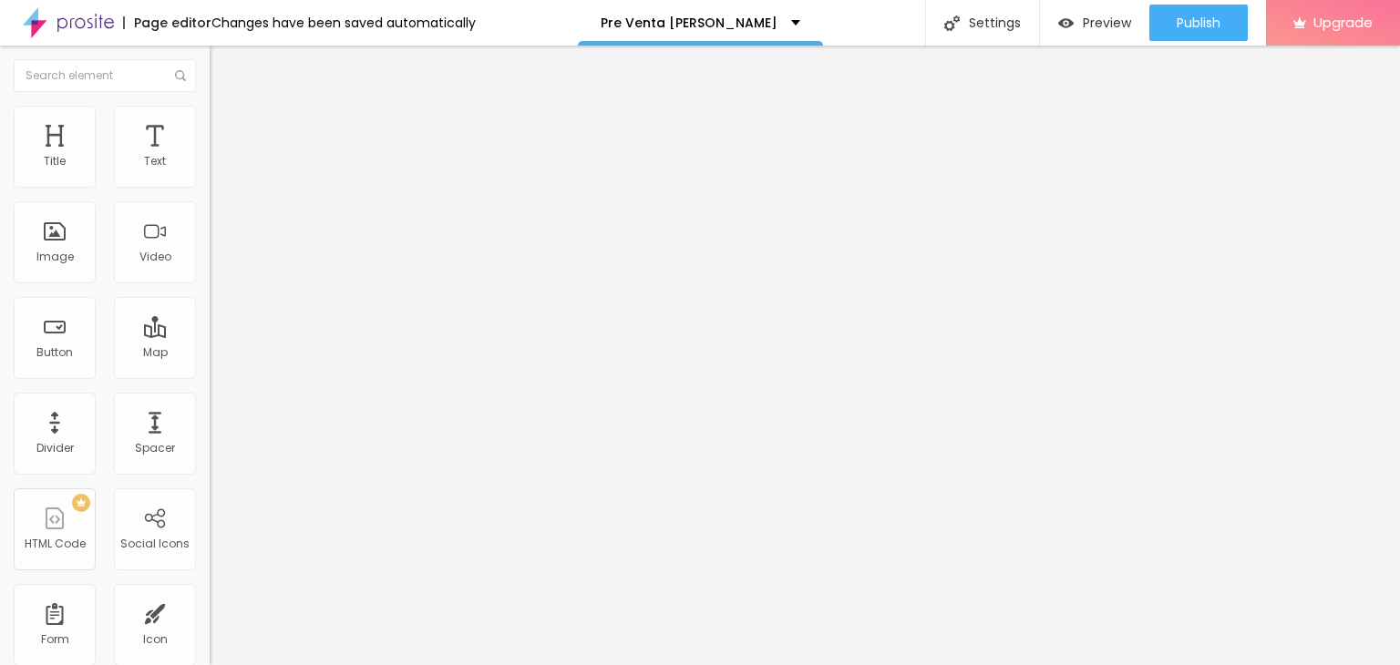
click at [210, 119] on ul "Content Style Advanced" at bounding box center [315, 115] width 210 height 55
click at [226, 123] on span "Style" at bounding box center [239, 117] width 26 height 15
click at [210, 106] on img at bounding box center [218, 114] width 16 height 16
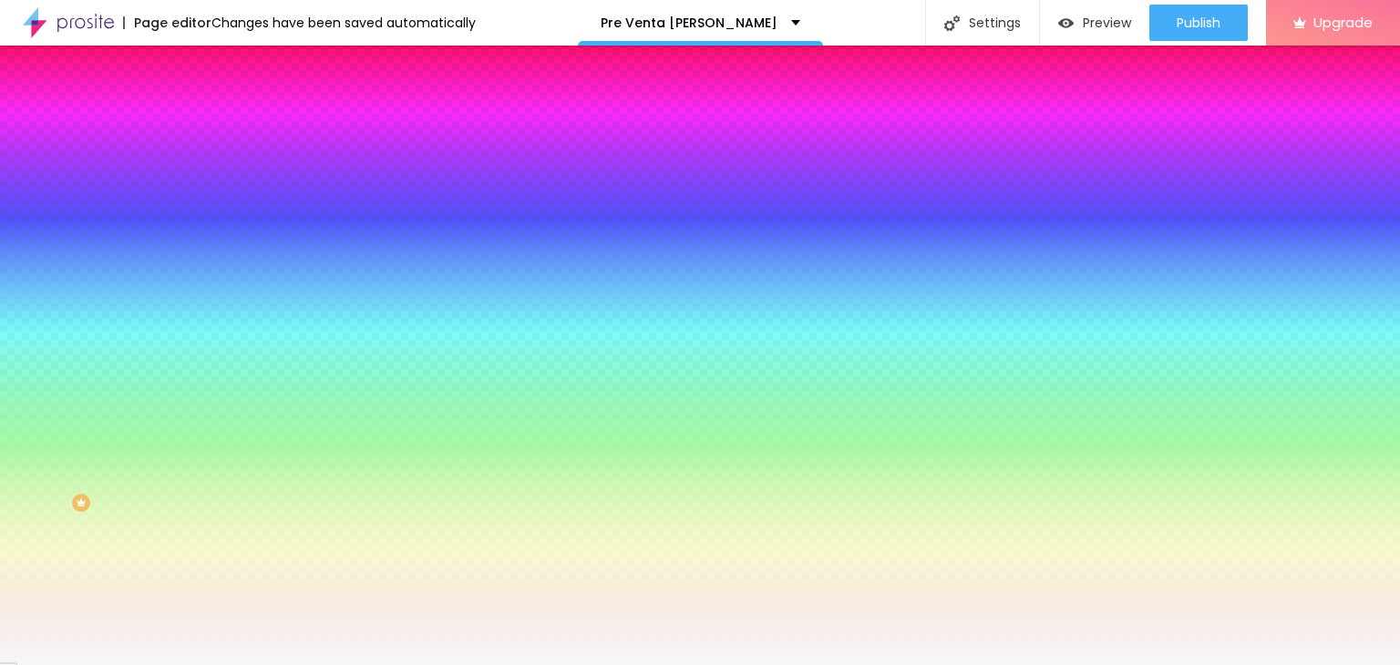
click at [210, 168] on span "Add image" at bounding box center [247, 159] width 75 height 15
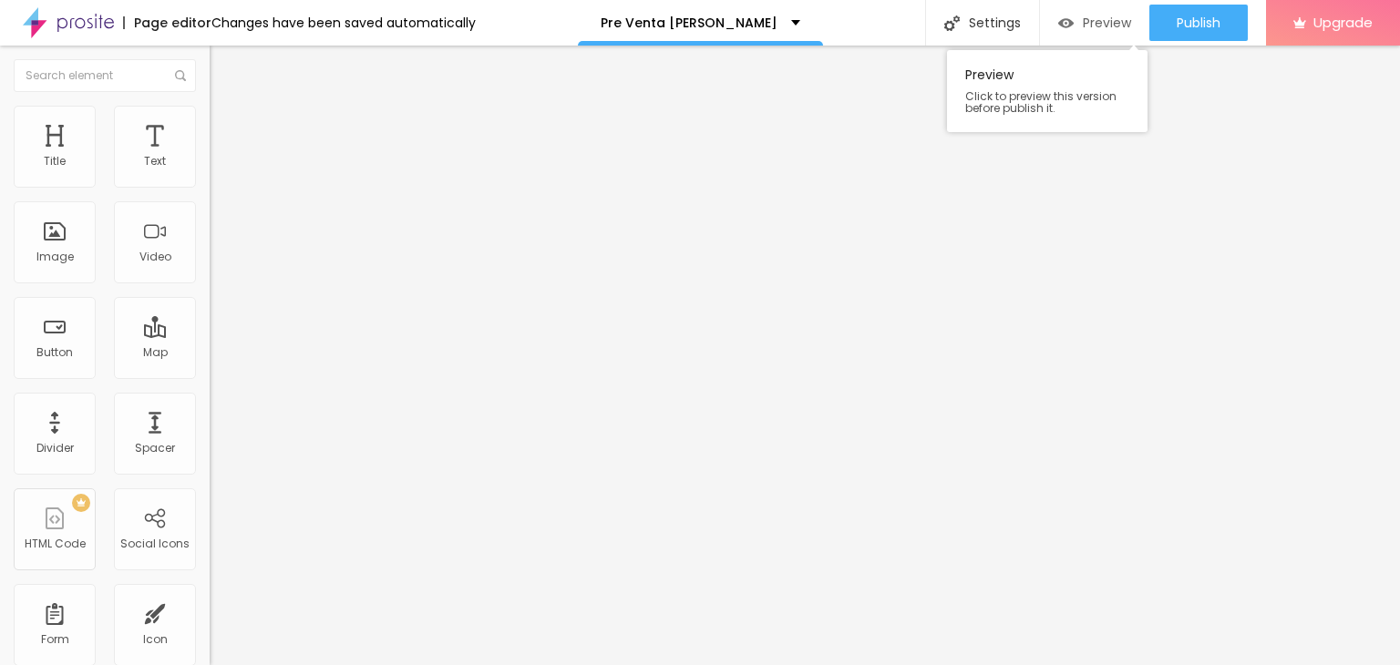
click at [1094, 26] on span "Preview" at bounding box center [1107, 22] width 48 height 15
click at [210, 110] on li "Style" at bounding box center [315, 115] width 210 height 18
click at [210, 166] on span "Boxed" at bounding box center [227, 157] width 35 height 15
click at [210, 192] on div "Full" at bounding box center [315, 186] width 210 height 11
click at [210, 121] on li "Style" at bounding box center [315, 115] width 210 height 18
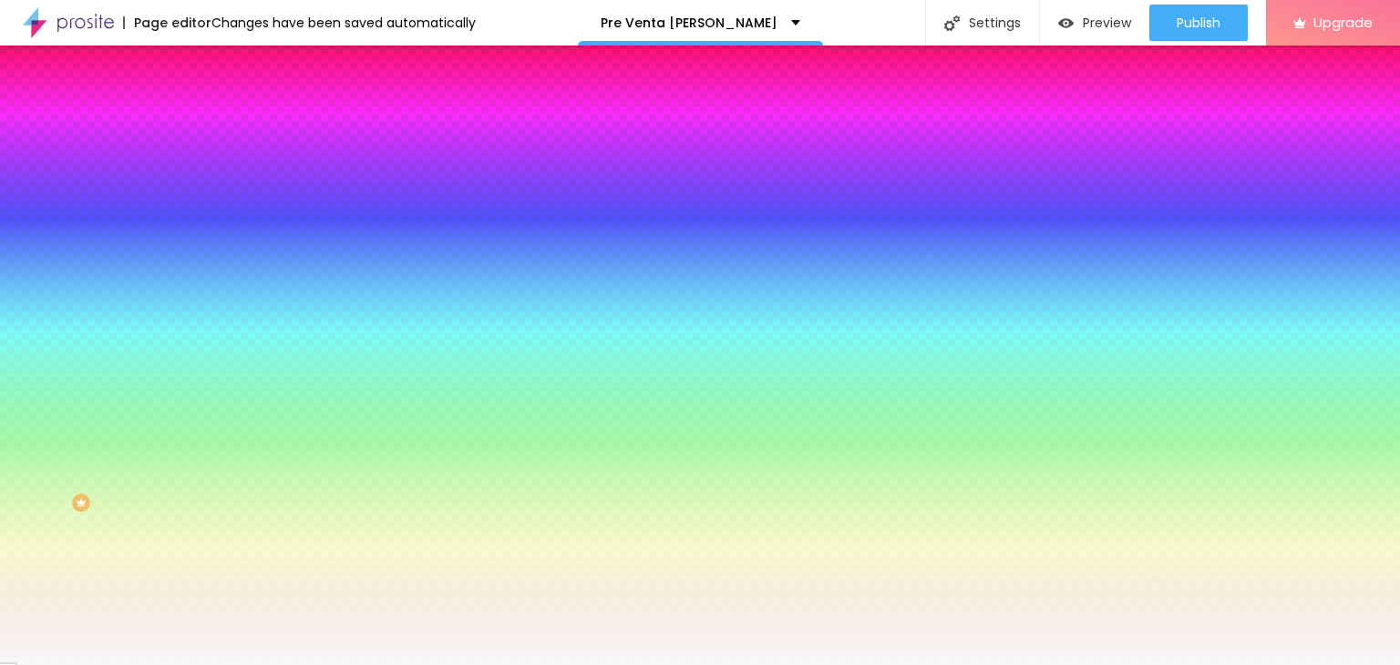
click at [210, 168] on span "Change image" at bounding box center [259, 159] width 98 height 15
click at [210, 124] on li "Advanced" at bounding box center [315, 133] width 210 height 18
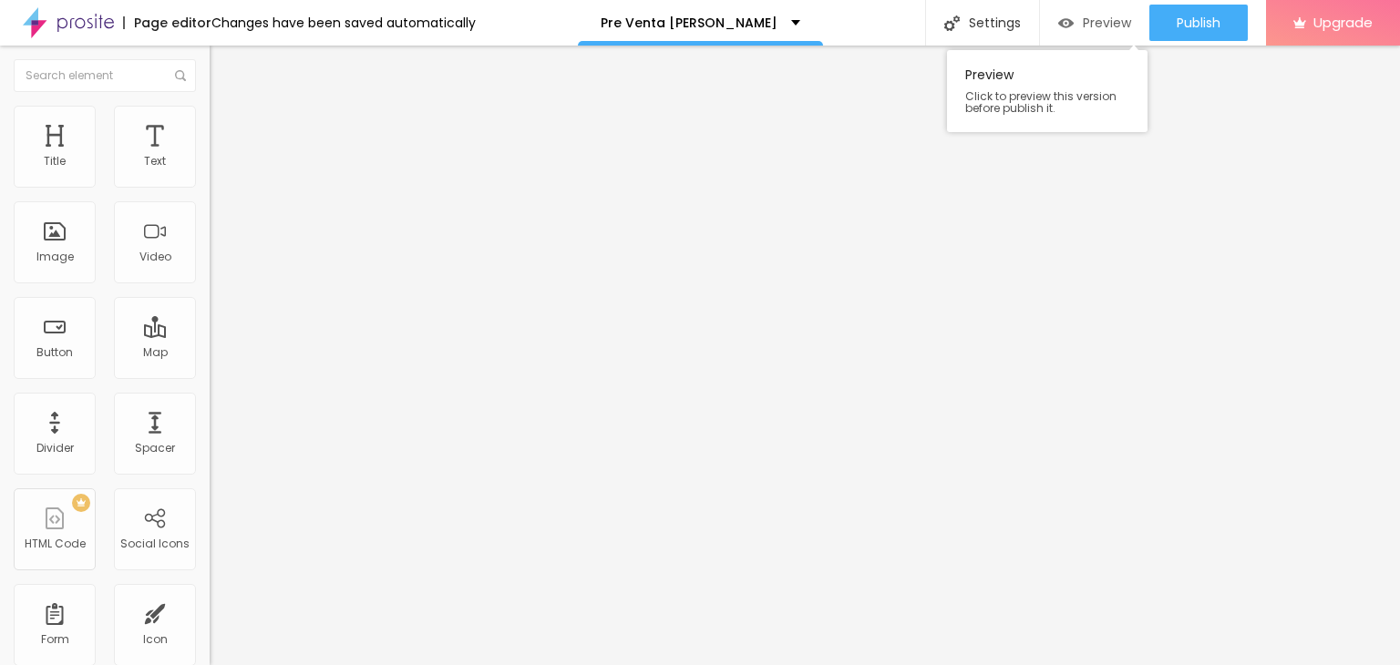
click at [1112, 26] on span "Preview" at bounding box center [1107, 22] width 48 height 15
click at [223, 67] on img "button" at bounding box center [230, 66] width 15 height 15
click at [210, 108] on li "Style" at bounding box center [315, 115] width 210 height 18
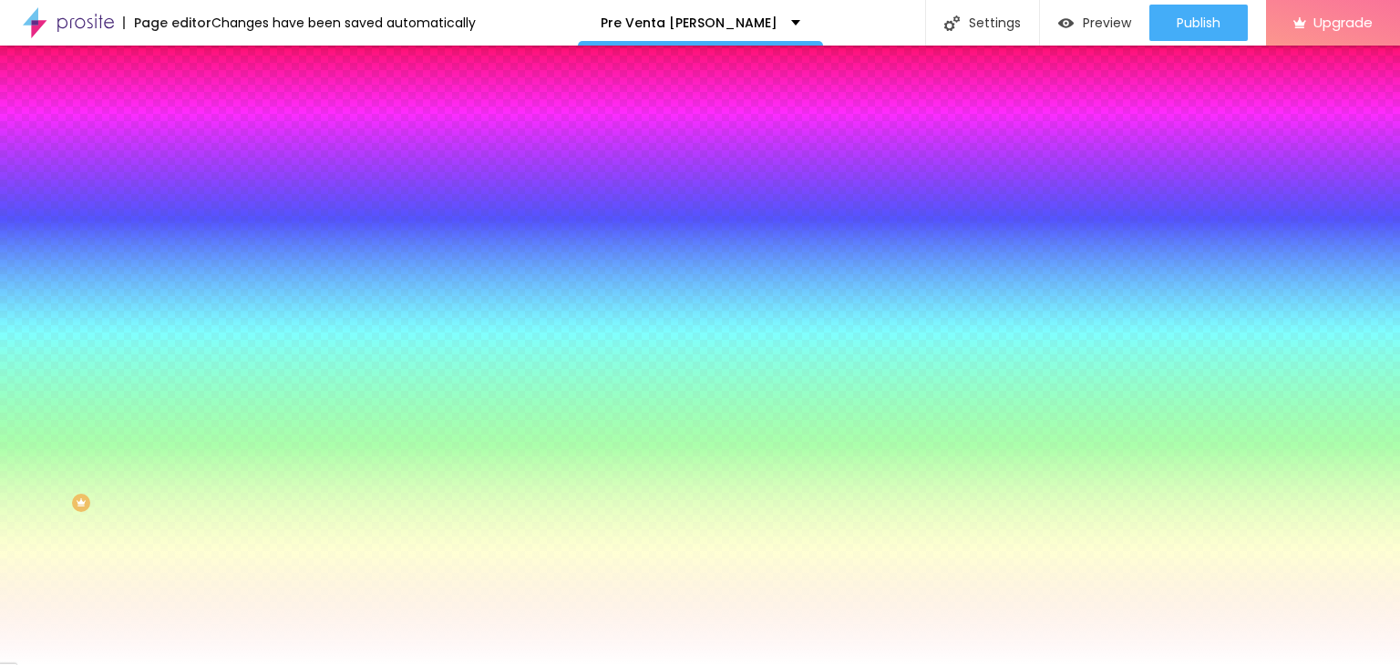
click at [210, 124] on img at bounding box center [218, 132] width 16 height 16
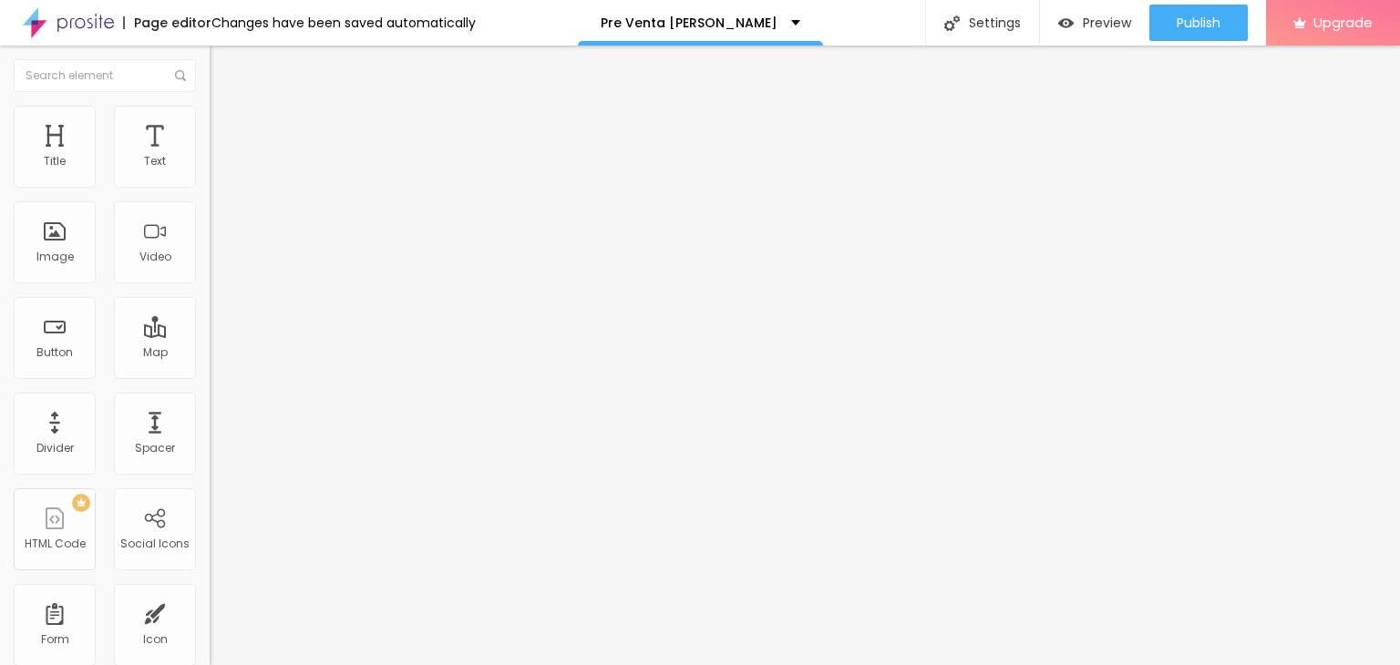
click at [210, 665] on input "text" at bounding box center [319, 678] width 219 height 18
paste input "[URL][DOMAIN_NAME]"
type input "[URL][DOMAIN_NAME]"
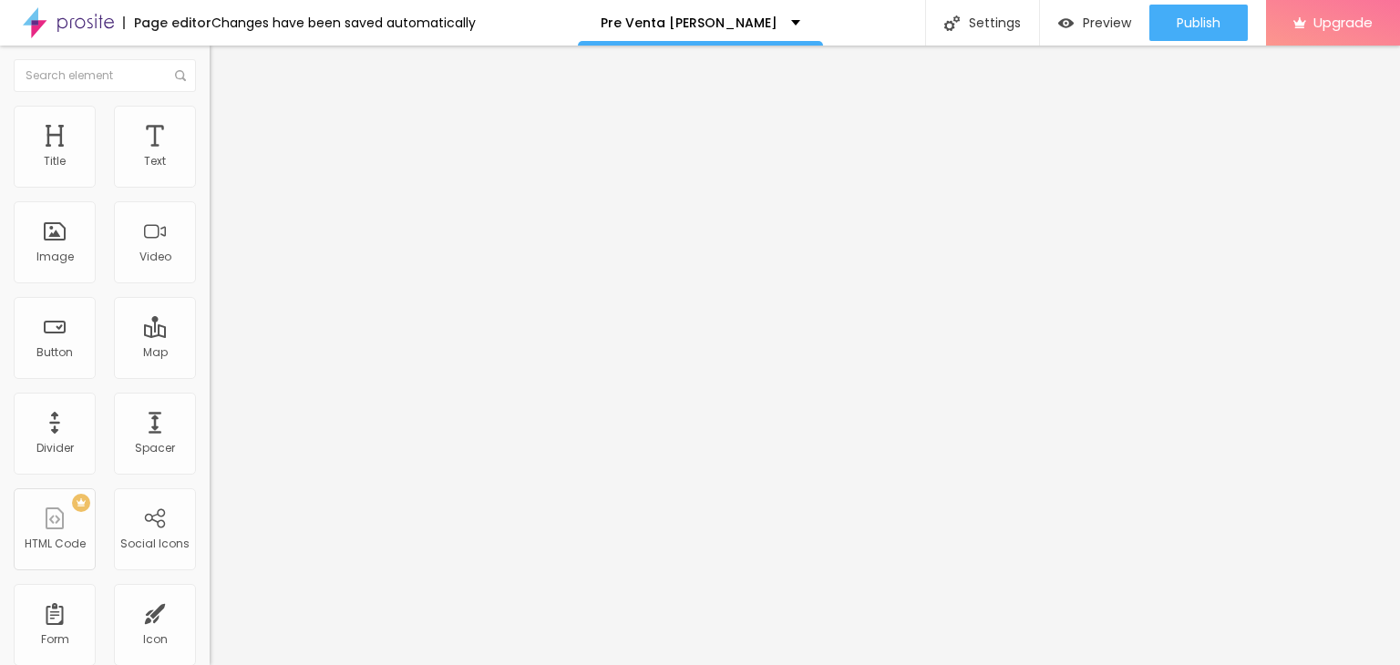
click at [210, 665] on input "text" at bounding box center [319, 678] width 219 height 18
paste input "[URL][DOMAIN_NAME]"
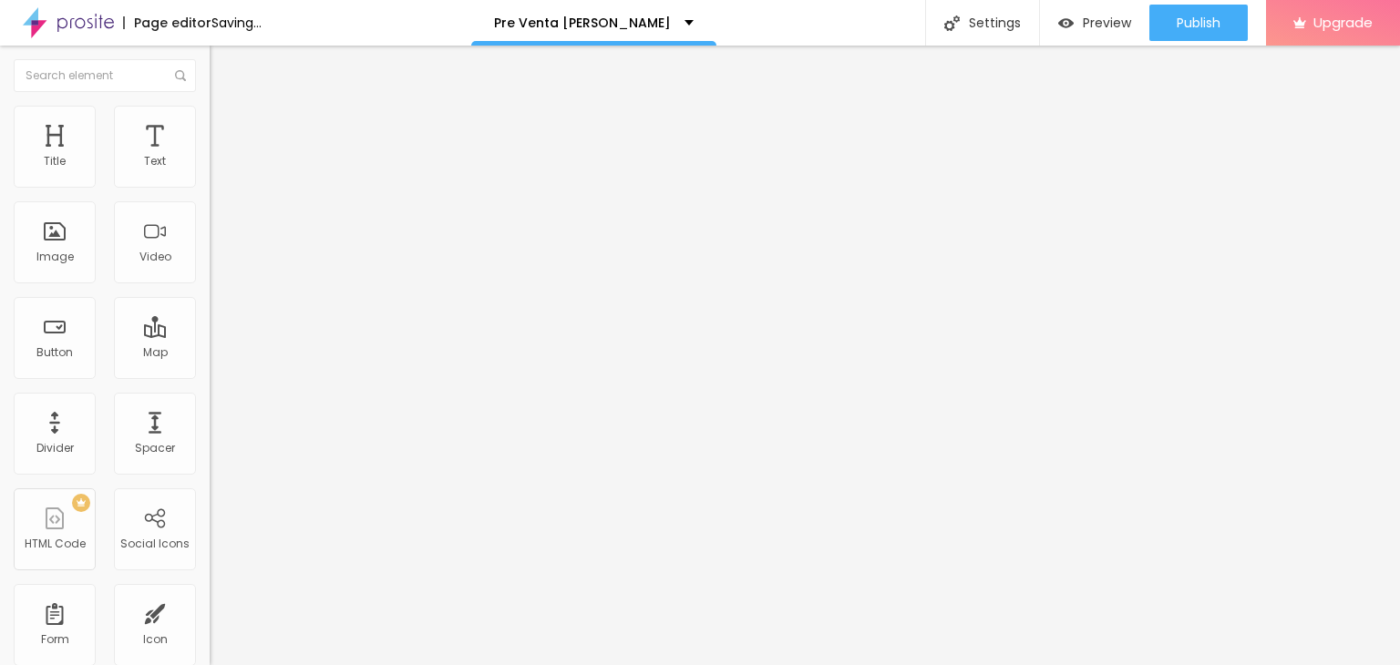
type input "[URL][DOMAIN_NAME]"
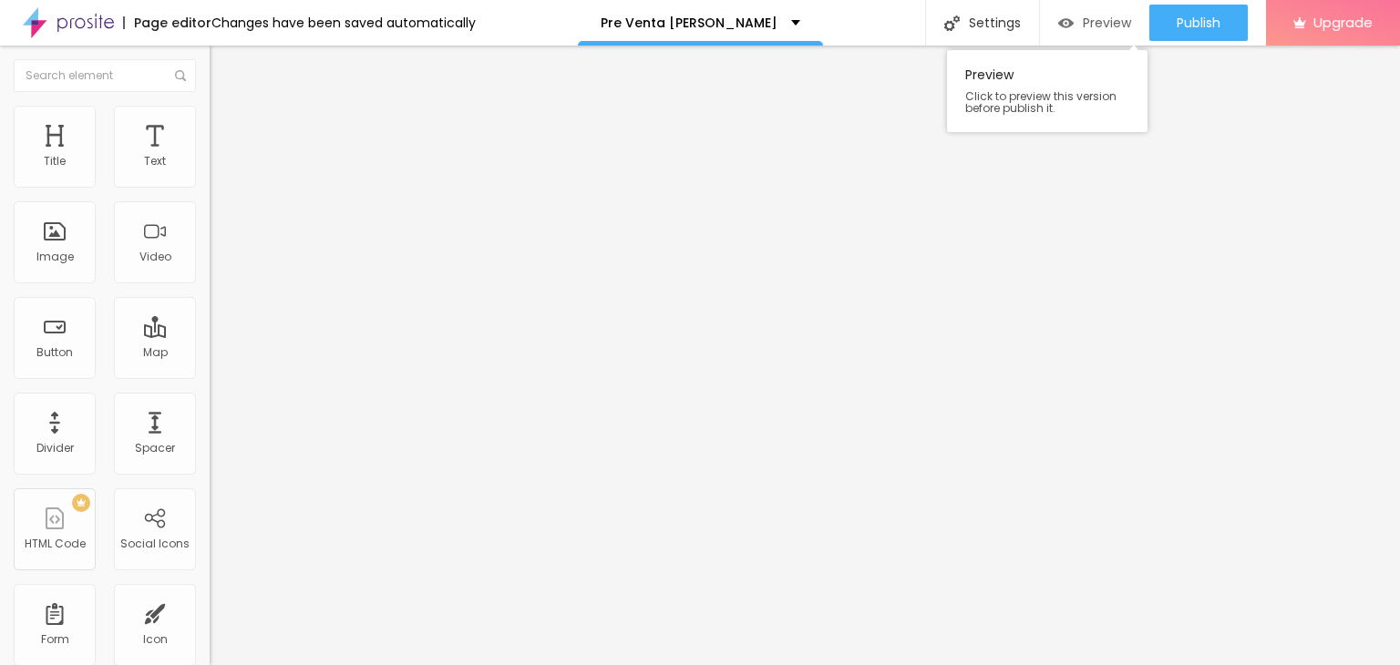
click at [1122, 26] on span "Preview" at bounding box center [1107, 22] width 48 height 15
click at [226, 125] on span "Style" at bounding box center [239, 117] width 26 height 15
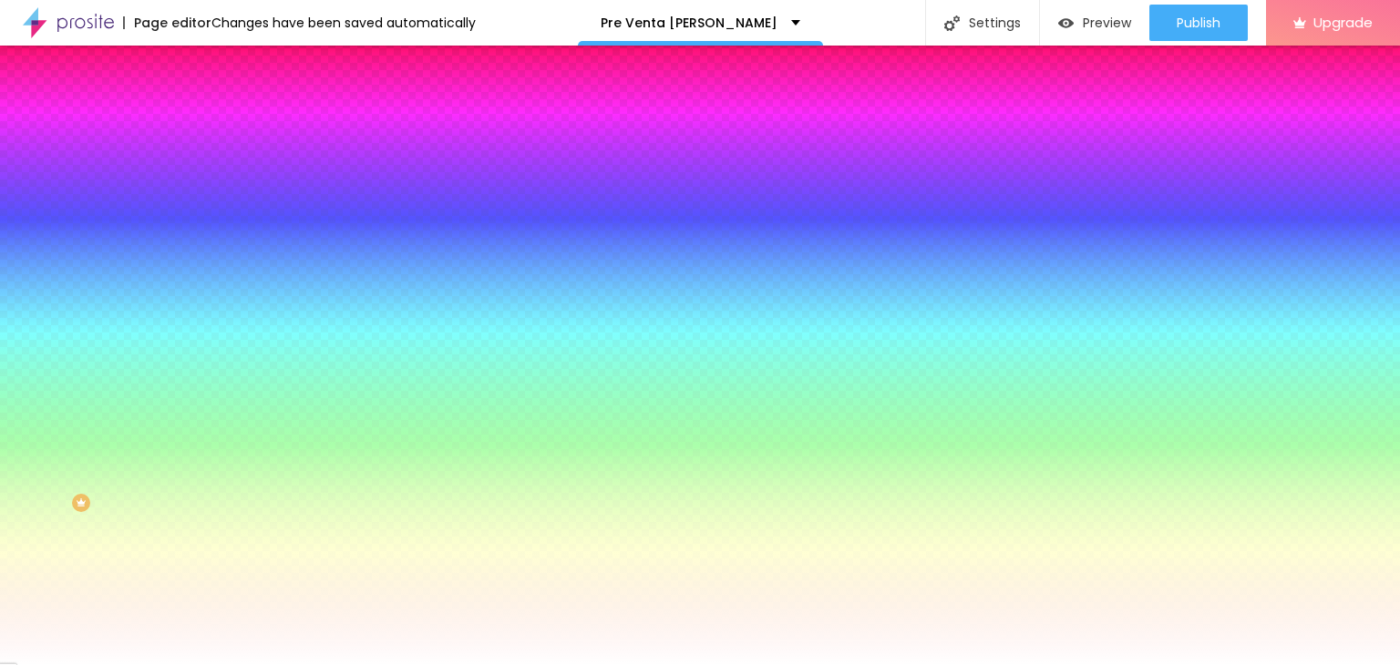
click at [210, 106] on li "Content" at bounding box center [315, 97] width 210 height 18
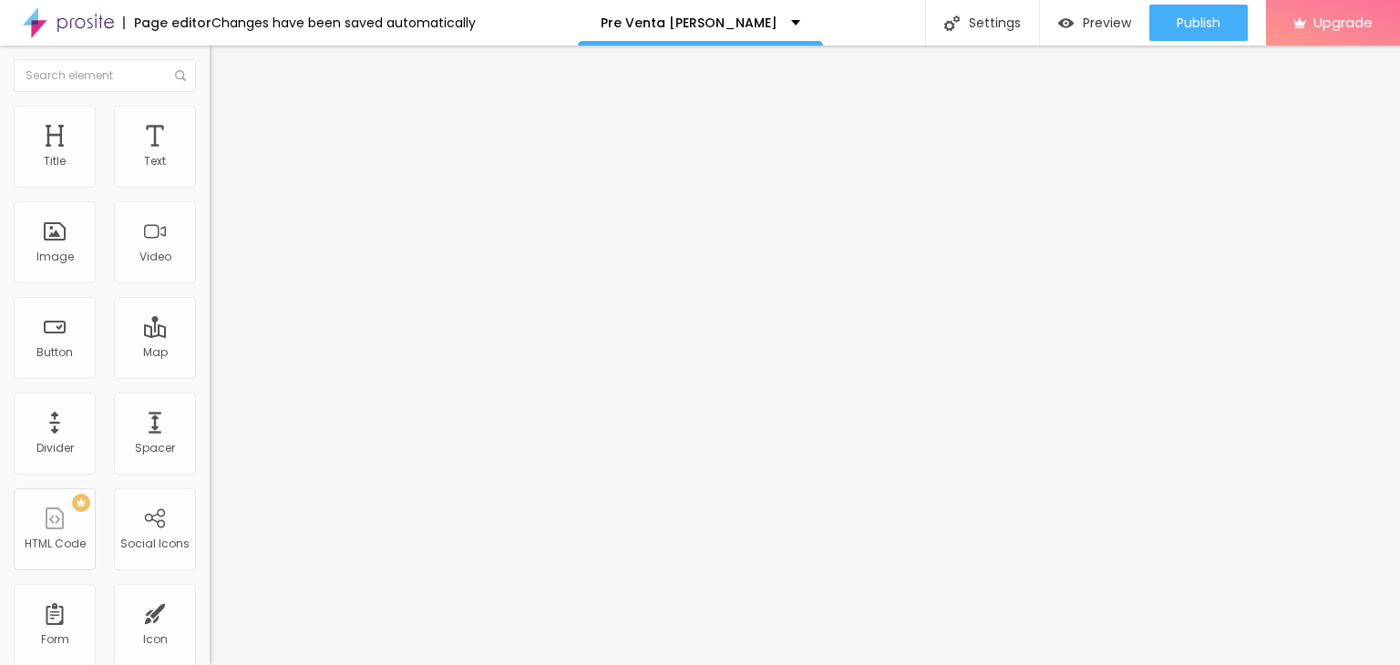
drag, startPoint x: 102, startPoint y: 204, endPoint x: 0, endPoint y: 208, distance: 102.2
click at [210, 208] on div "Text Click me Align Size Default Small Default Big Link URL https:// Open in ne…" at bounding box center [315, 274] width 210 height 265
type input "Clic aquí para ingresar al Club [PERSON_NAME]"
click at [210, 284] on span "Default" at bounding box center [229, 279] width 39 height 15
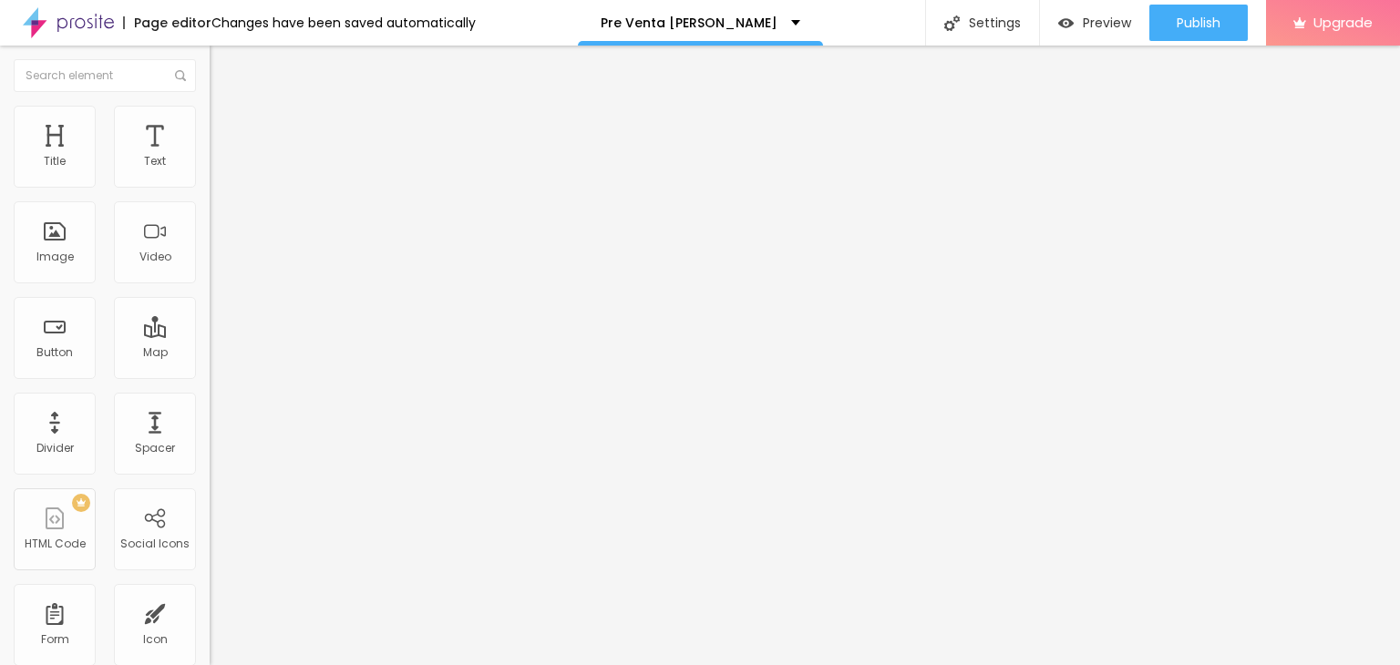
scroll to position [0, 0]
click at [210, 284] on span "Default" at bounding box center [229, 279] width 39 height 15
click at [210, 298] on span "Small" at bounding box center [226, 290] width 33 height 15
click at [210, 334] on img at bounding box center [213, 329] width 7 height 7
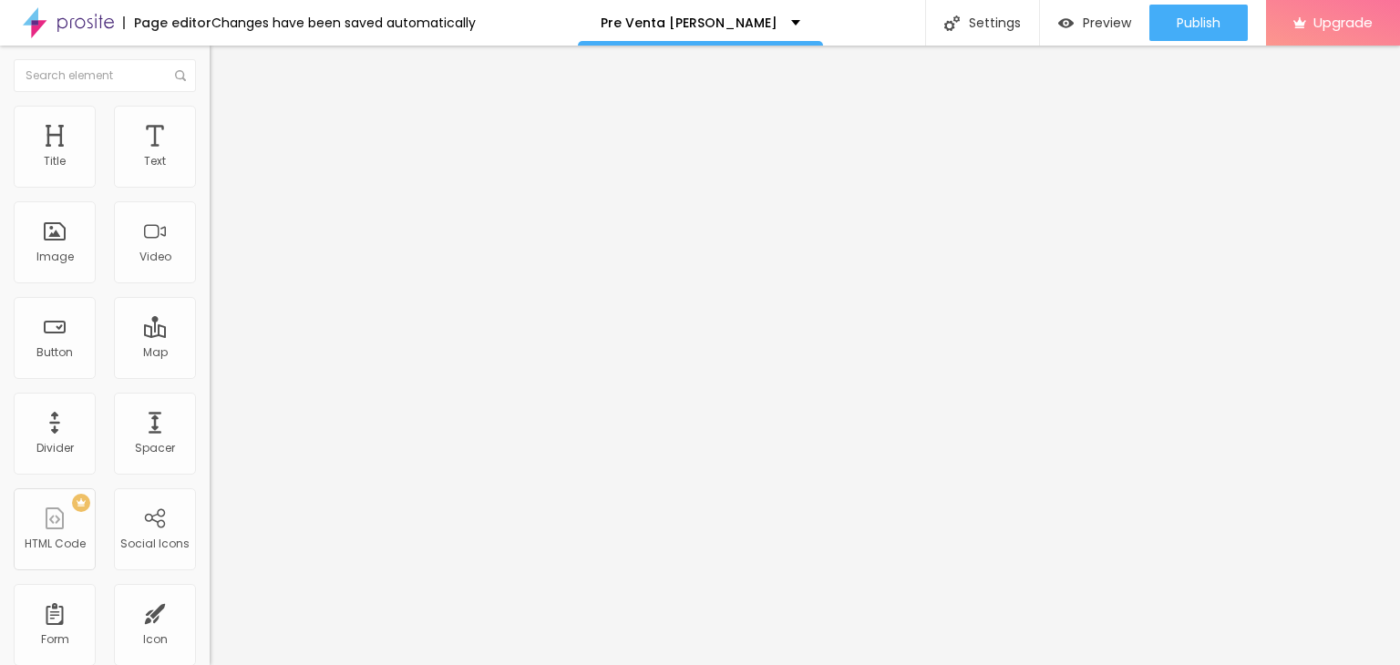
click at [210, 334] on img at bounding box center [213, 329] width 7 height 7
drag, startPoint x: 125, startPoint y: 462, endPoint x: 0, endPoint y: 465, distance: 124.9
click at [210, 407] on div "Text Clic aquí para ingresar al Club [PERSON_NAME] Align Size Small Small Defau…" at bounding box center [315, 274] width 210 height 265
paste input "[DOMAIN_NAME][URL]"
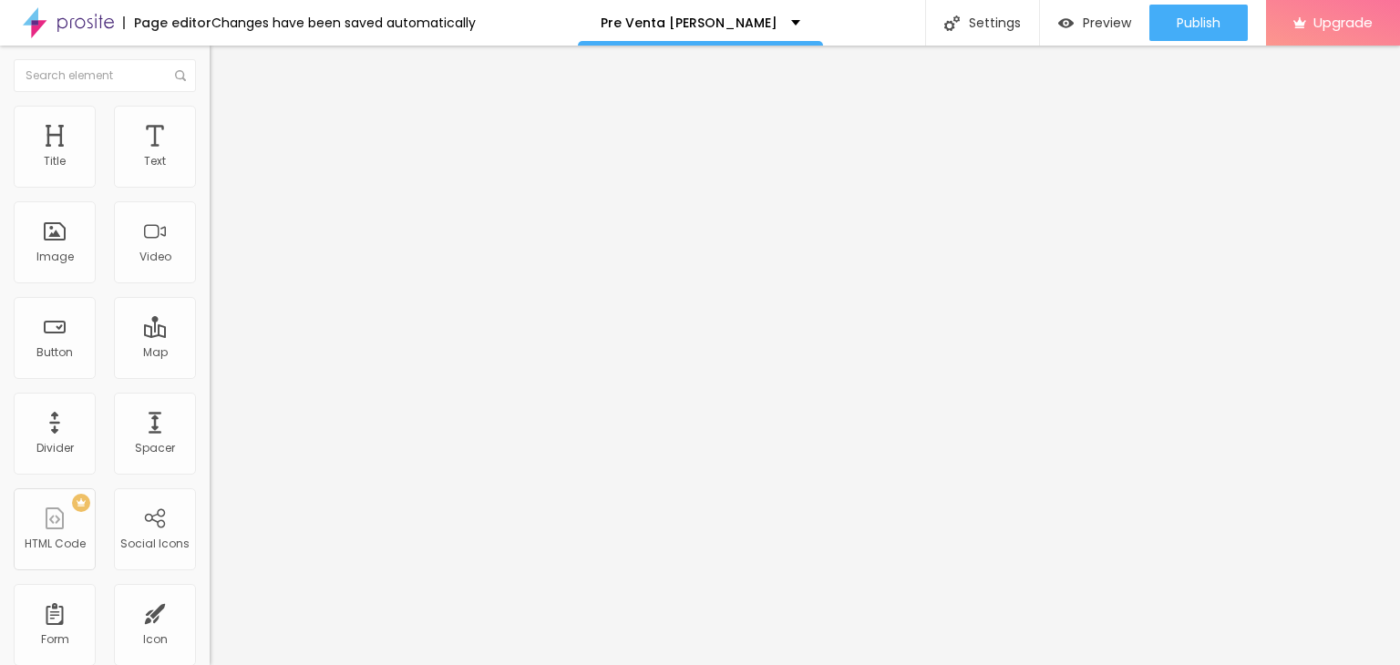
type input "[URL][DOMAIN_NAME]"
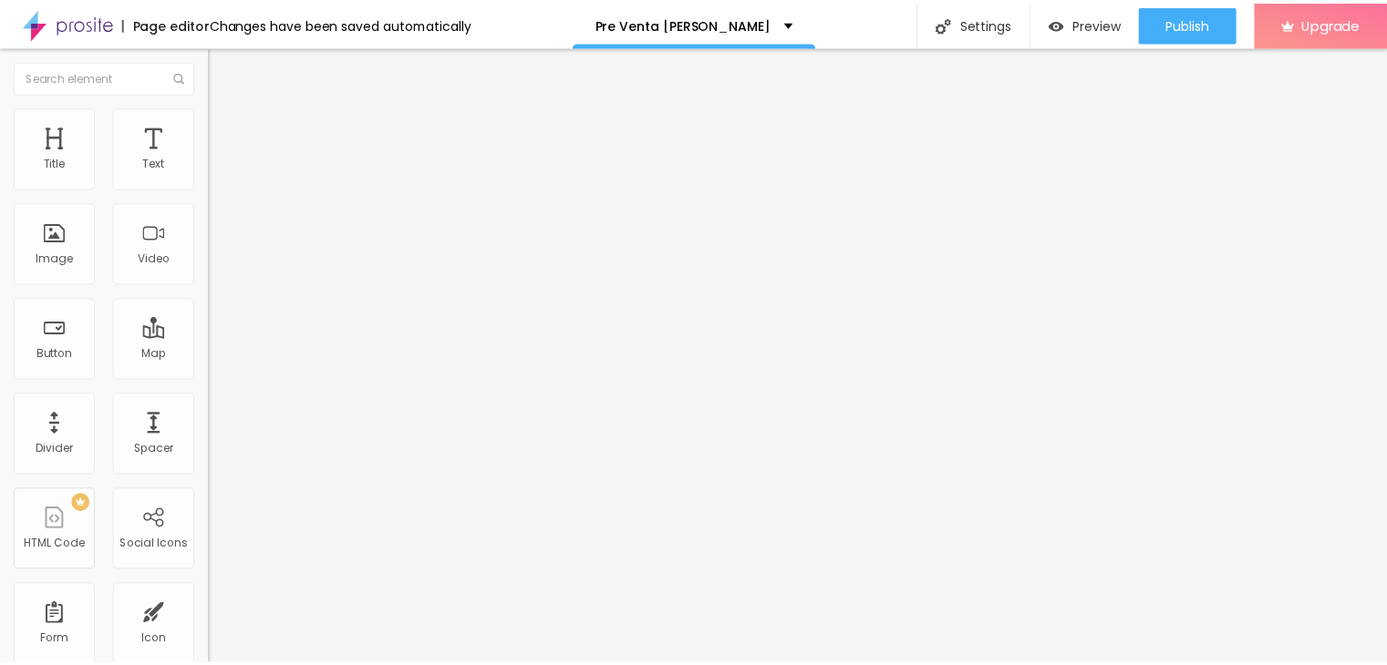
scroll to position [0, 0]
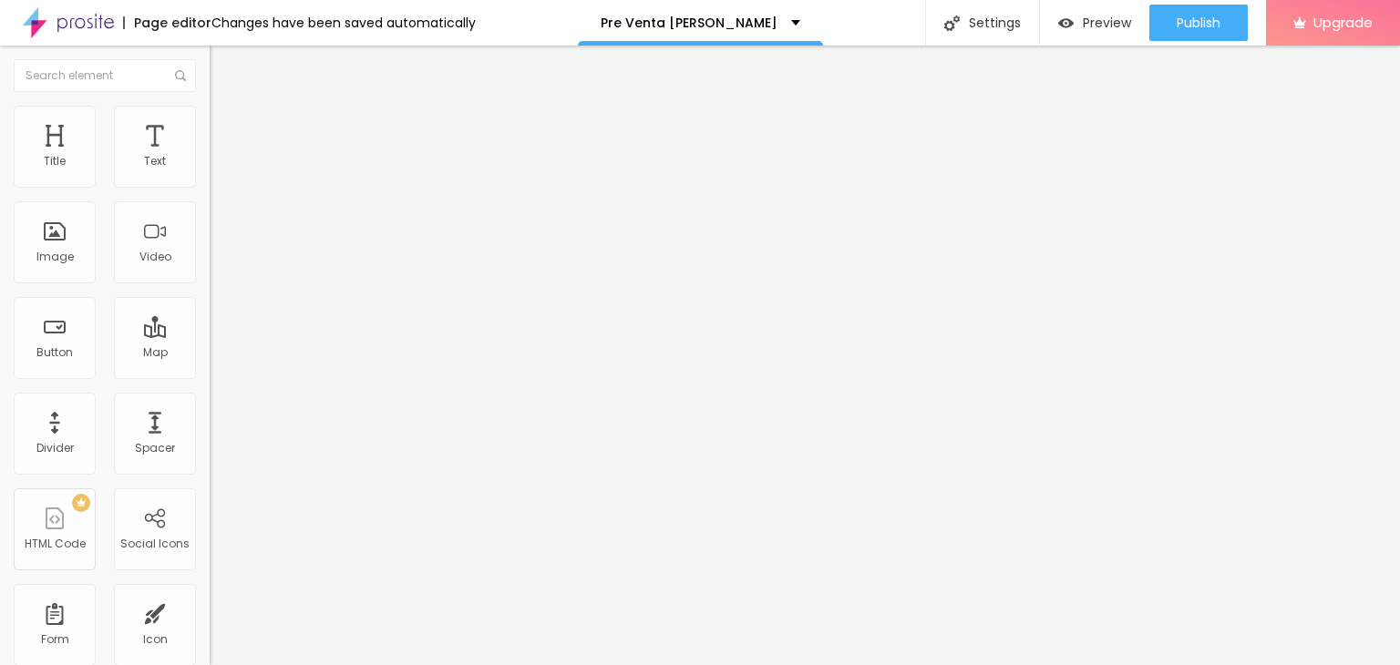
click at [210, 398] on div at bounding box center [315, 398] width 210 height 0
click at [210, 118] on ul "Content Style Advanced" at bounding box center [315, 115] width 210 height 55
click at [210, 119] on ul "Content Style Advanced" at bounding box center [315, 115] width 210 height 55
click at [210, 116] on img at bounding box center [218, 114] width 16 height 16
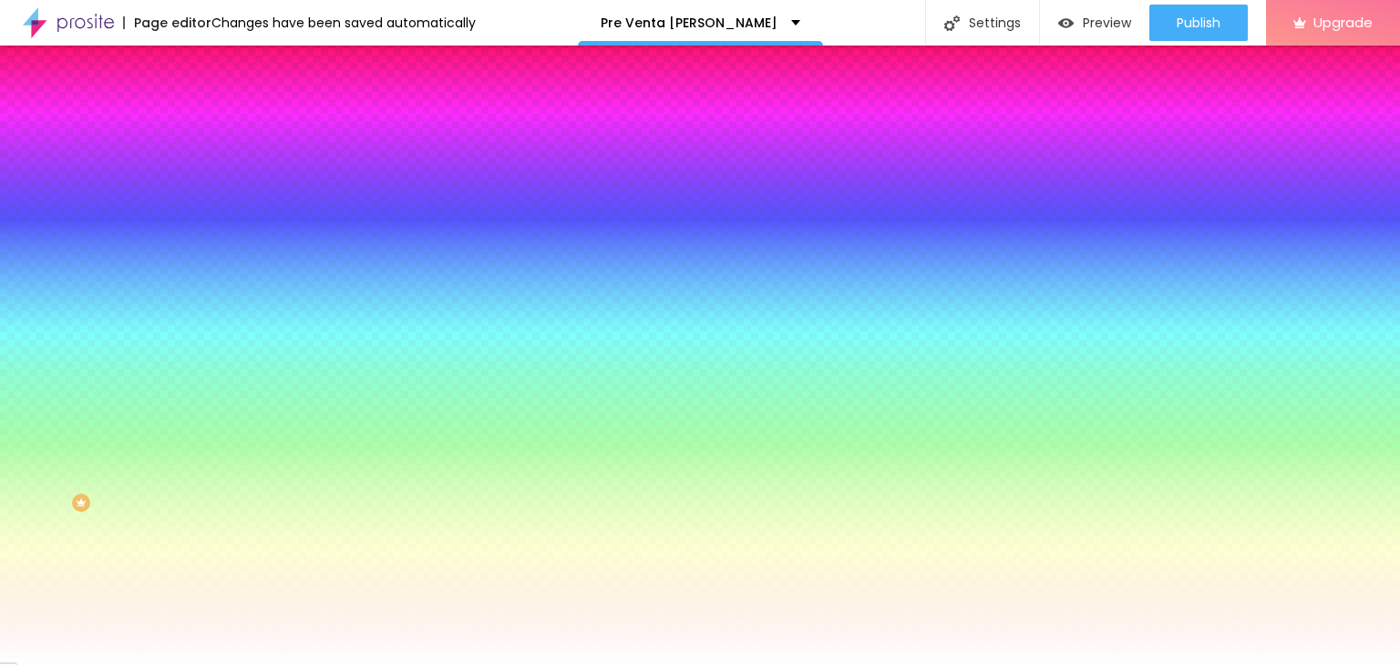
click at [210, 124] on img at bounding box center [218, 132] width 16 height 16
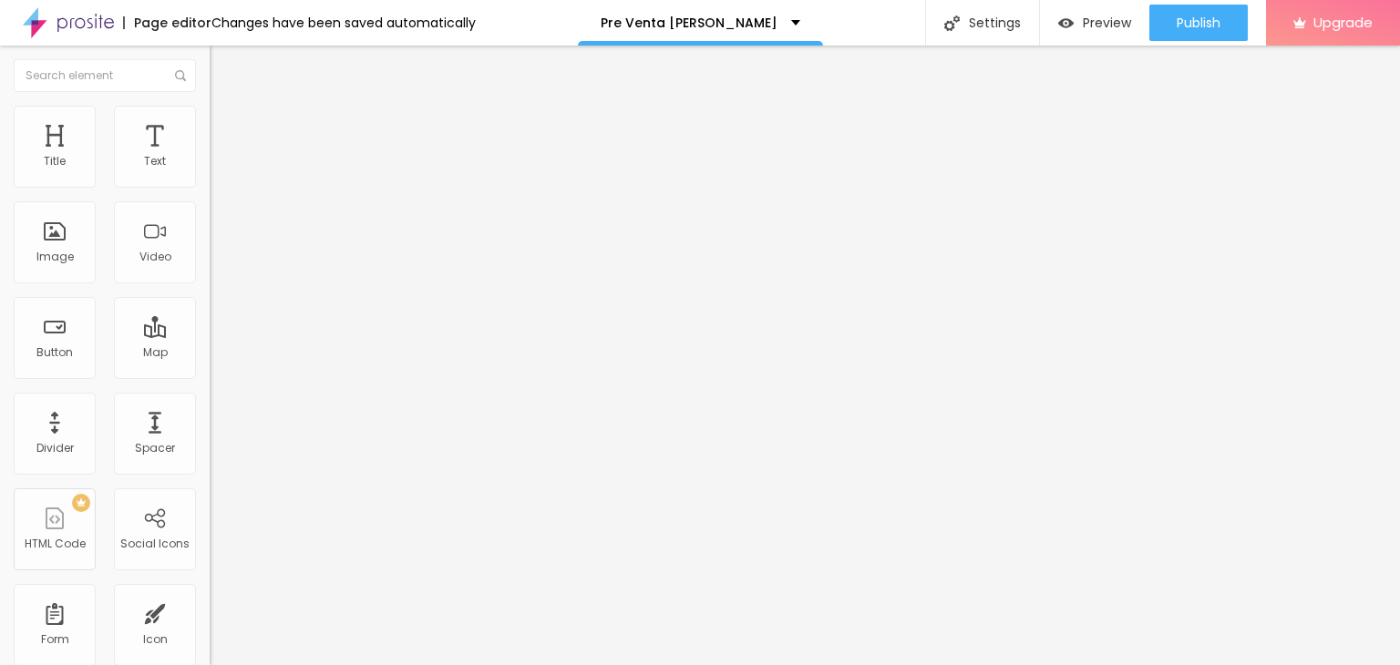
click at [210, 109] on li "Style" at bounding box center [315, 115] width 210 height 18
click at [226, 126] on span "Style" at bounding box center [239, 117] width 26 height 15
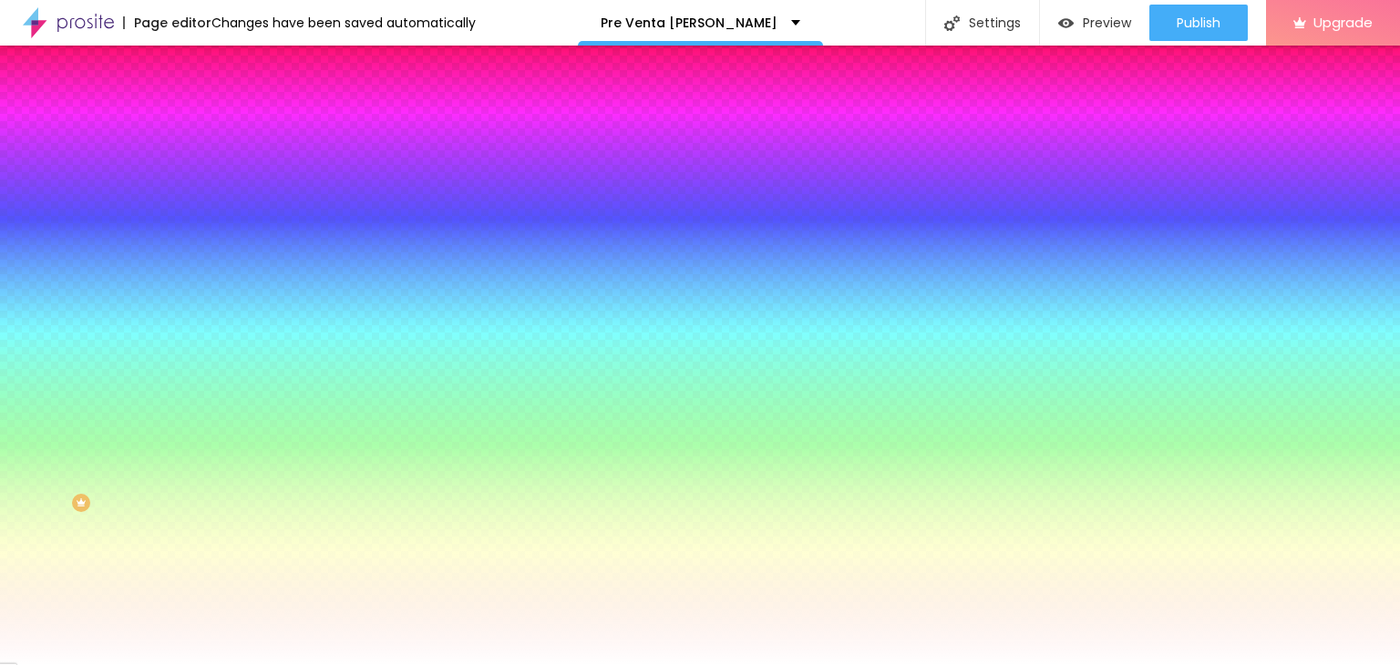
click at [217, 228] on icon "button" at bounding box center [222, 231] width 11 height 11
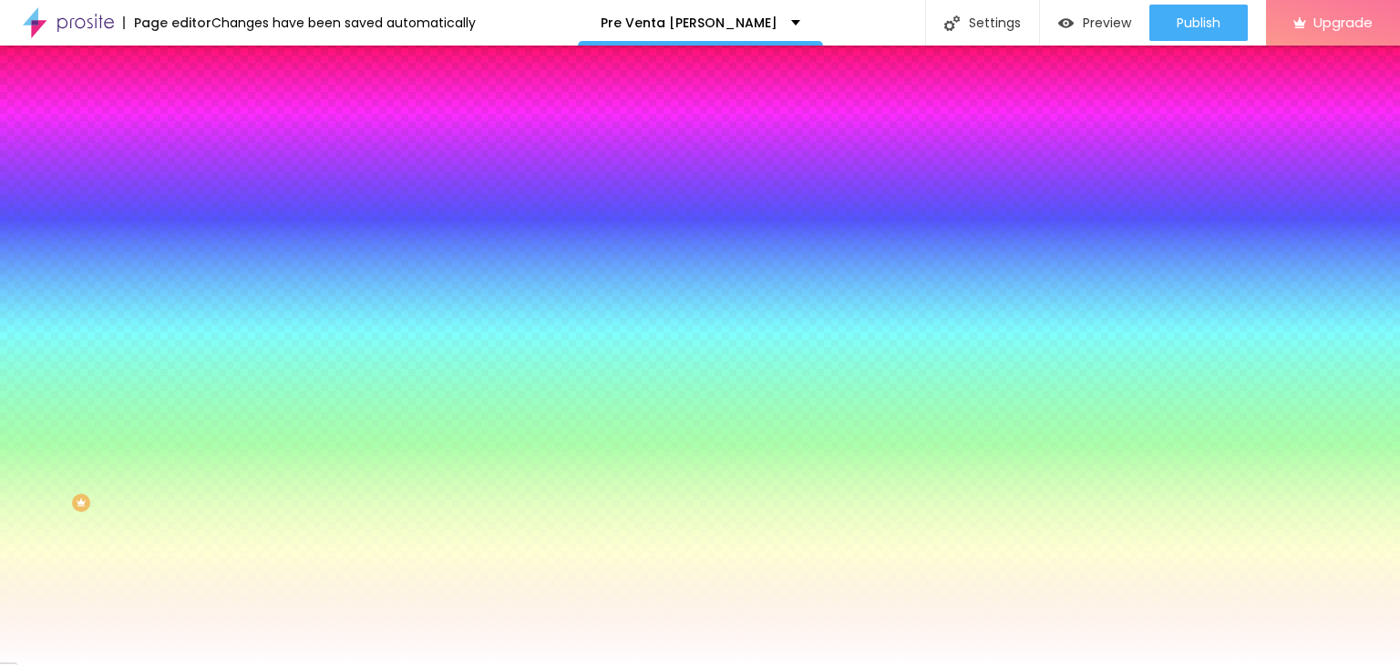
select select "Arapey"
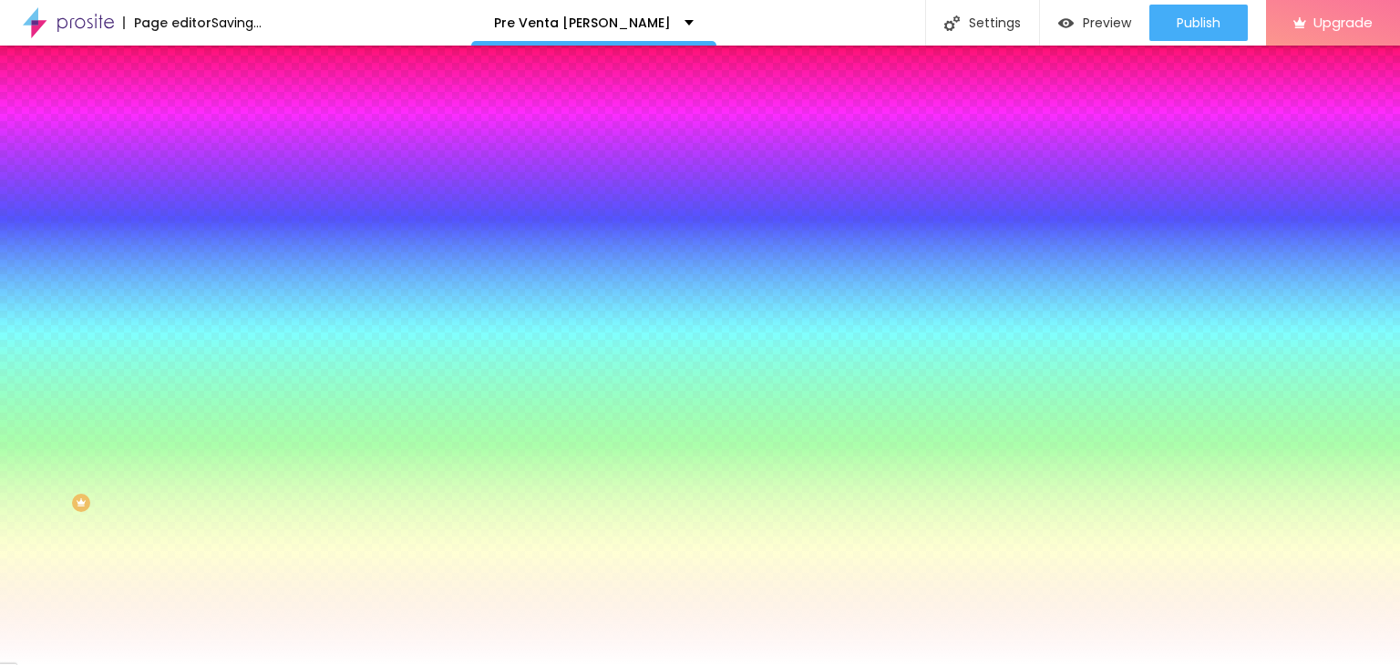
click at [651, 665] on div at bounding box center [700, 665] width 1400 height 0
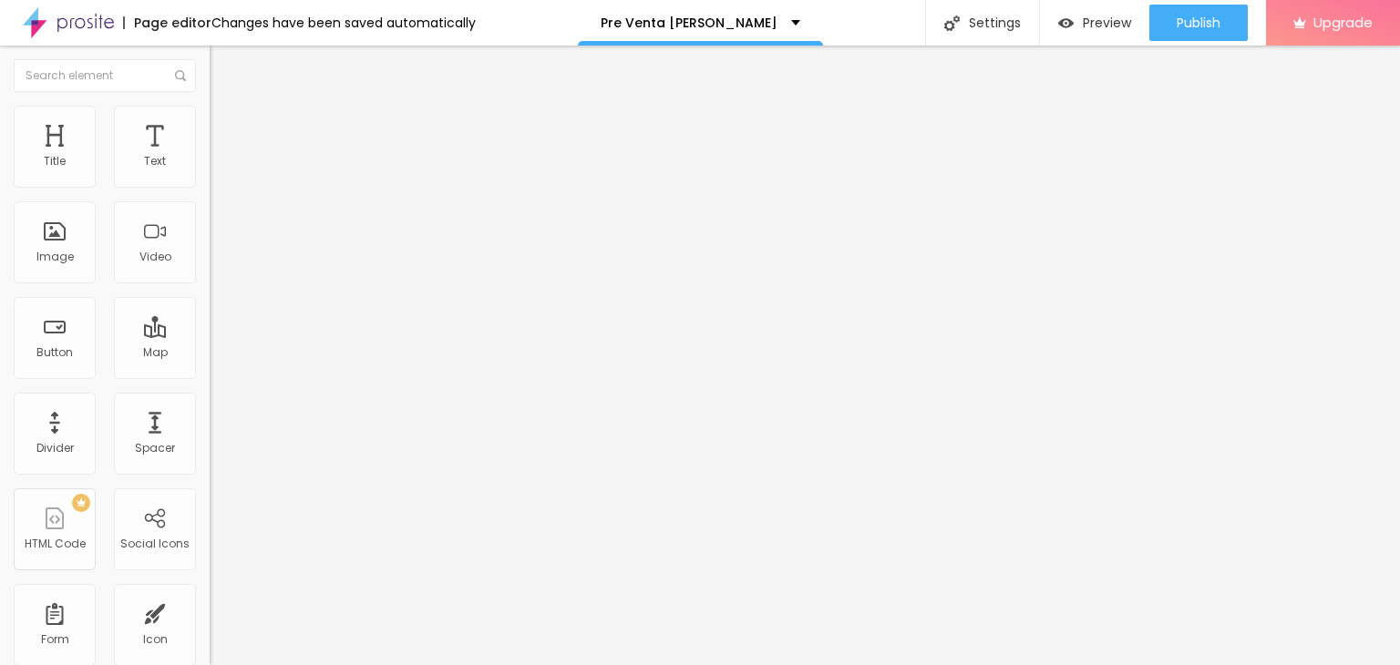
click at [210, 184] on div "Mode Full Boxed Full" at bounding box center [315, 167] width 210 height 50
click at [226, 126] on span "Style" at bounding box center [239, 117] width 26 height 15
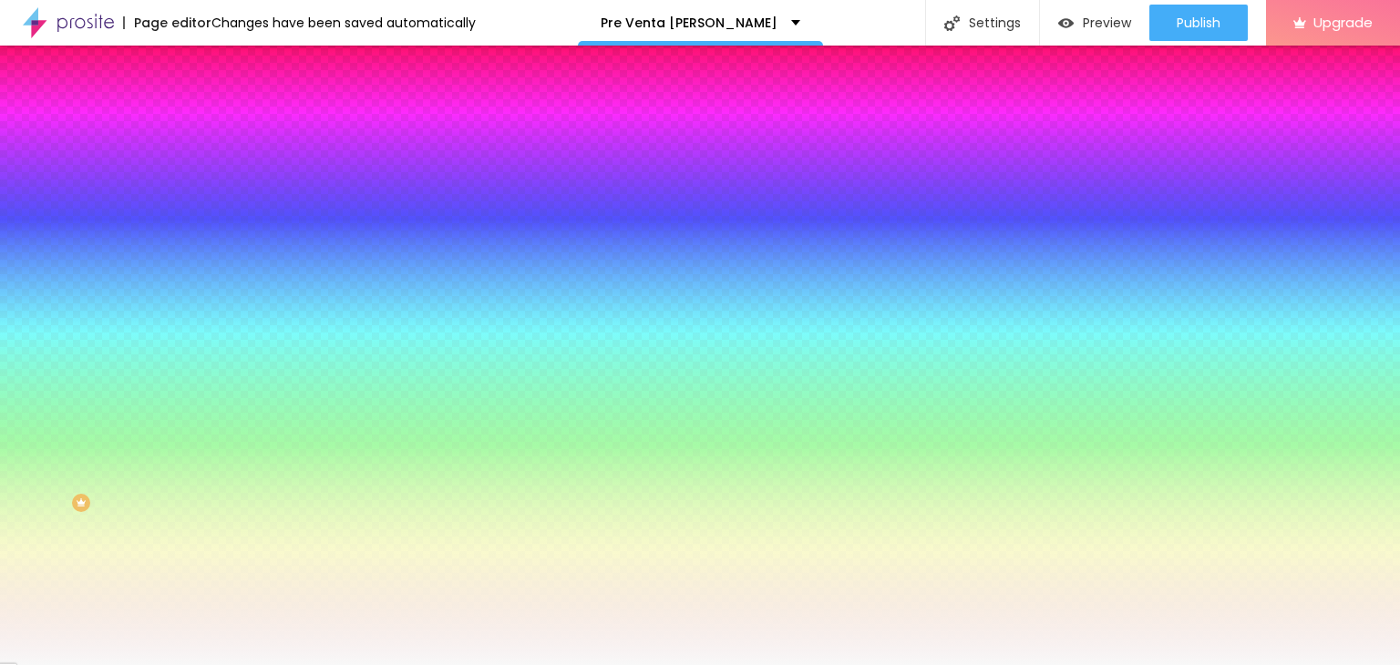
click at [217, 322] on icon "button" at bounding box center [222, 316] width 11 height 11
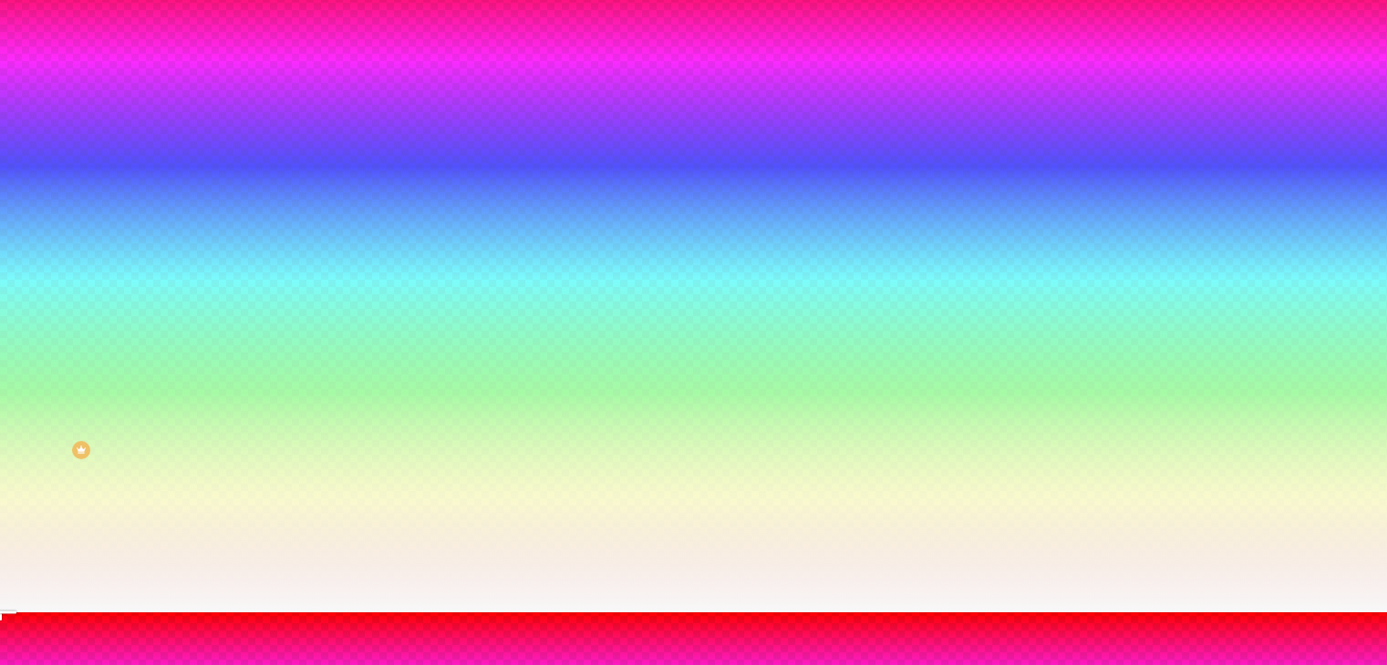
scroll to position [102, 0]
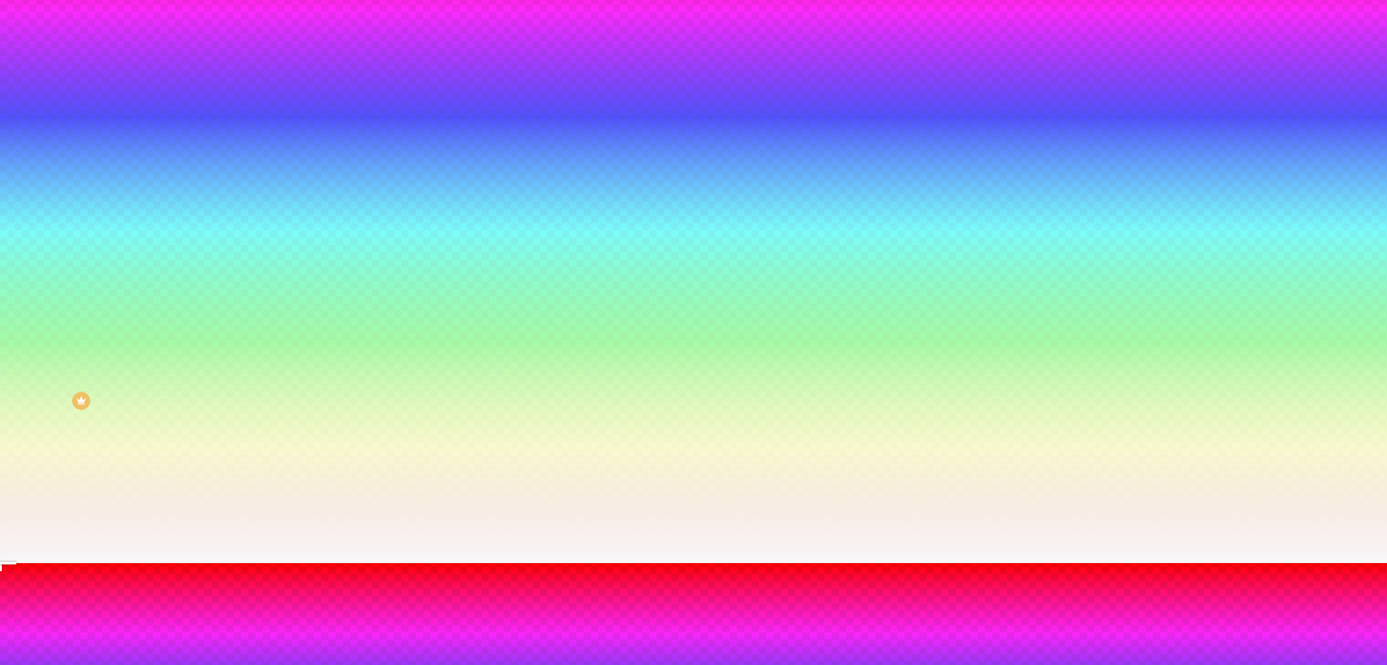
radio input "false"
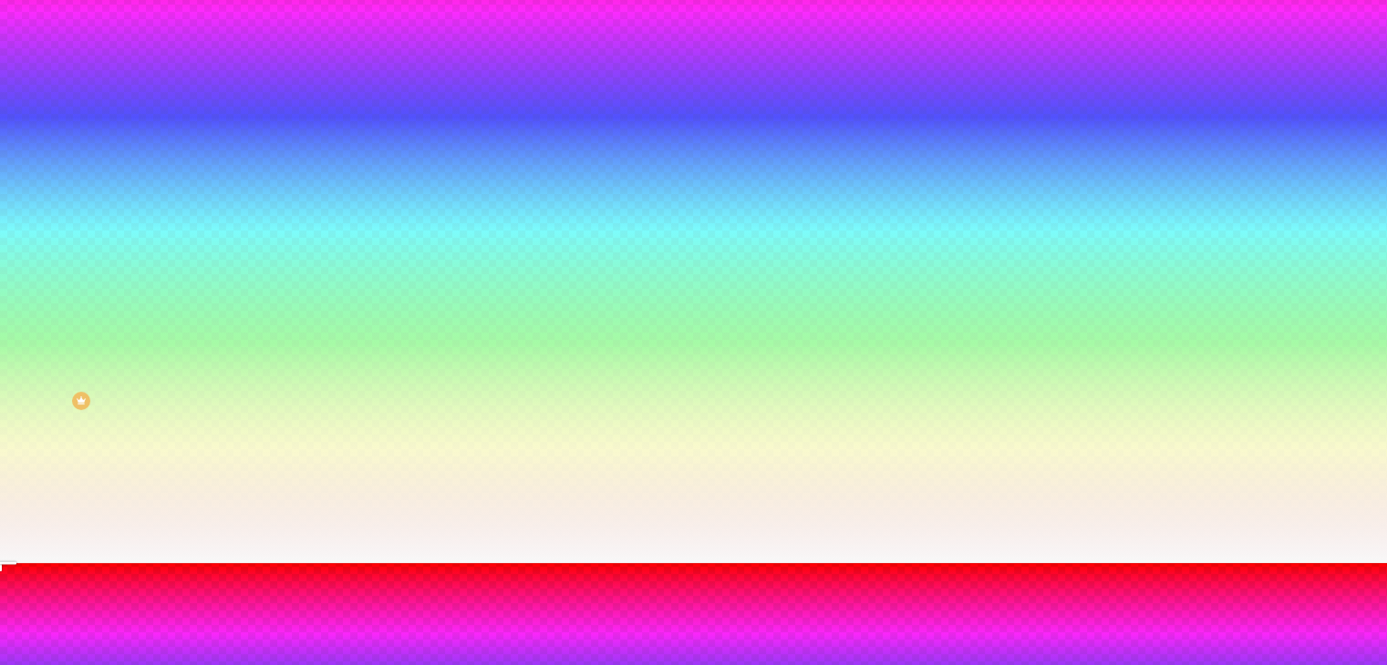
radio input "false"
radio input "true"
click at [97, 563] on div at bounding box center [693, 563] width 1387 height 0
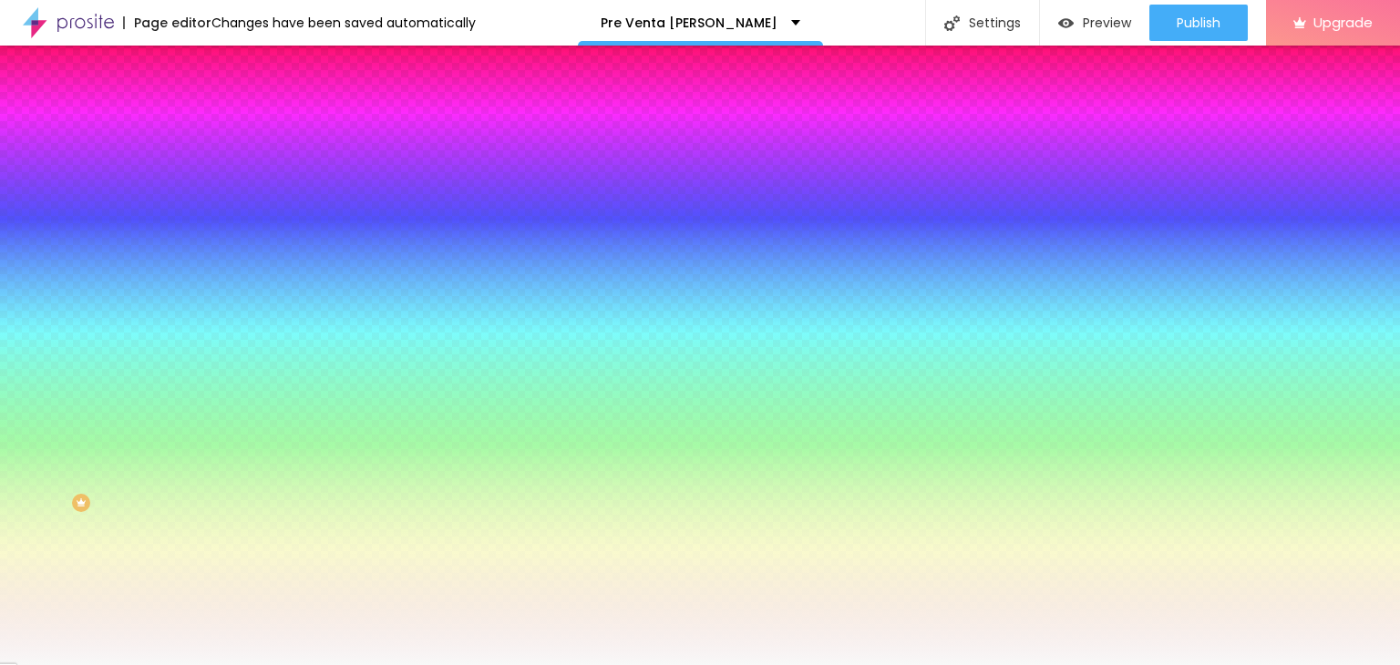
click at [217, 373] on icon "button" at bounding box center [222, 367] width 11 height 11
radio input "false"
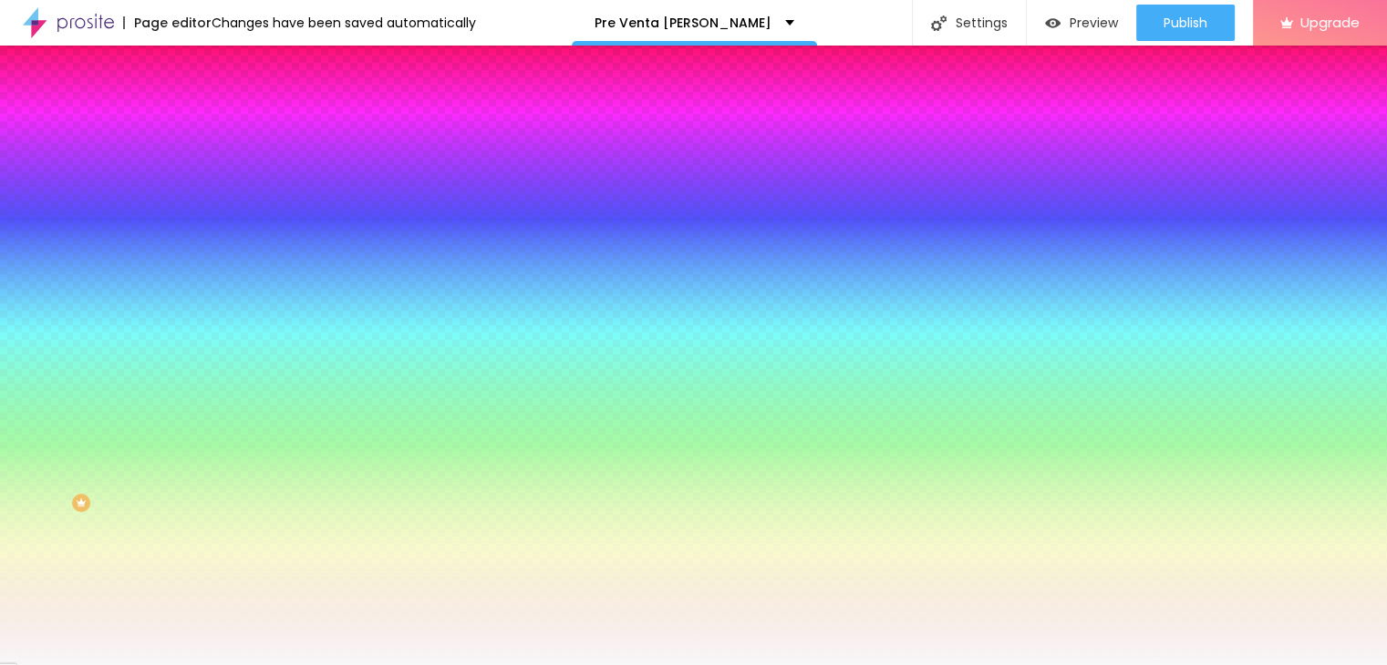
scroll to position [145, 0]
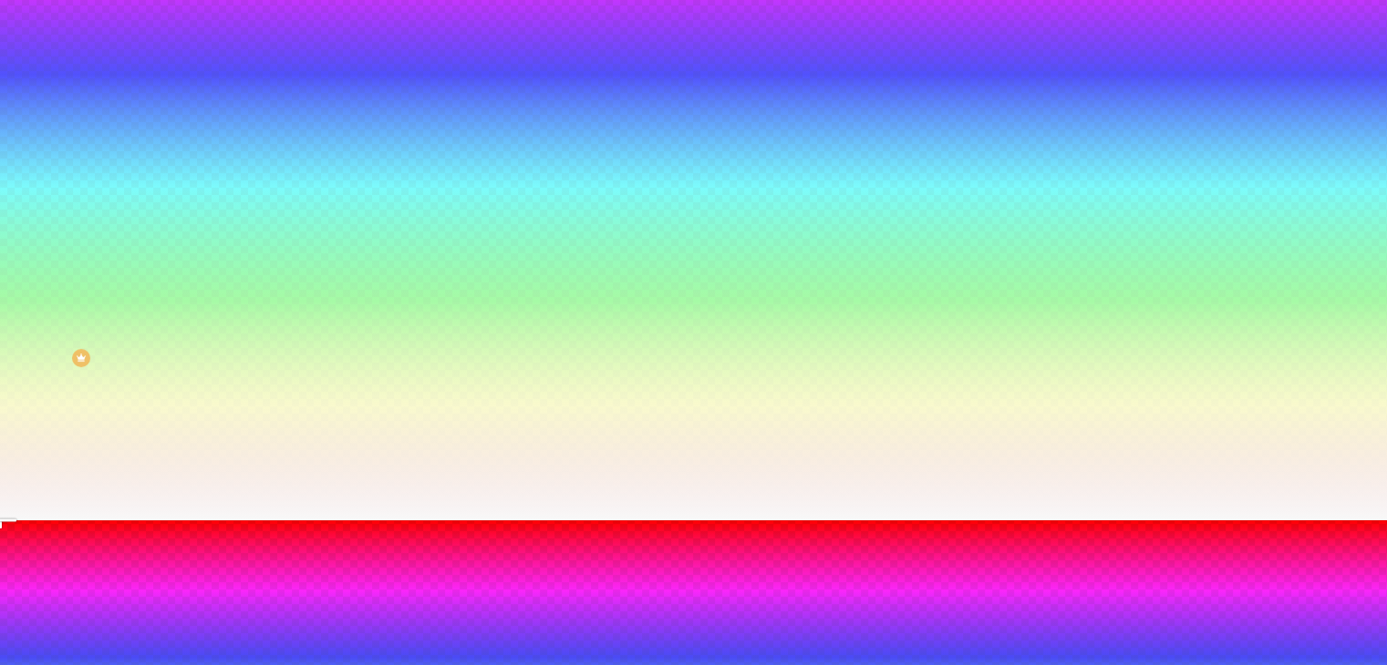
click at [400, 542] on div "Wave Layered wave Ramp Layered ramp" at bounding box center [693, 667] width 1387 height 250
radio input "false"
radio input "true"
click at [97, 521] on div at bounding box center [693, 521] width 1387 height 0
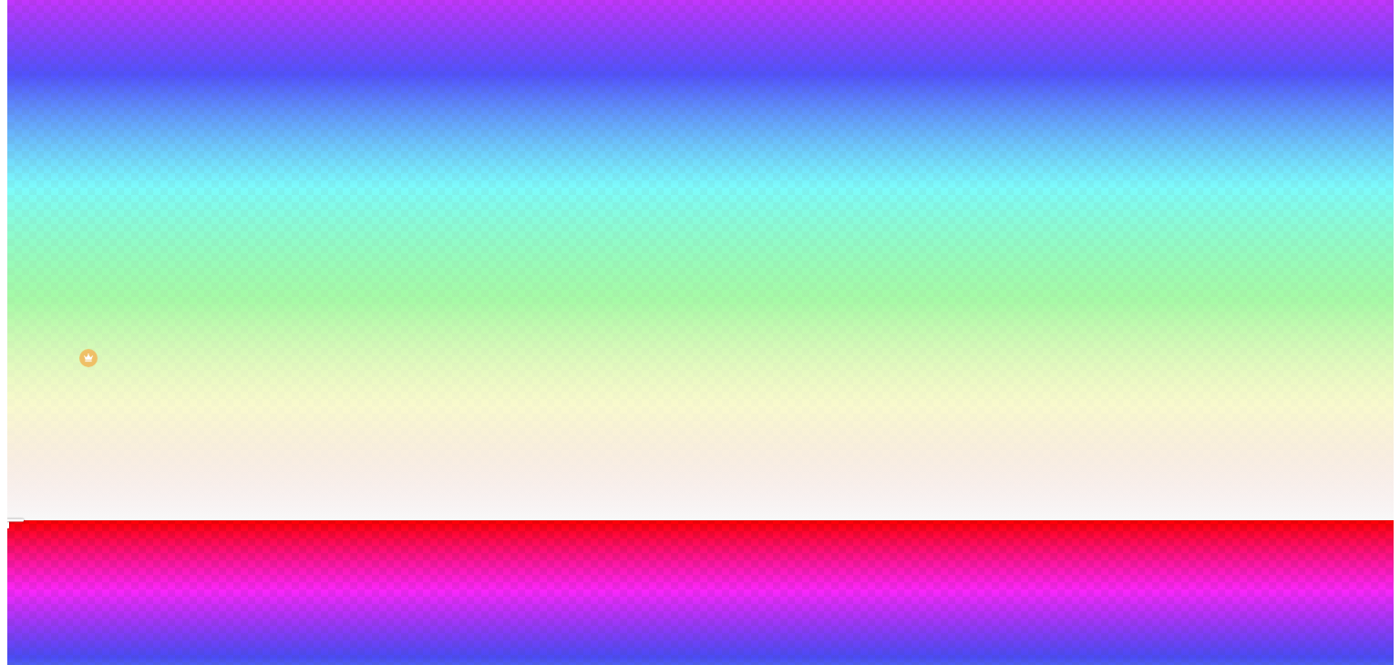
scroll to position [0, 0]
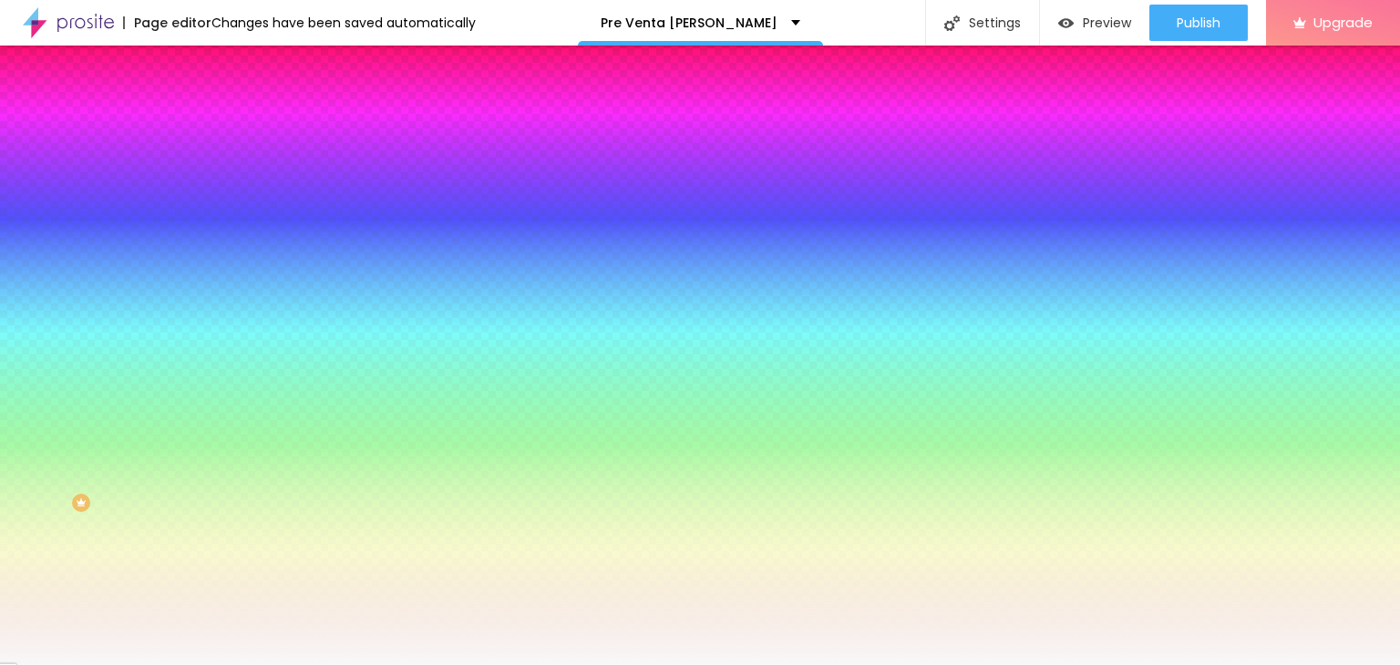
click at [210, 266] on input "#F8F8F8" at bounding box center [319, 257] width 219 height 18
click at [210, 190] on span "None" at bounding box center [224, 181] width 28 height 15
click at [210, 218] on span "Parallax" at bounding box center [232, 209] width 45 height 15
click at [210, 190] on span "Parallax" at bounding box center [232, 181] width 45 height 15
click at [210, 534] on div "Edit Section Content Style Advanced Background Image Change image Image Effect …" at bounding box center [315, 356] width 210 height 620
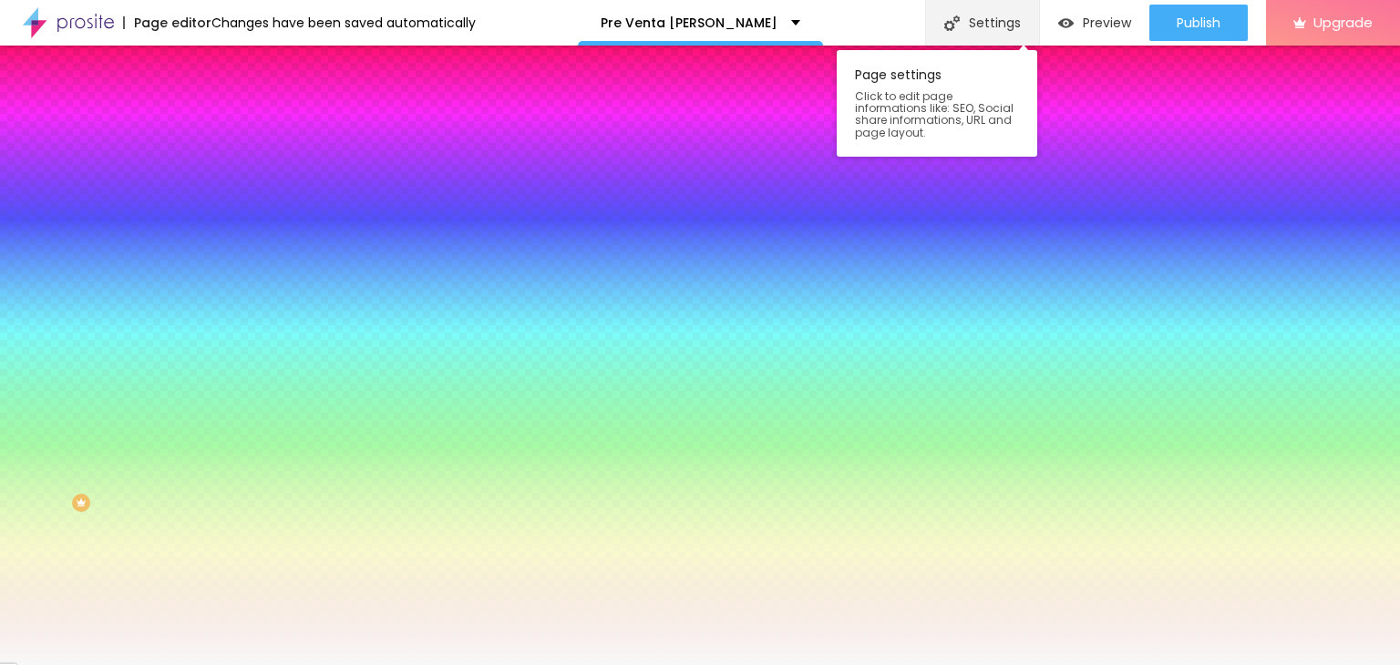
click at [996, 23] on div "Settings" at bounding box center [982, 23] width 114 height 46
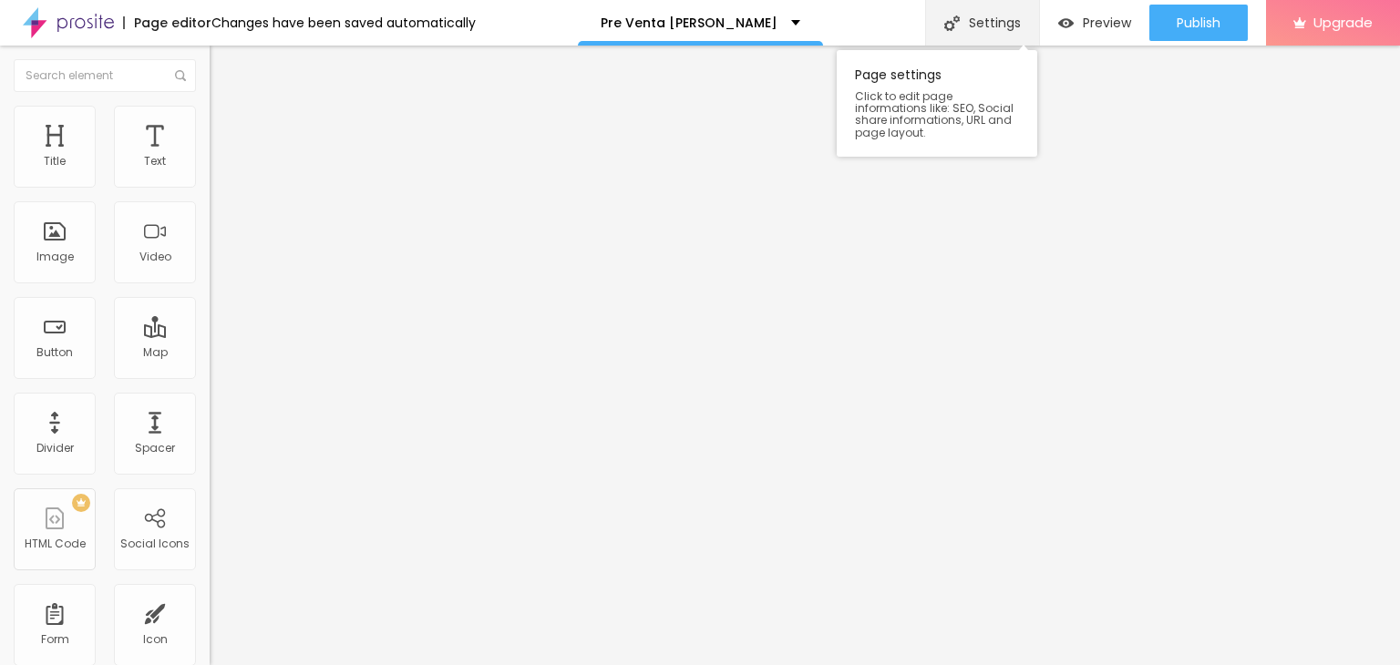
click at [972, 26] on div "Settings" at bounding box center [982, 23] width 114 height 46
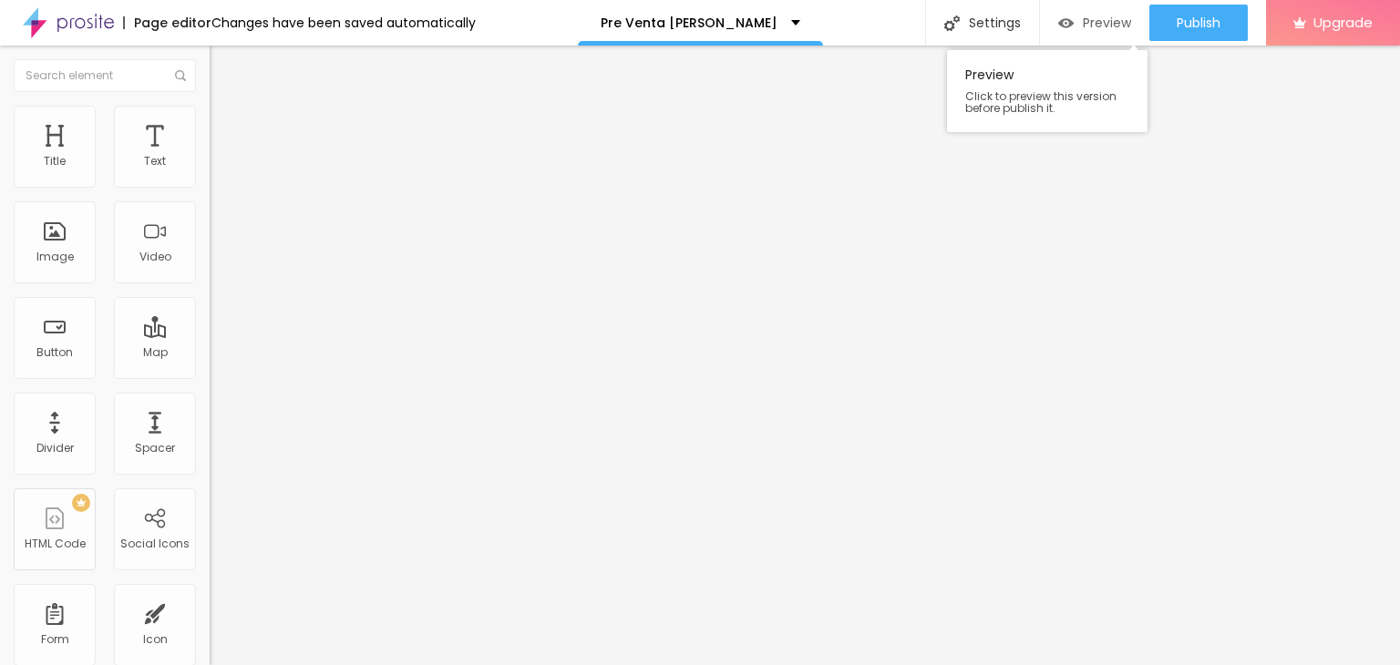
click at [1087, 29] on span "Preview" at bounding box center [1107, 22] width 48 height 15
click at [210, 121] on li "Style" at bounding box center [315, 115] width 210 height 18
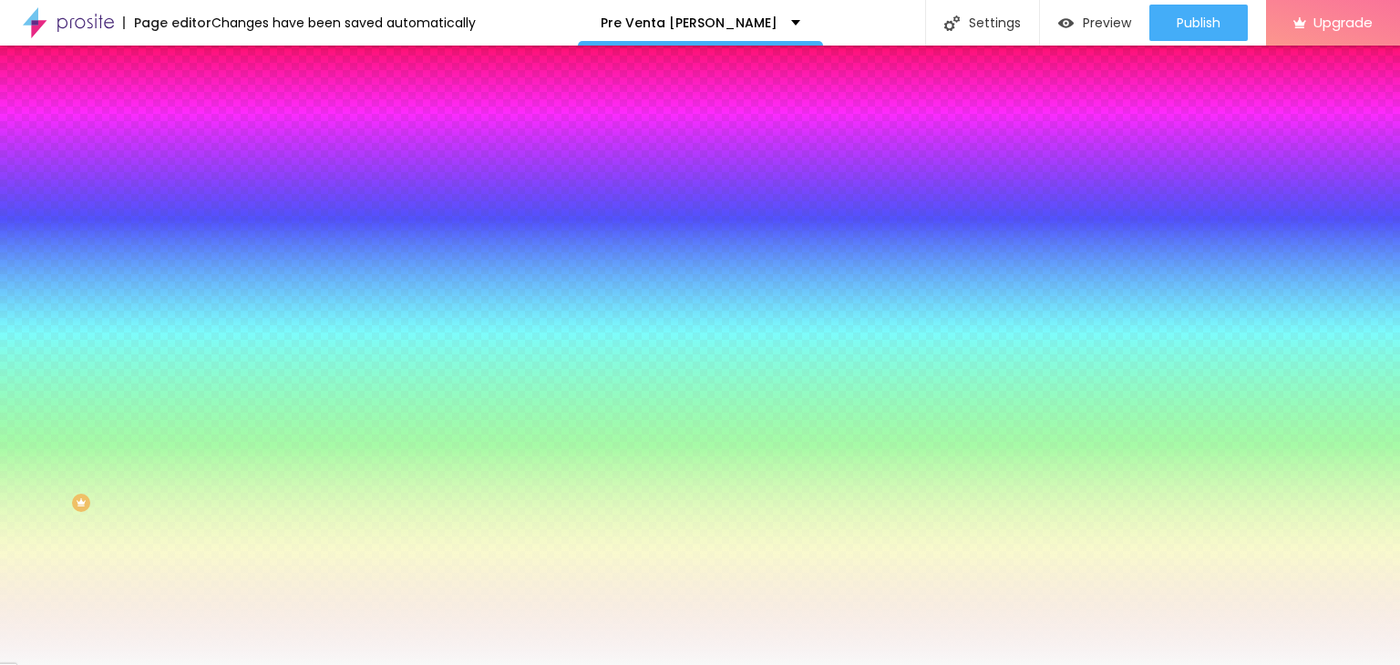
click at [224, 315] on icon "button" at bounding box center [226, 314] width 4 height 4
click at [139, 665] on div at bounding box center [693, 665] width 1387 height 0
click at [268, 288] on span "ACTIVE" at bounding box center [287, 282] width 38 height 11
click at [222, 304] on icon "button" at bounding box center [225, 297] width 7 height 13
click at [210, 359] on button "Reset to default" at bounding box center [267, 348] width 114 height 21
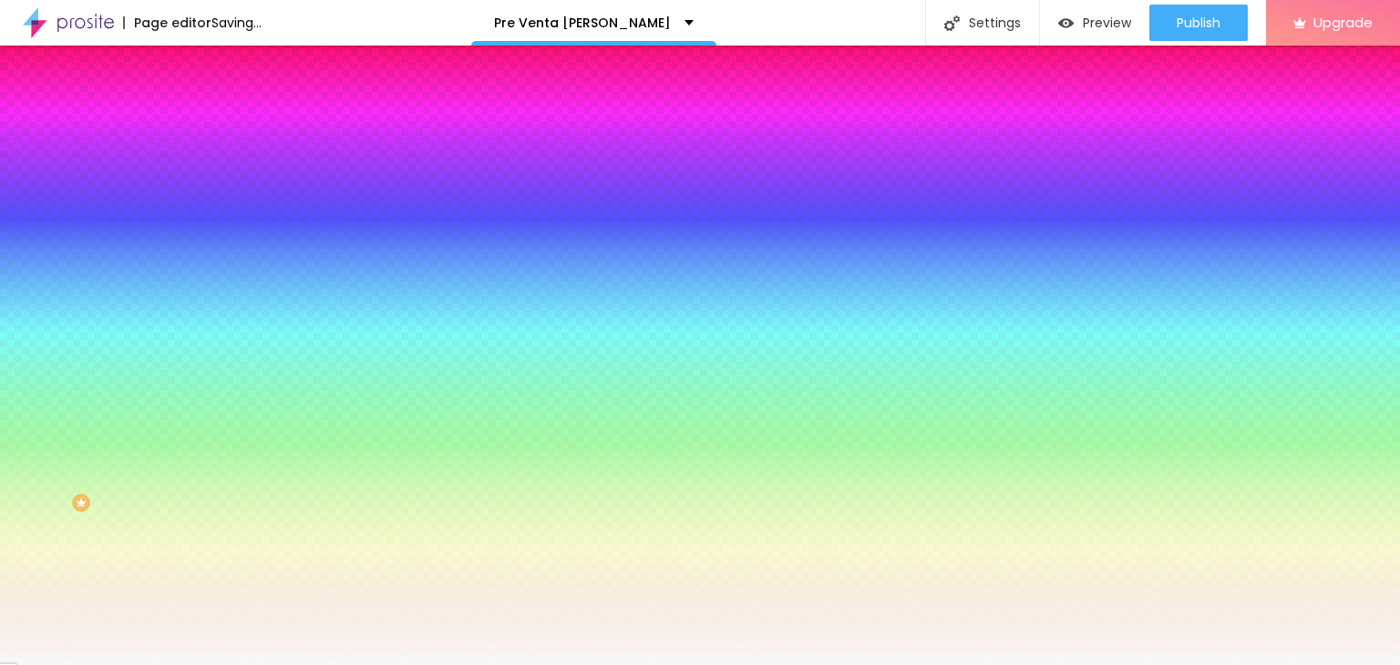
click at [210, 190] on span "Parallax" at bounding box center [232, 181] width 45 height 15
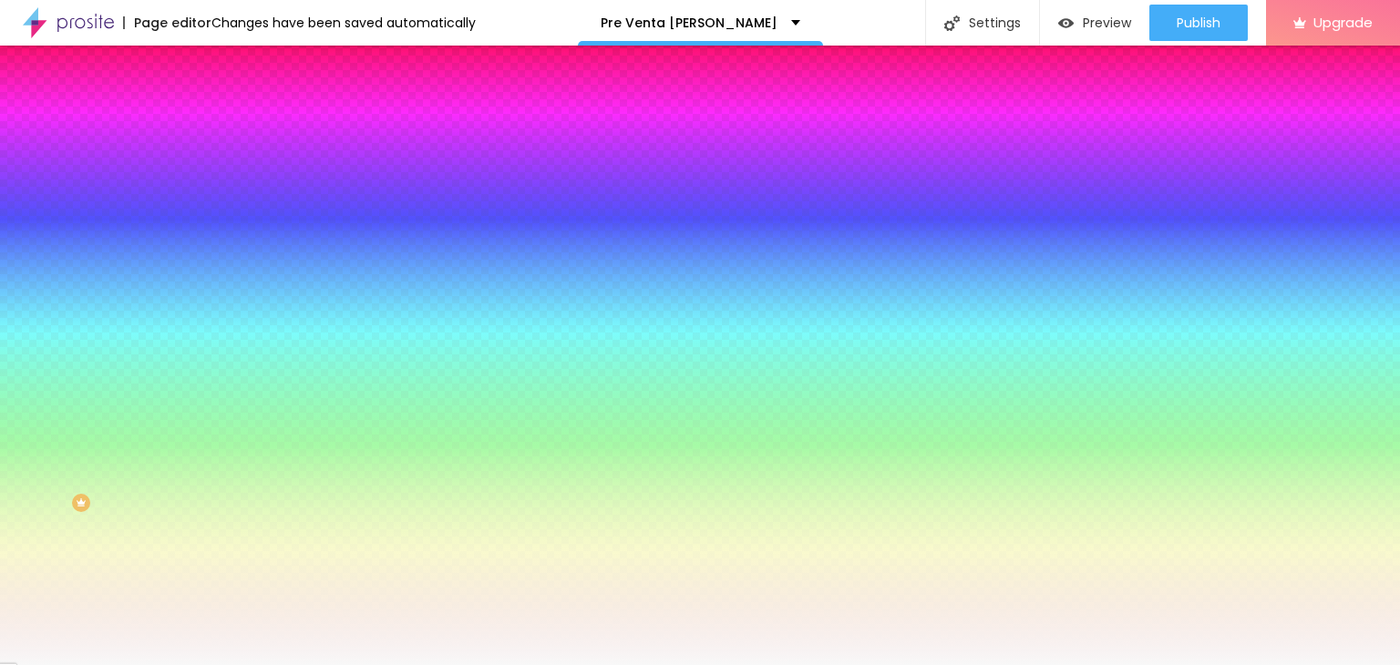
click at [210, 190] on span "Parallax" at bounding box center [232, 181] width 45 height 15
click at [210, 248] on div at bounding box center [315, 248] width 210 height 0
click at [210, 266] on input "#F8F8F8" at bounding box center [319, 257] width 219 height 18
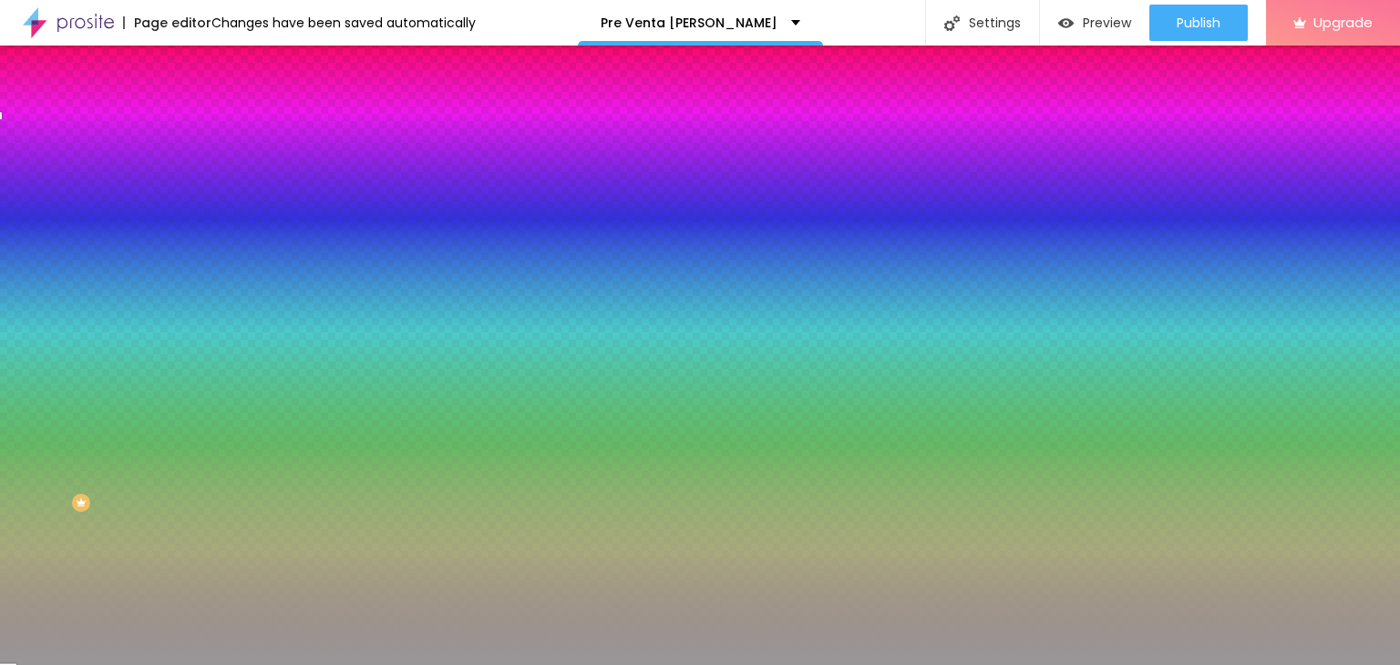
type input "#979797"
click at [217, 242] on icon "button" at bounding box center [223, 236] width 13 height 13
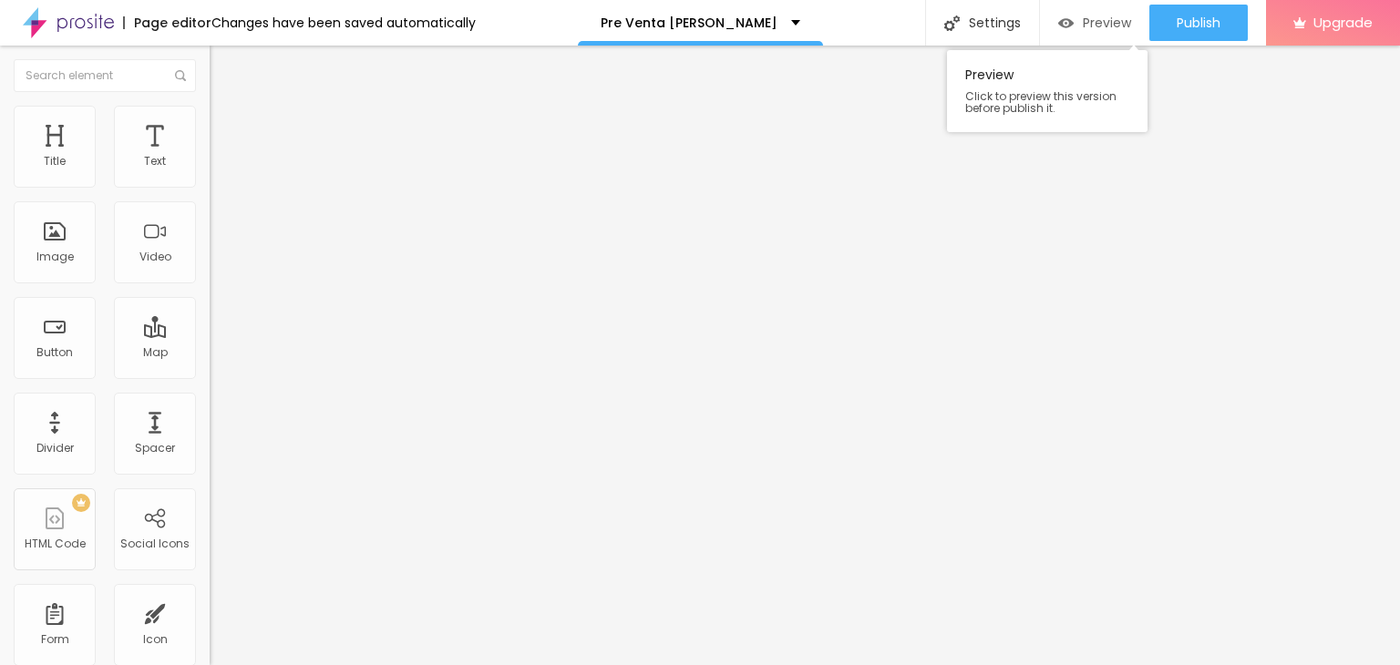
click at [1077, 21] on div "Preview" at bounding box center [1094, 22] width 73 height 15
click at [226, 126] on span "Style" at bounding box center [239, 117] width 26 height 15
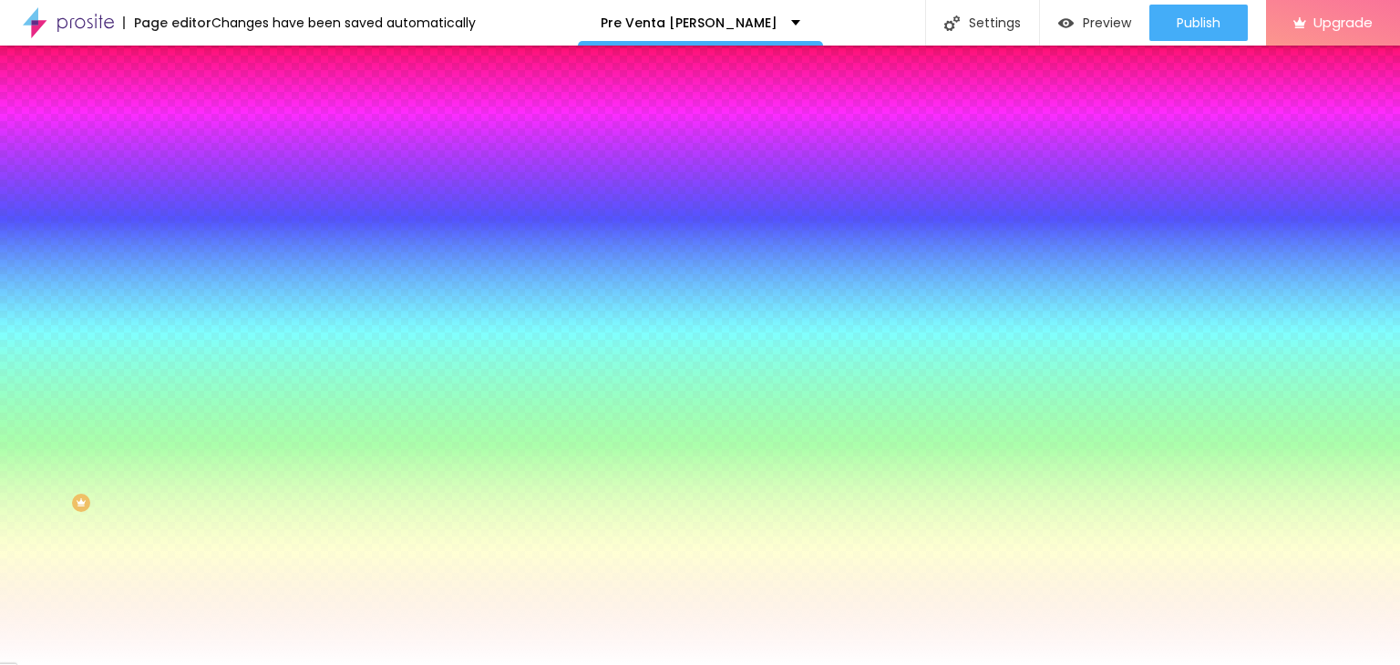
click at [210, 166] on div "Change image" at bounding box center [315, 159] width 210 height 13
click at [210, 153] on div "Background Image" at bounding box center [315, 147] width 210 height 11
click at [210, 266] on div "Background Color Reset to default #FFFFFF" at bounding box center [315, 241] width 210 height 50
click at [210, 124] on img at bounding box center [218, 132] width 16 height 16
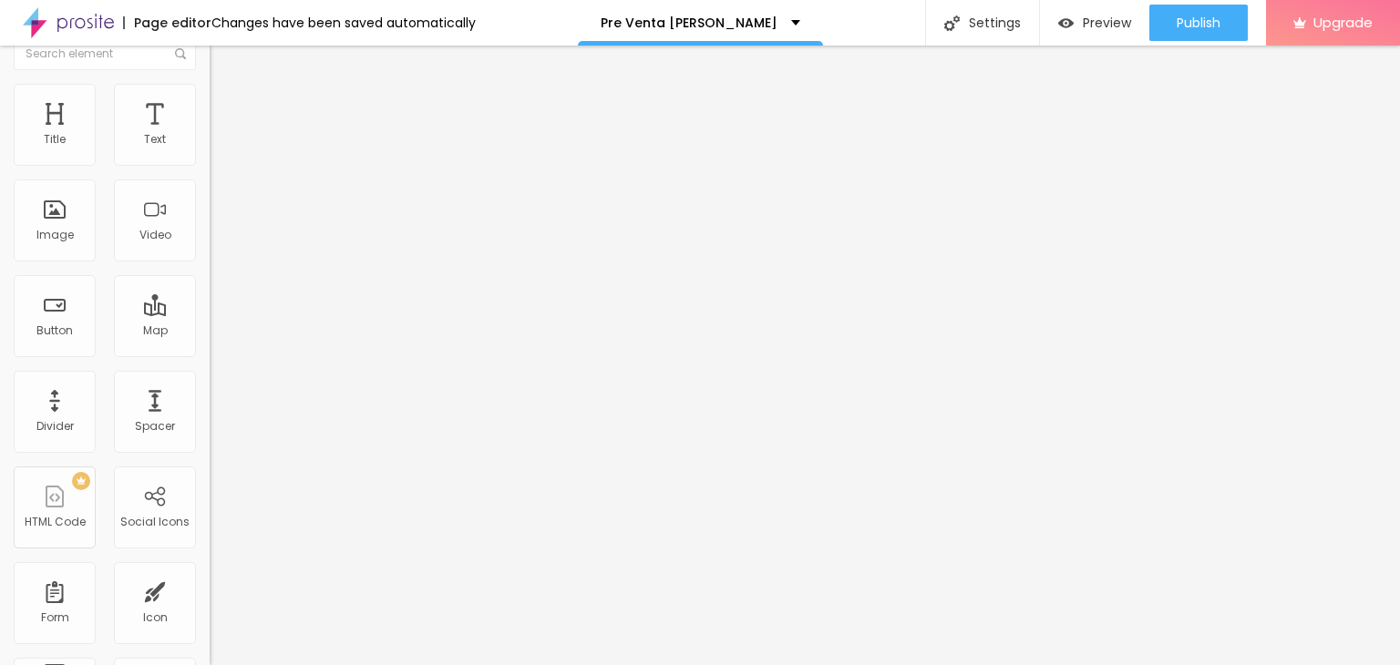
scroll to position [0, 0]
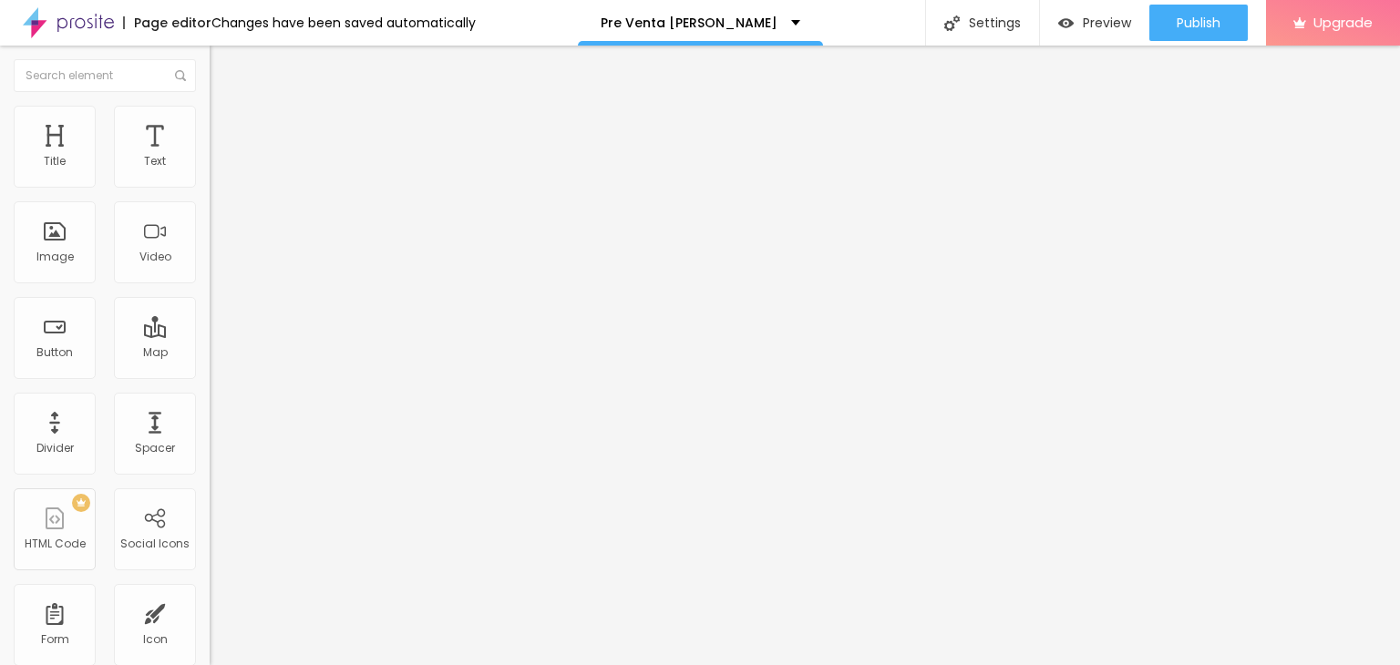
click at [210, 109] on ul "Content Style Advanced" at bounding box center [315, 115] width 210 height 55
click at [210, 112] on img at bounding box center [218, 114] width 16 height 16
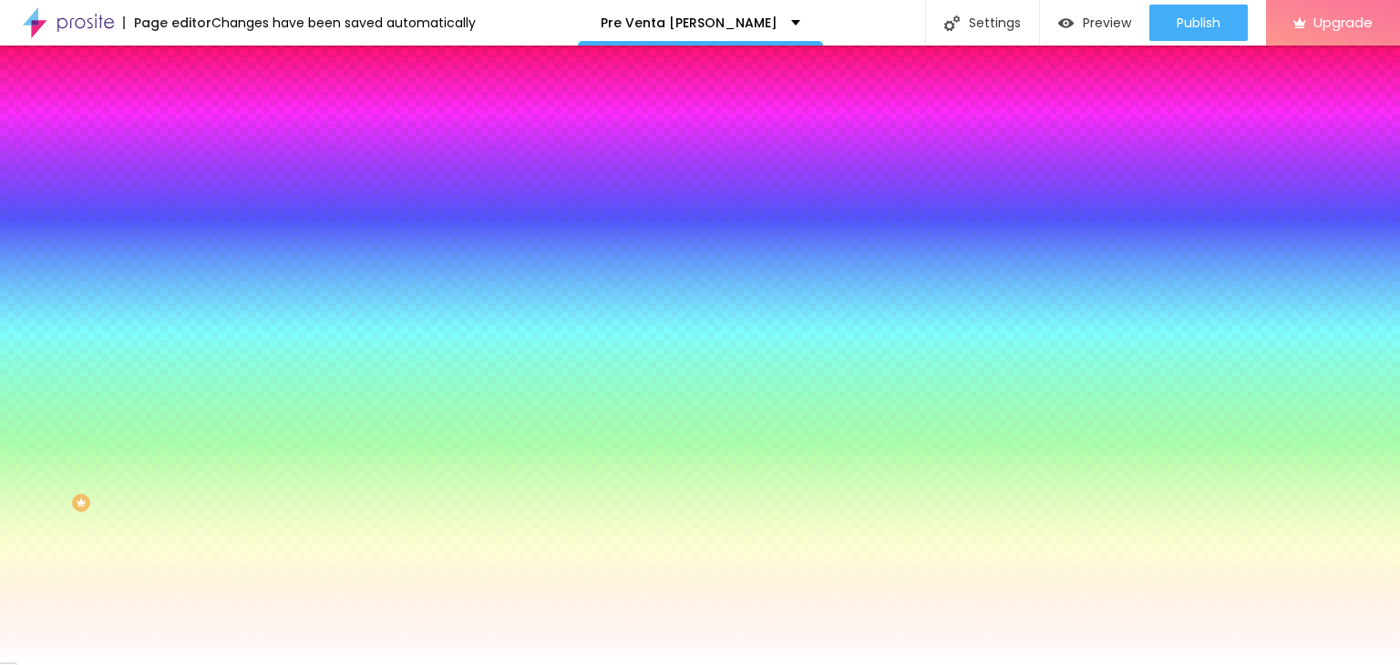
click at [210, 166] on div "Background Image Change image" at bounding box center [315, 154] width 210 height 24
click at [210, 168] on span "Change image" at bounding box center [259, 159] width 98 height 15
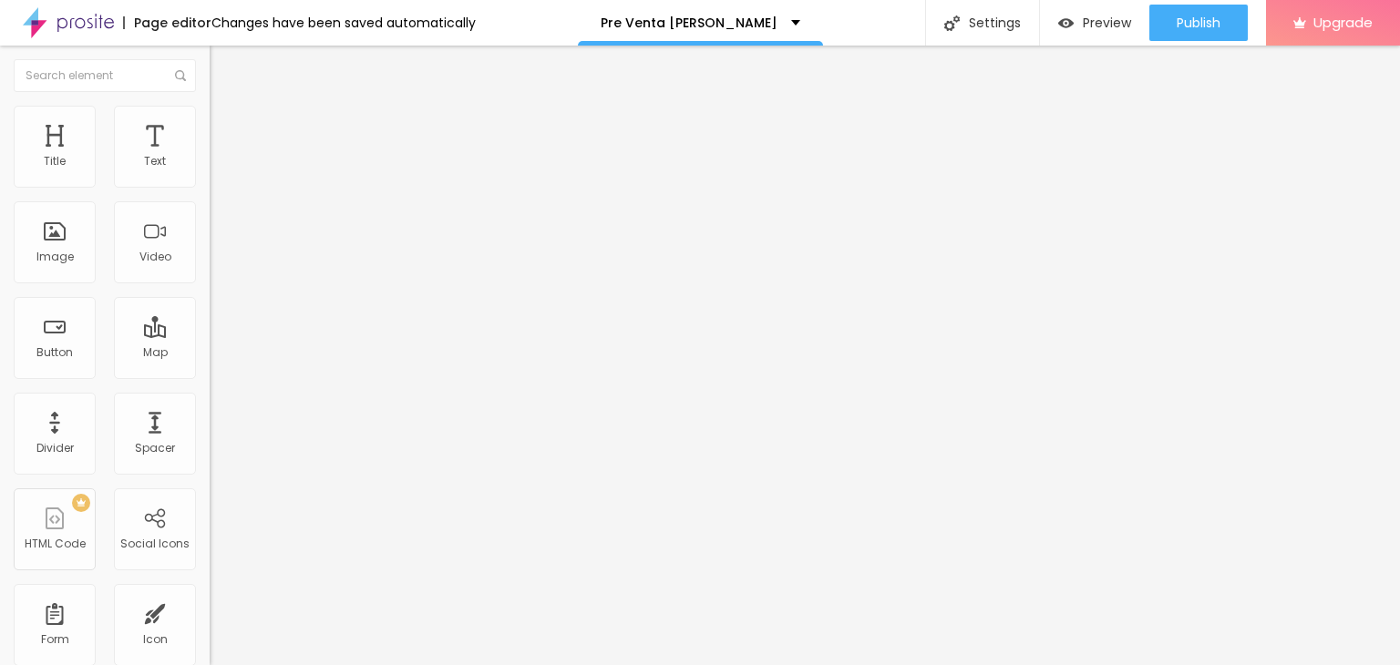
click at [210, 112] on img at bounding box center [218, 114] width 16 height 16
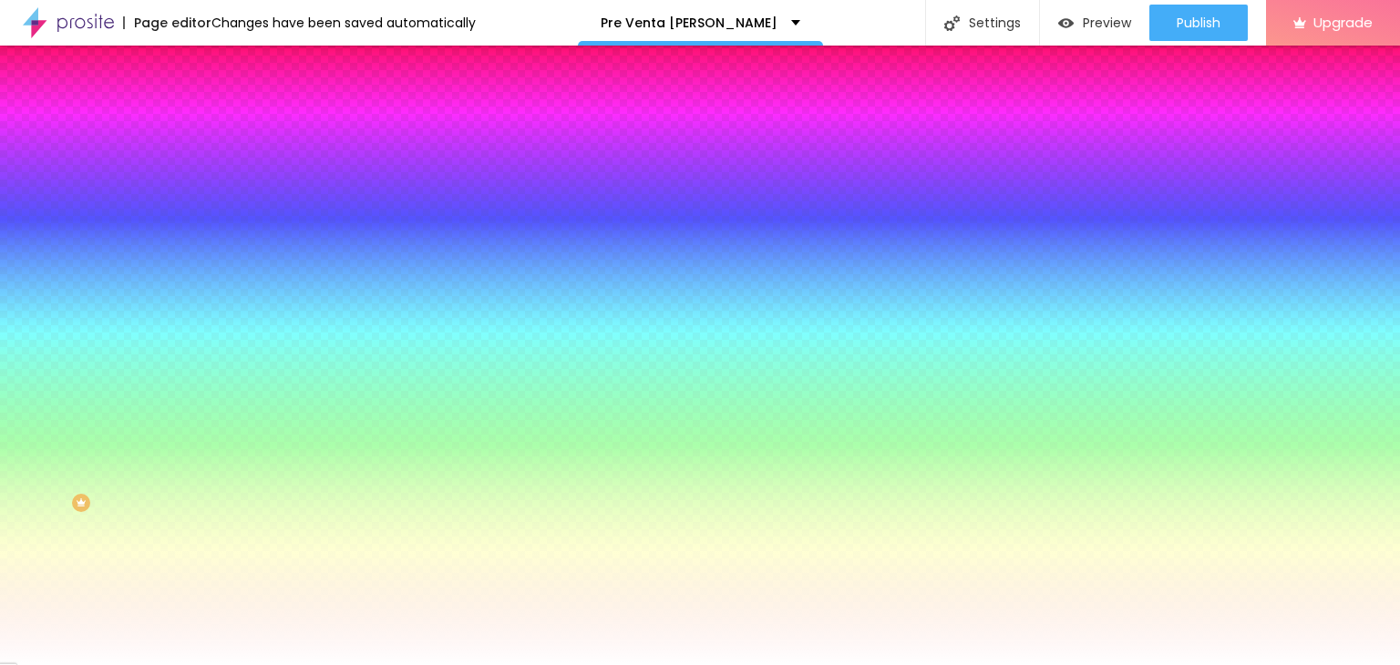
click at [217, 226] on icon "button" at bounding box center [222, 231] width 11 height 11
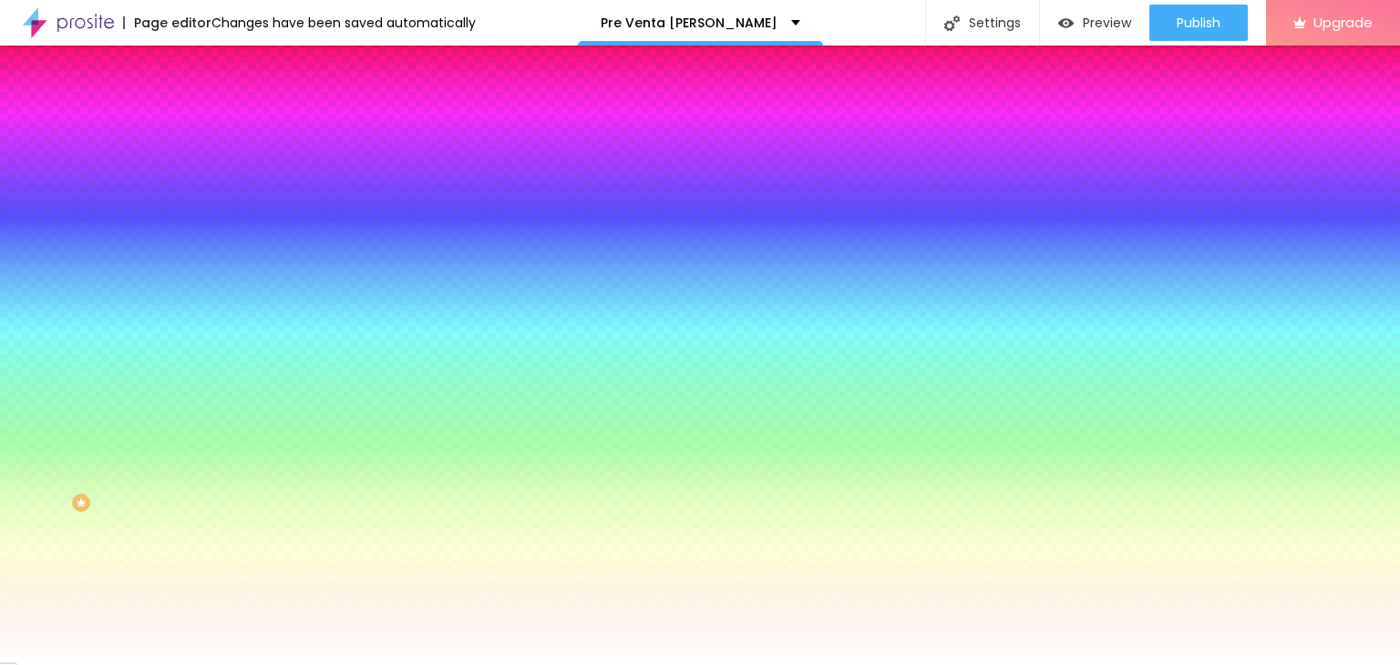
select select "DMSerifDisplay-Regular"
click at [532, 665] on div at bounding box center [700, 665] width 1400 height 0
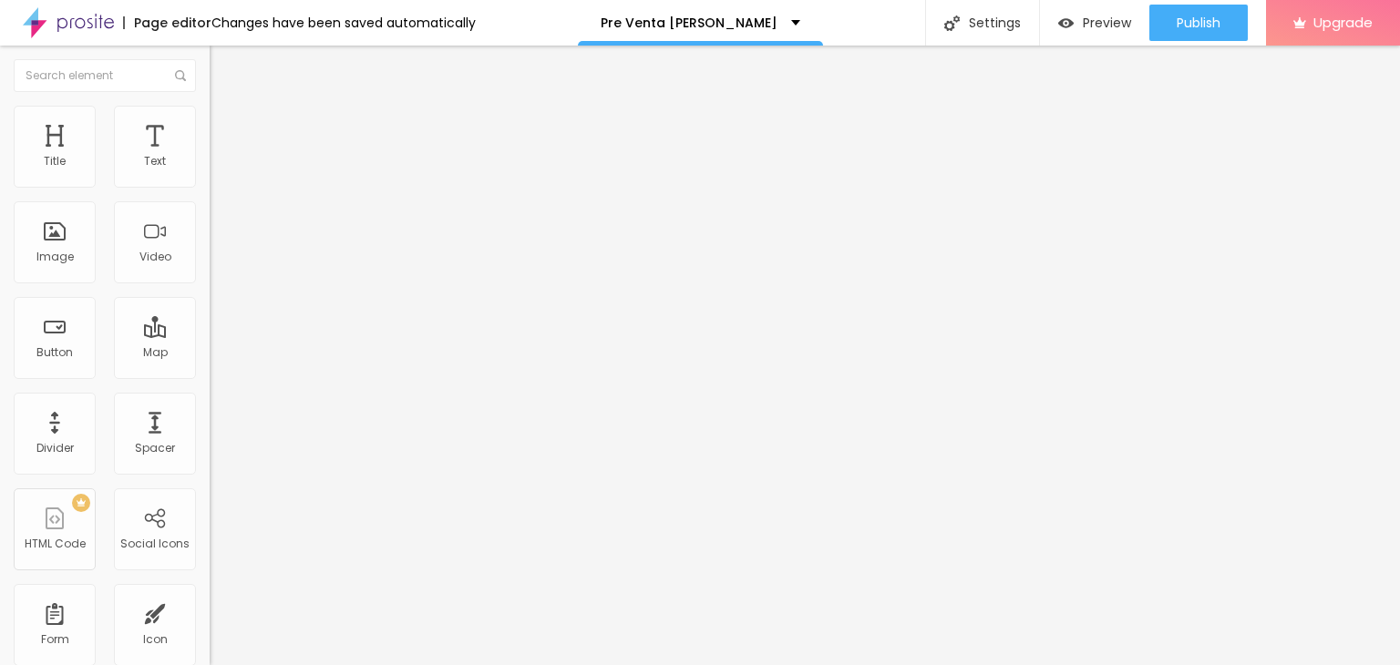
click at [210, 106] on li "Style" at bounding box center [315, 115] width 210 height 18
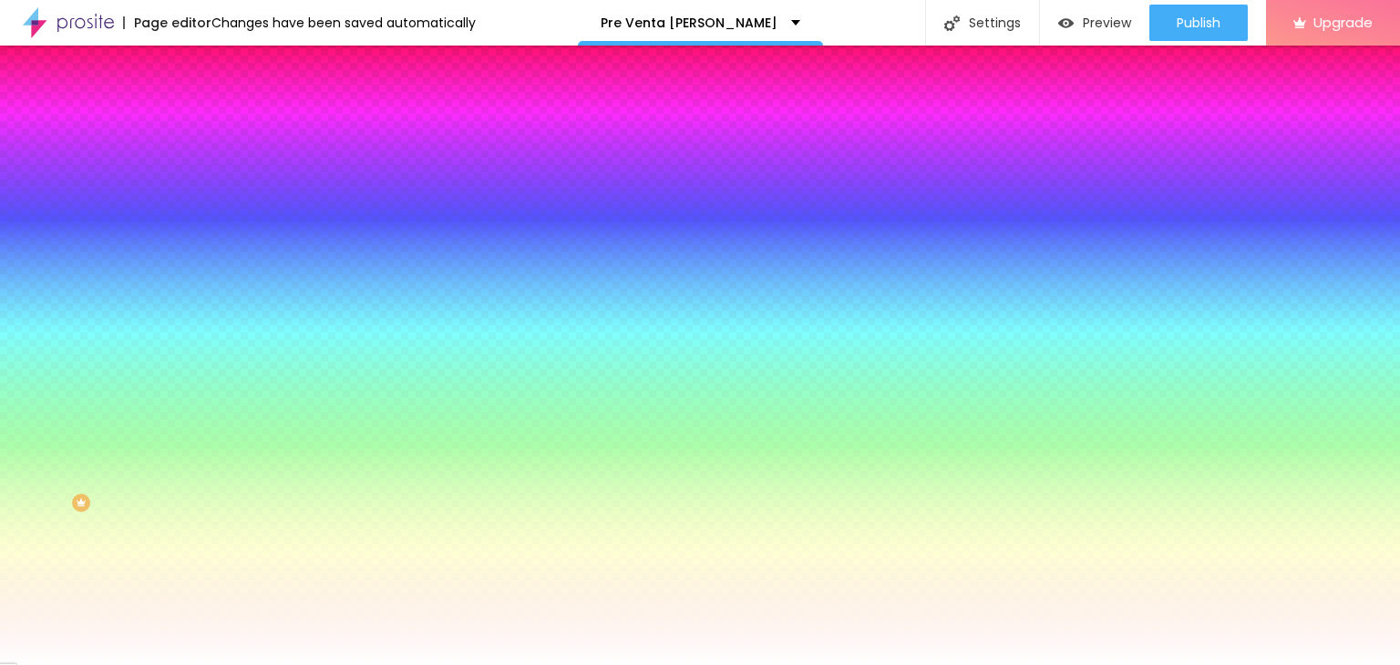
click at [217, 226] on icon "button" at bounding box center [222, 231] width 11 height 11
select select "GreatVibes-Regular"
click at [624, 665] on div at bounding box center [700, 665] width 1400 height 0
click at [219, 228] on icon "button" at bounding box center [222, 231] width 7 height 7
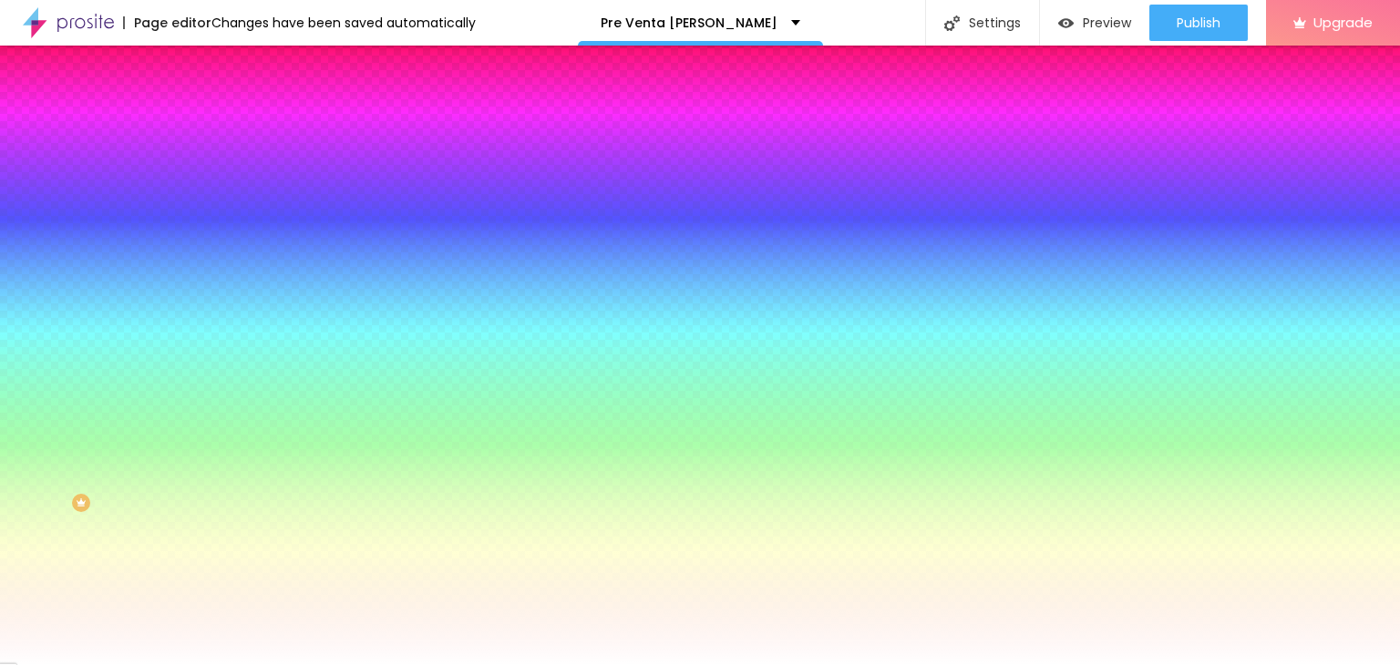
select select "Lato"
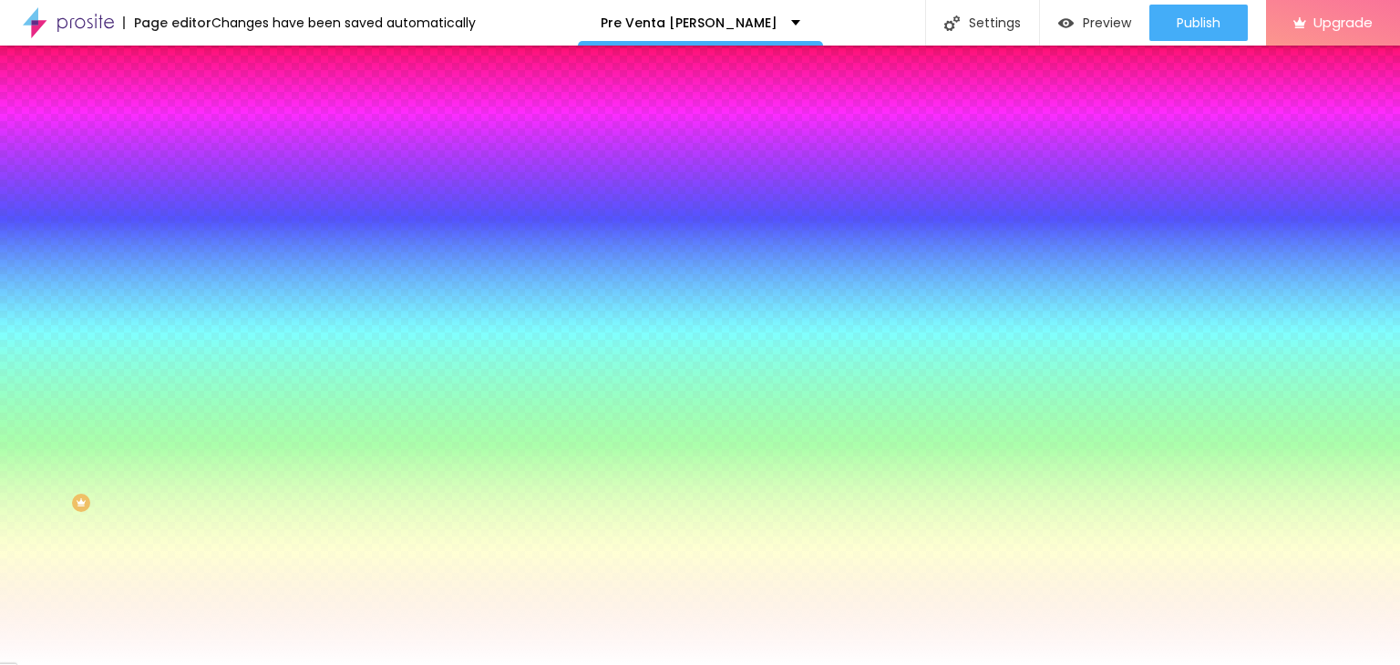
click at [751, 665] on div at bounding box center [700, 665] width 1400 height 0
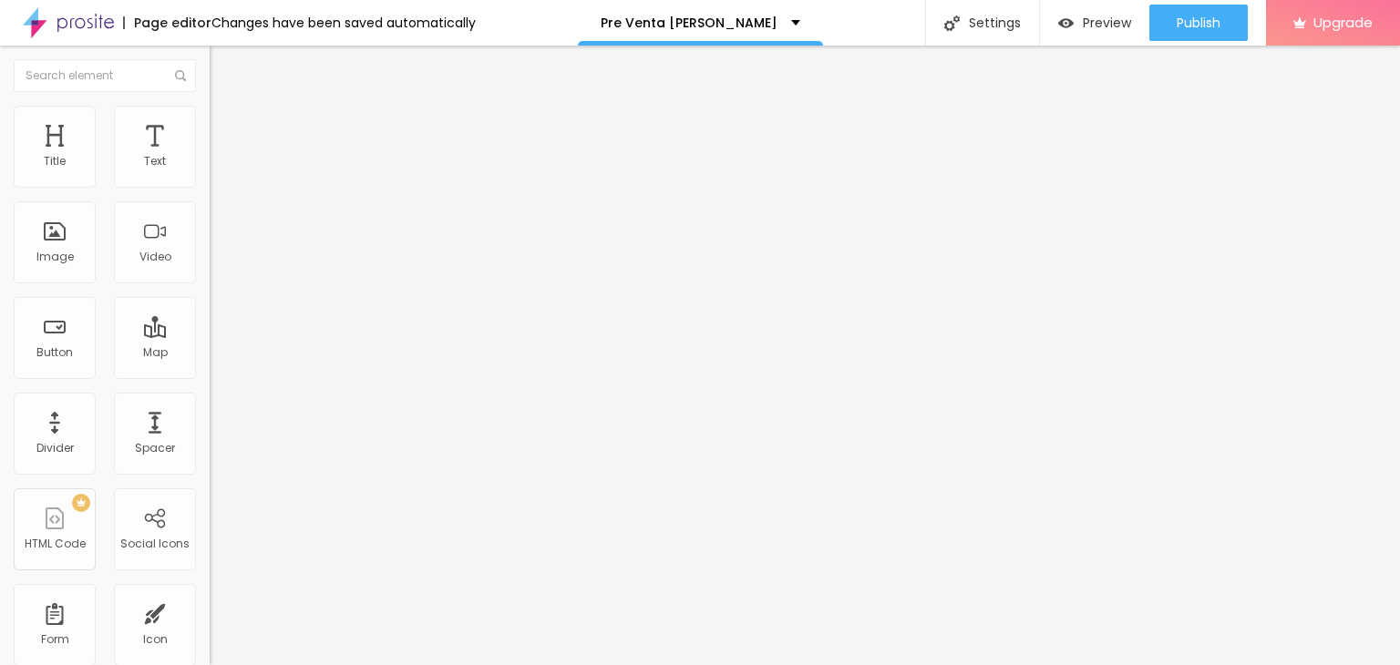
click at [226, 126] on span "Style" at bounding box center [239, 117] width 26 height 15
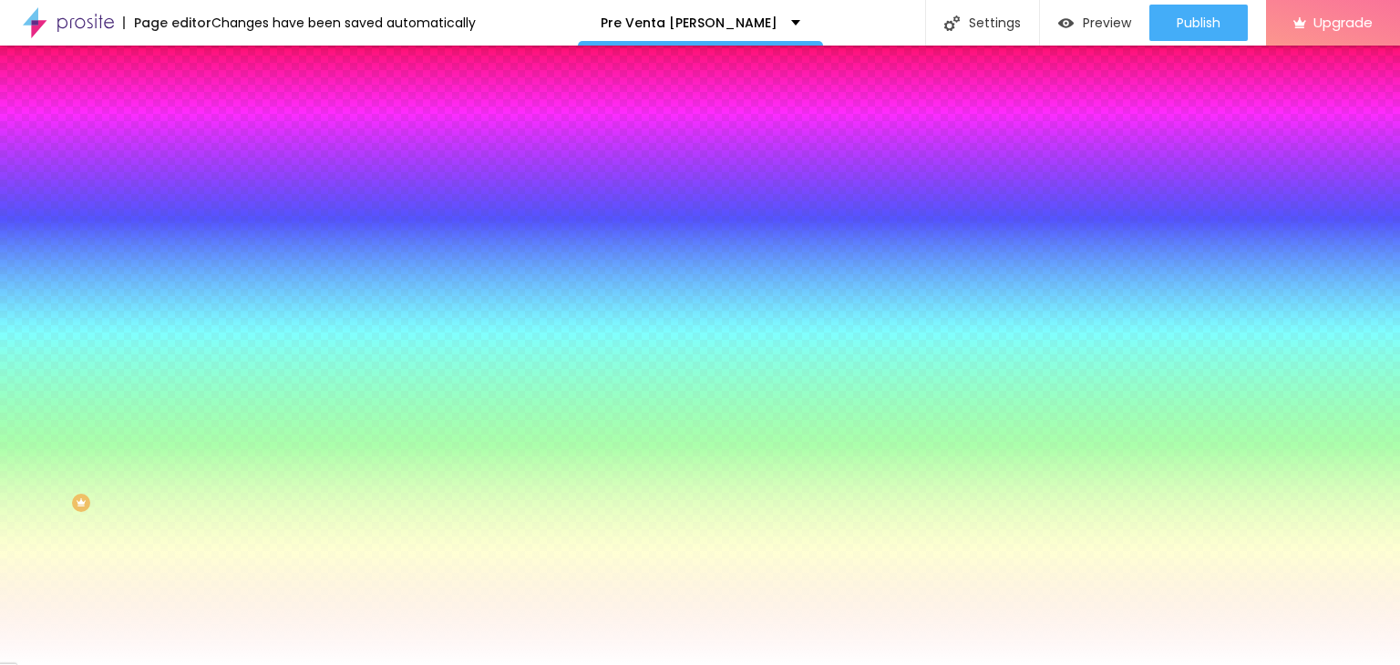
click at [210, 168] on span "Change image" at bounding box center [259, 159] width 98 height 15
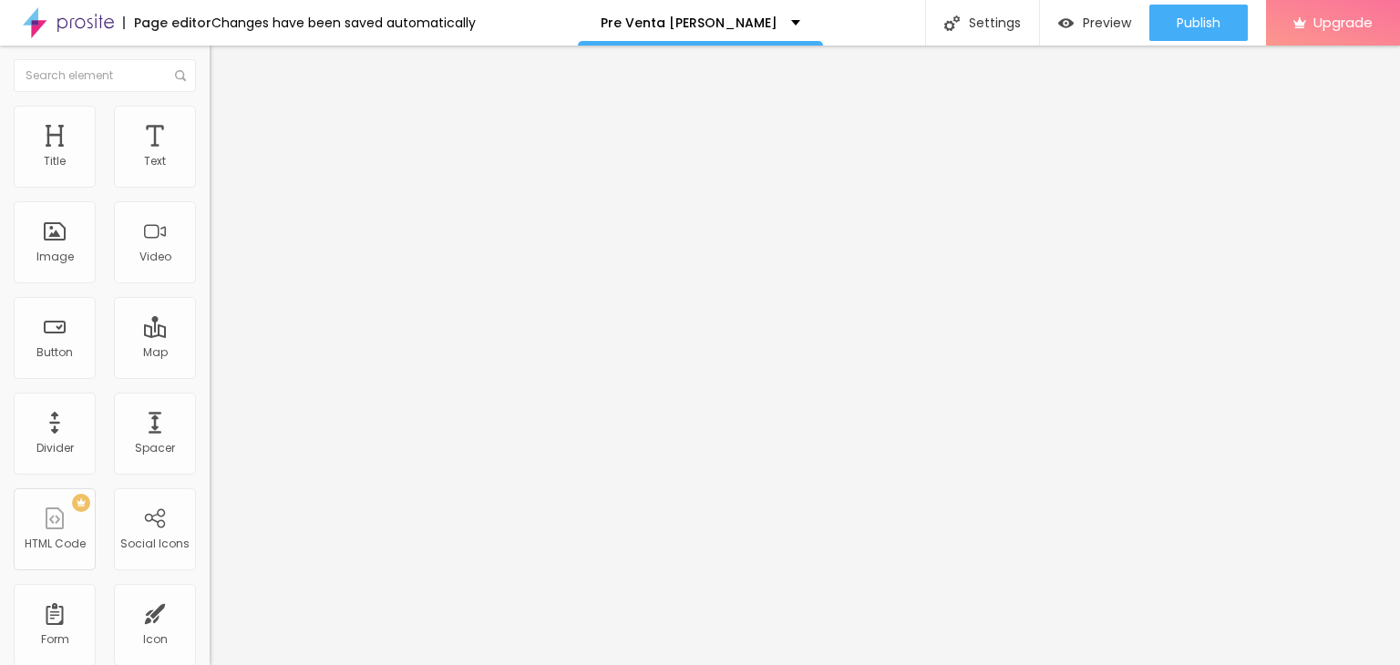
click at [210, 114] on img at bounding box center [218, 114] width 16 height 16
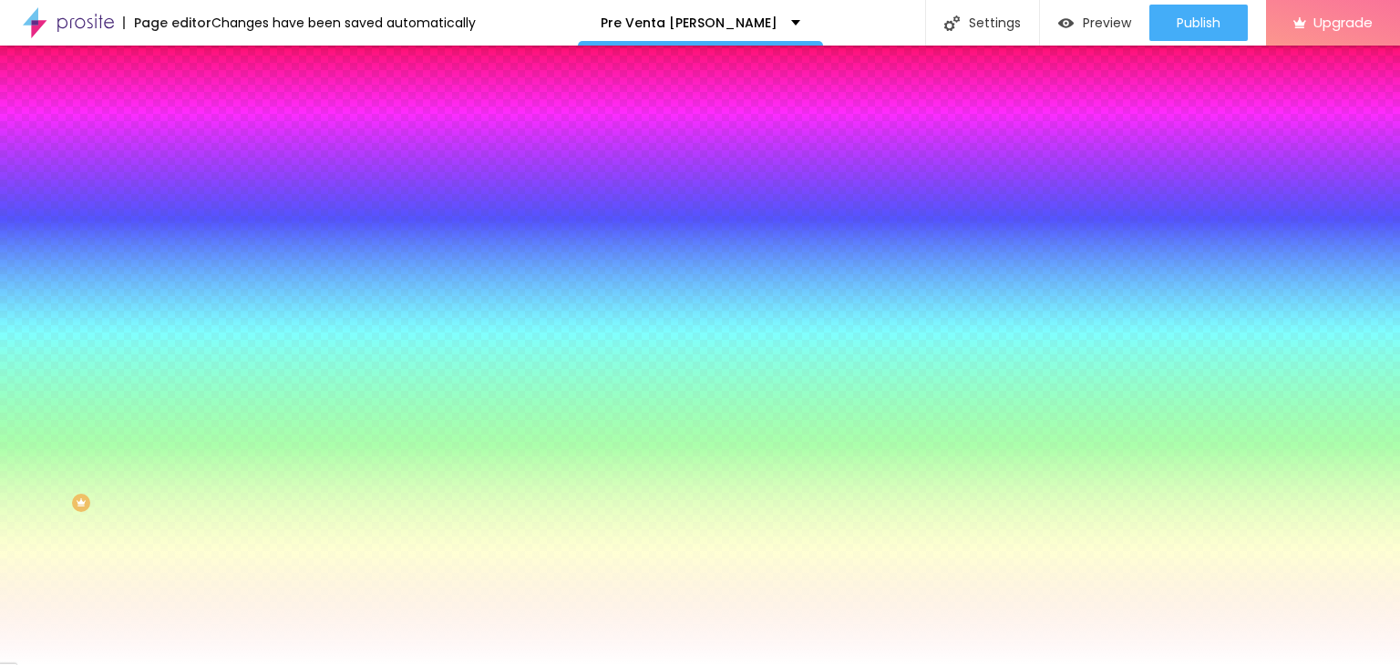
click at [210, 168] on span "Change image" at bounding box center [259, 159] width 98 height 15
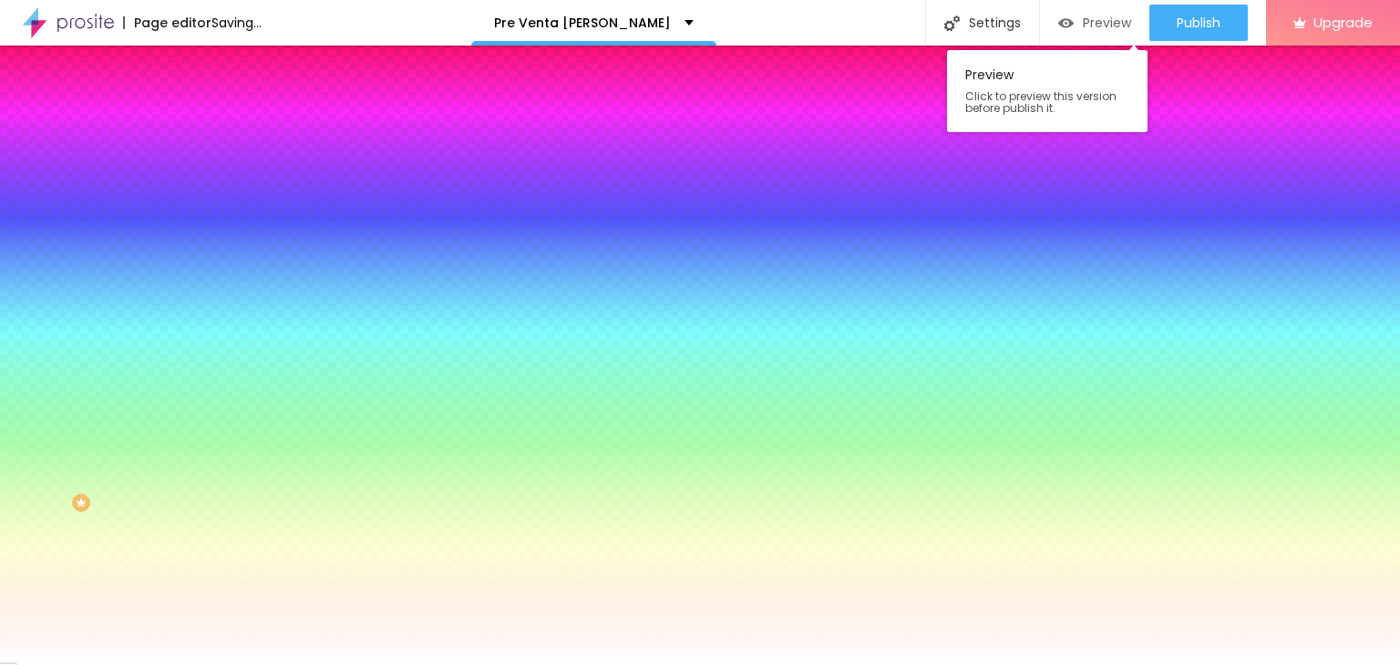
click at [1075, 25] on div "Preview" at bounding box center [1094, 22] width 73 height 15
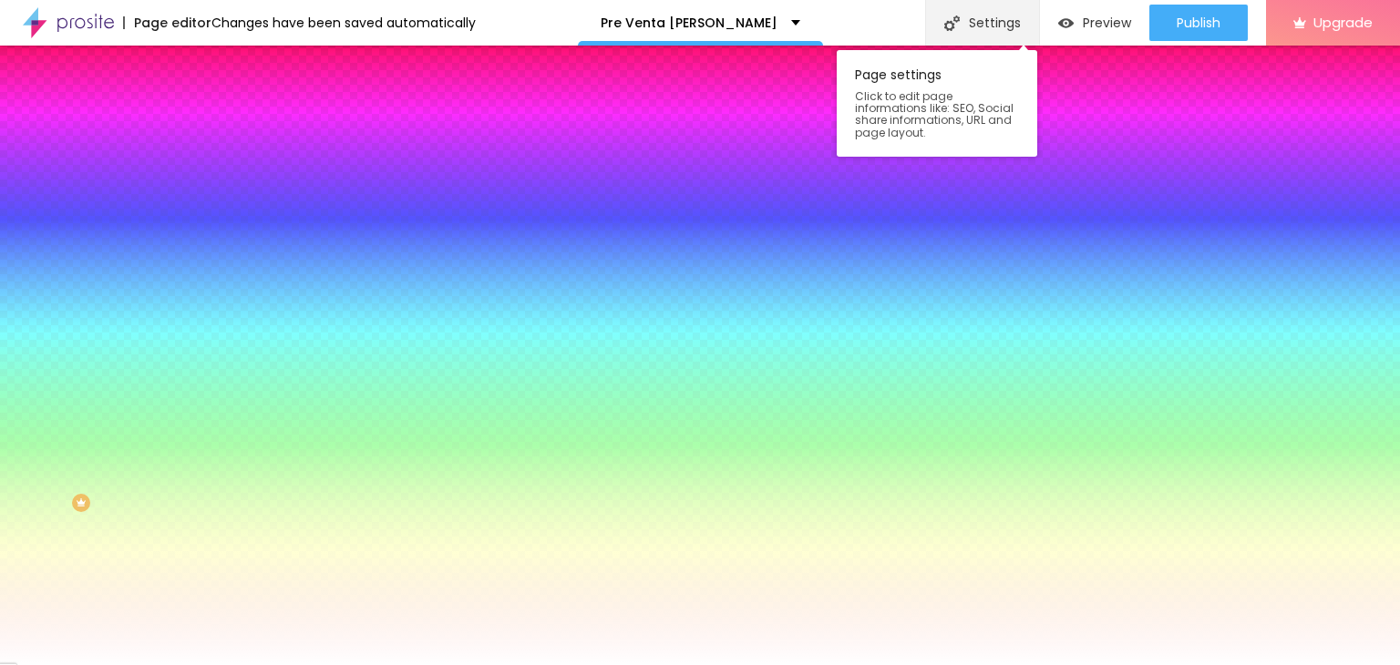
click at [985, 17] on div "Settings" at bounding box center [982, 23] width 114 height 46
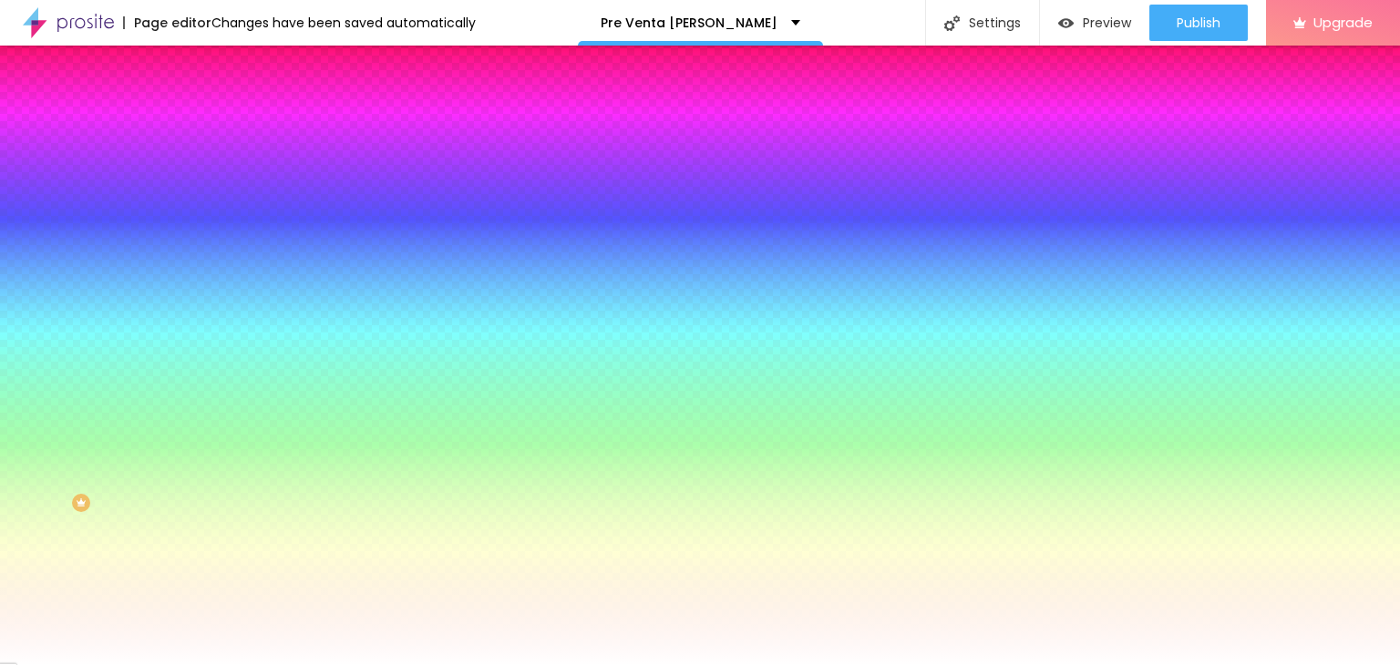
type input "Preventa [PERSON_NAME]"
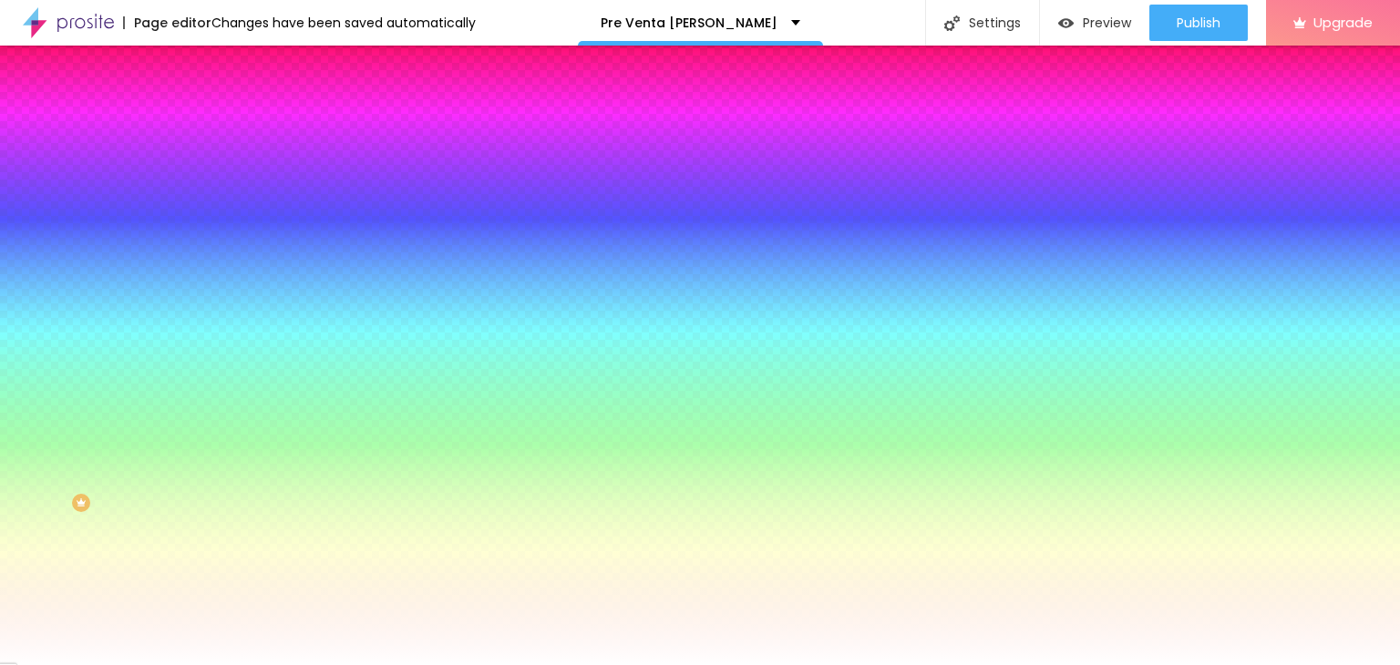
scroll to position [131, 0]
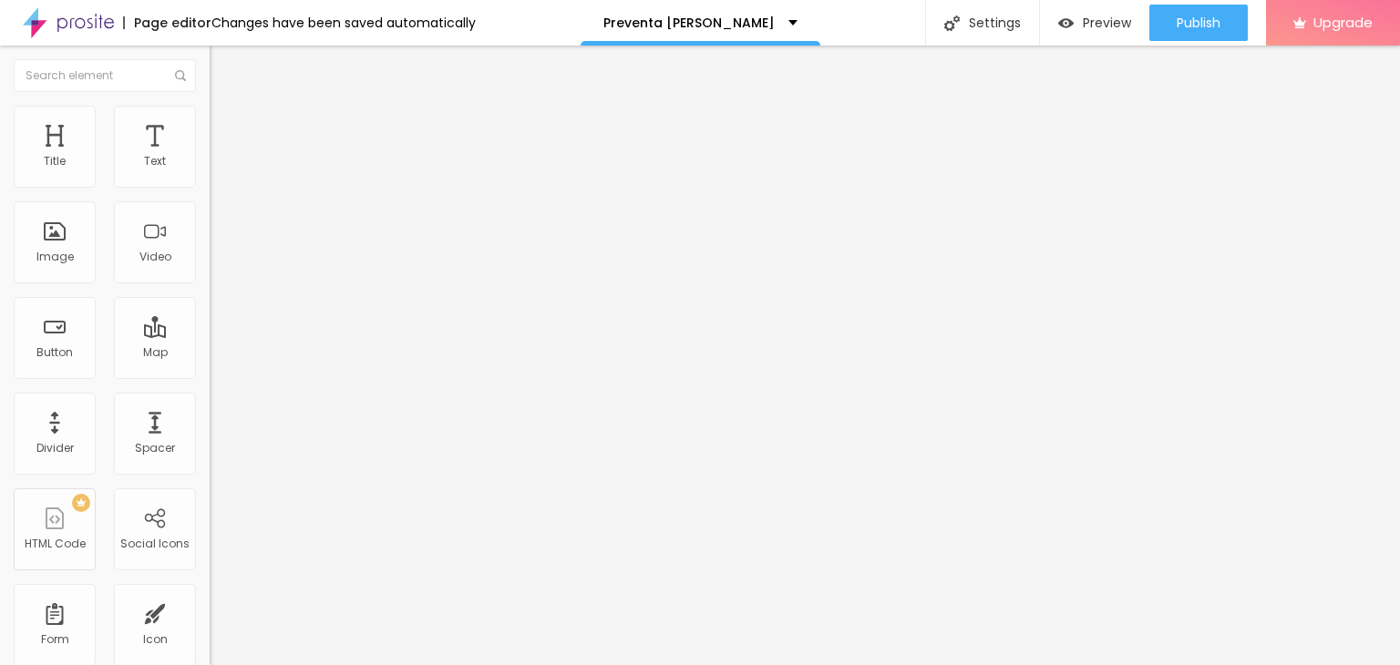
click at [210, 157] on span "Change image" at bounding box center [259, 148] width 98 height 15
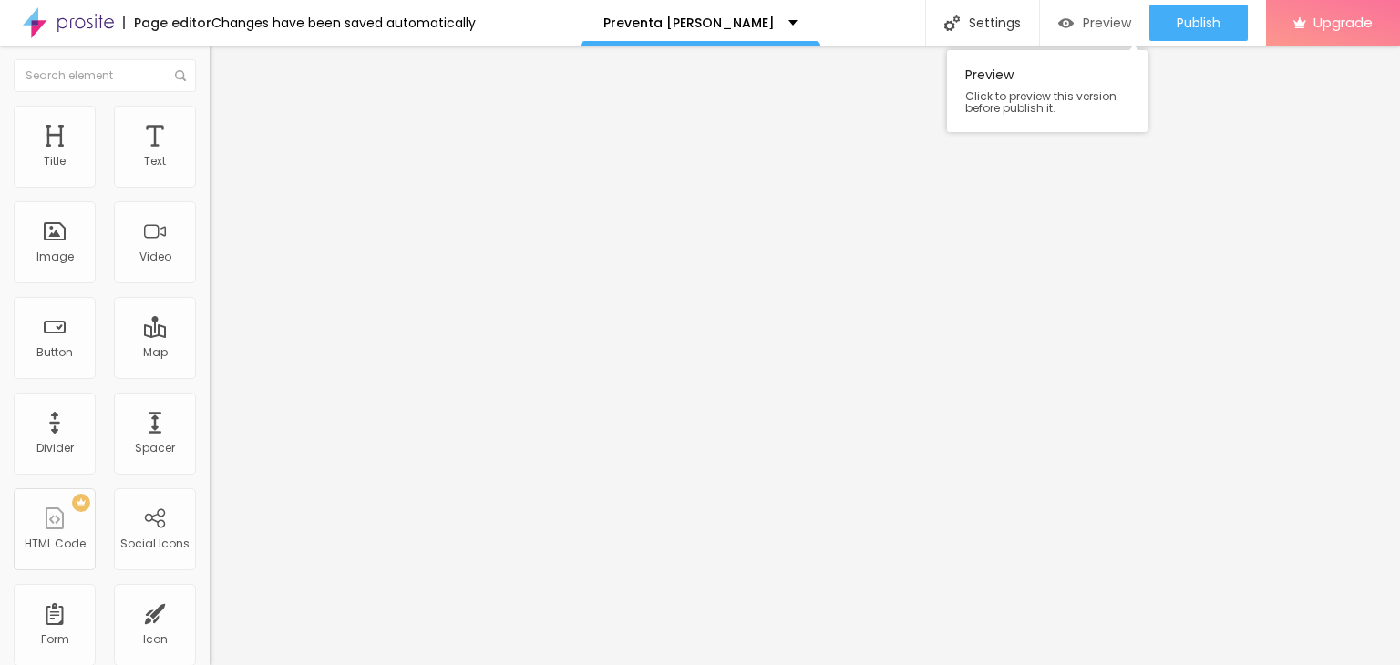
click at [1087, 18] on span "Preview" at bounding box center [1107, 22] width 48 height 15
